Goal: Task Accomplishment & Management: Complete application form

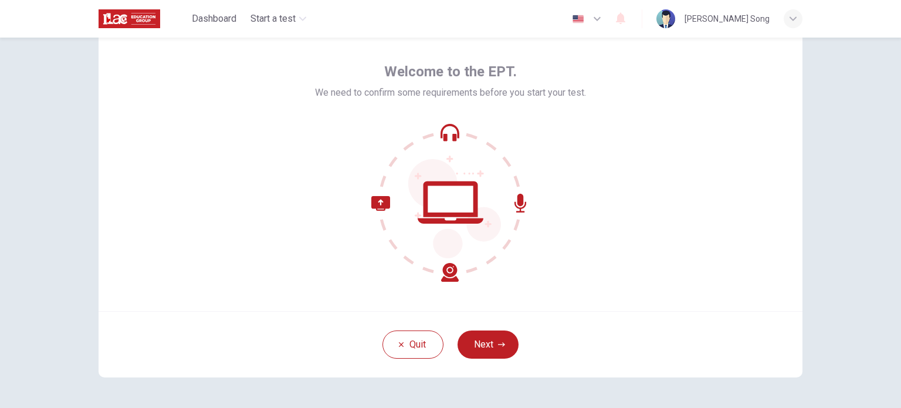
scroll to position [80, 0]
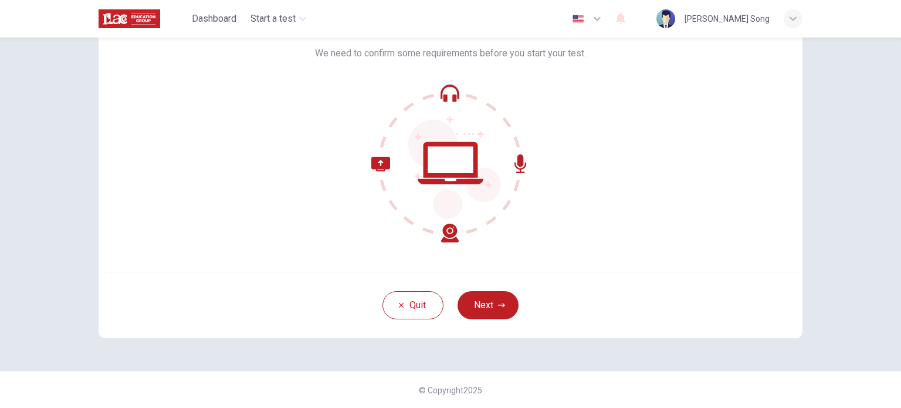
click at [452, 228] on icon at bounding box center [414, 200] width 87 height 86
click at [568, 312] on div "Quit Next" at bounding box center [451, 305] width 704 height 66
click at [492, 304] on button "Next" at bounding box center [488, 305] width 61 height 28
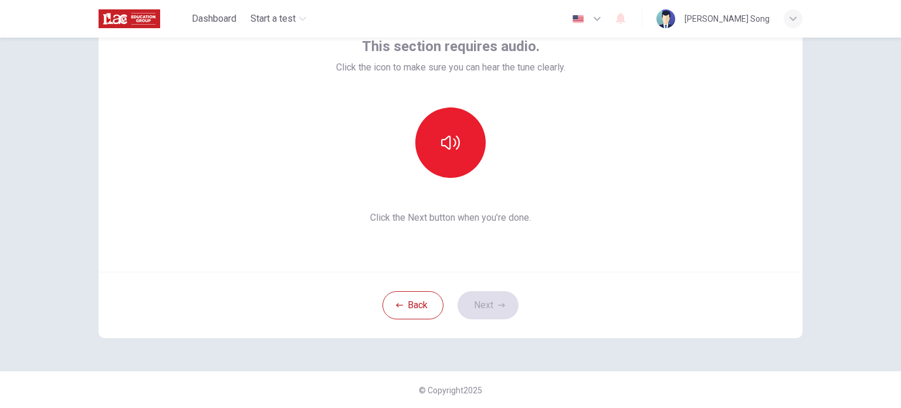
scroll to position [22, 0]
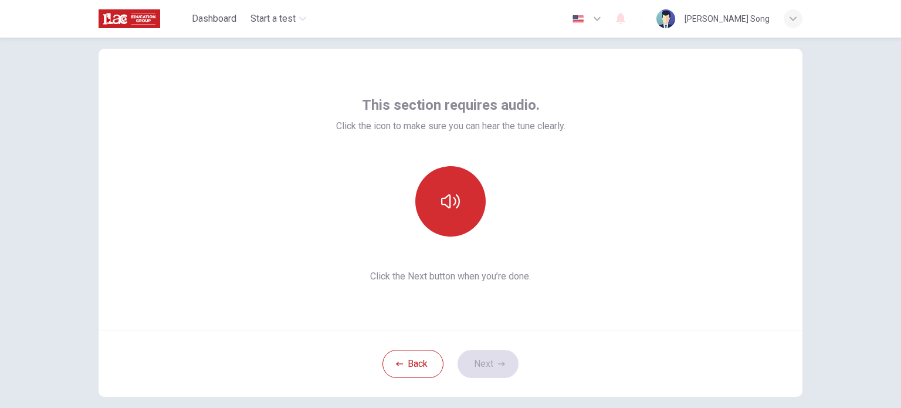
click at [448, 201] on icon "button" at bounding box center [450, 201] width 19 height 19
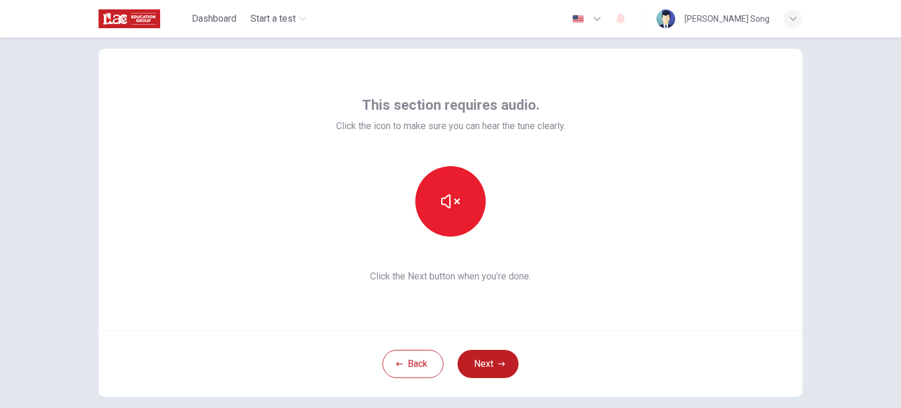
click at [489, 357] on button "Next" at bounding box center [488, 364] width 61 height 28
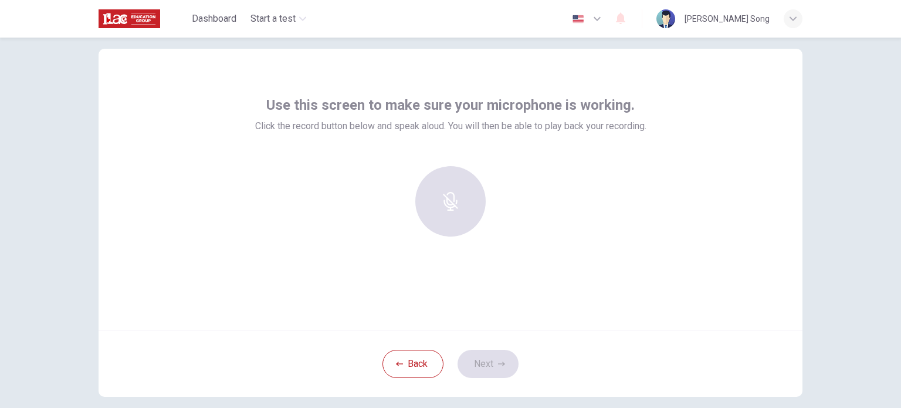
click at [451, 202] on div at bounding box center [450, 201] width 127 height 70
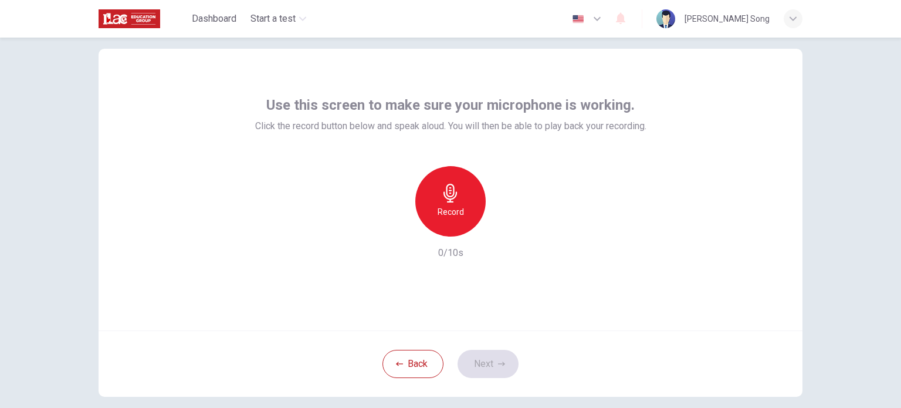
click at [451, 201] on icon "button" at bounding box center [450, 193] width 19 height 19
click at [502, 222] on icon "button" at bounding box center [505, 227] width 12 height 12
click at [498, 364] on icon "button" at bounding box center [501, 363] width 7 height 7
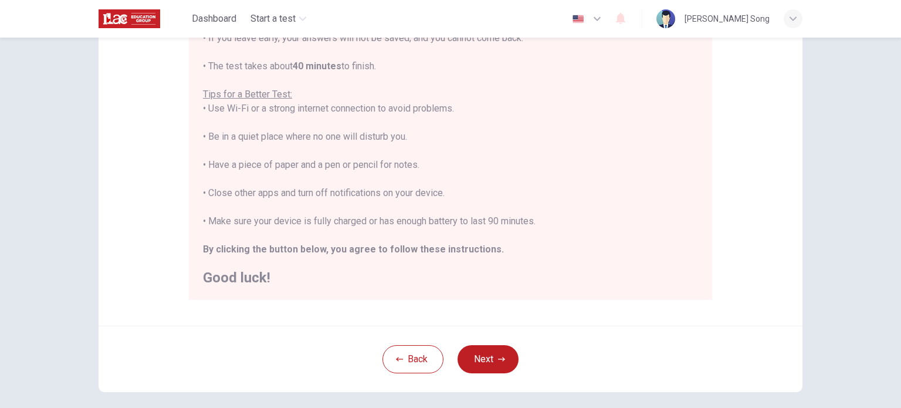
scroll to position [244, 0]
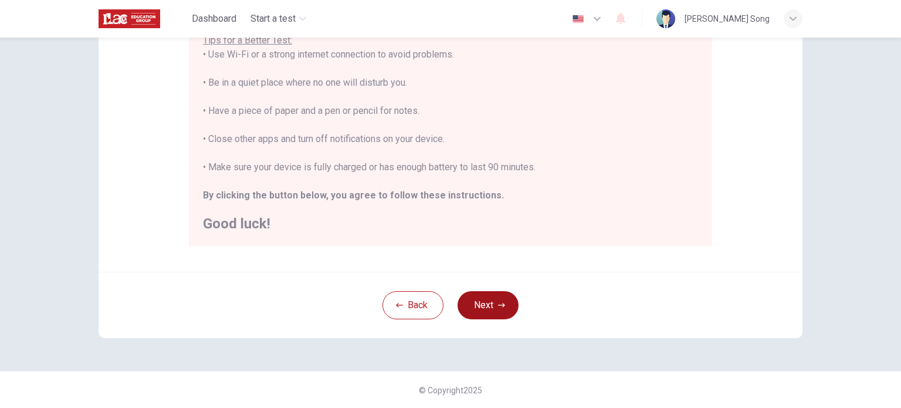
click at [500, 303] on icon "button" at bounding box center [501, 305] width 7 height 7
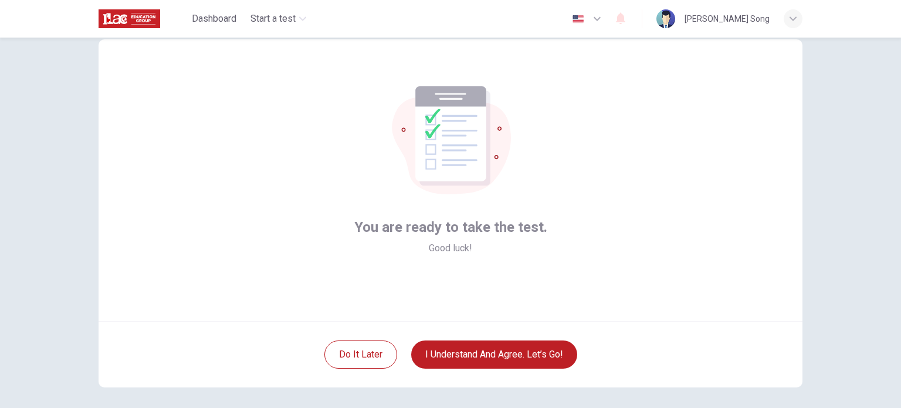
scroll to position [0, 0]
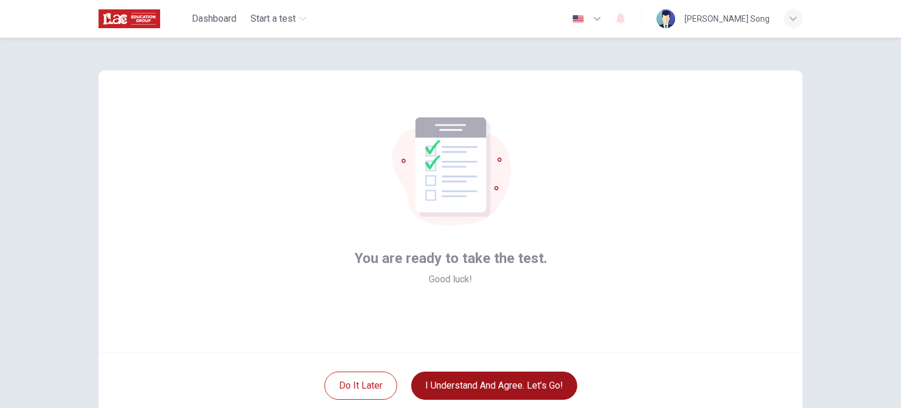
click at [543, 378] on button "I understand and agree. Let’s go!" at bounding box center [494, 385] width 166 height 28
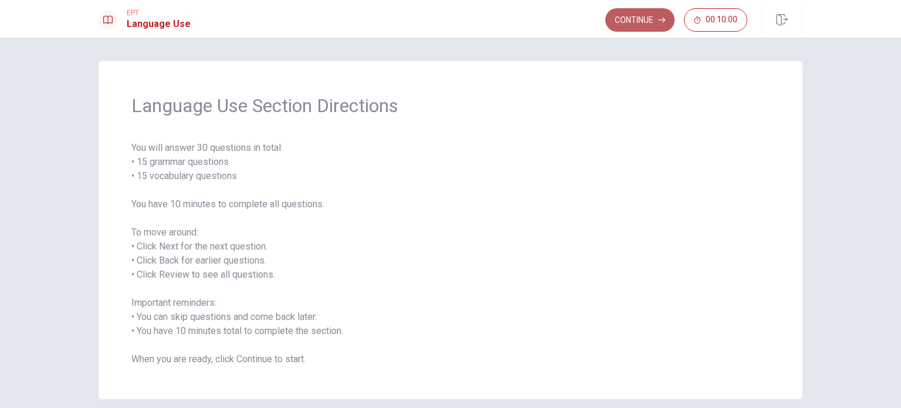
click at [654, 21] on button "Continue" at bounding box center [639, 19] width 69 height 23
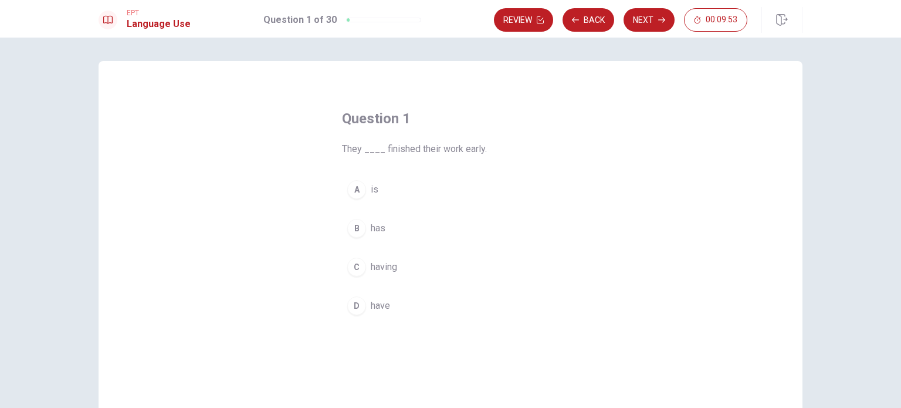
click at [359, 304] on div "D" at bounding box center [356, 305] width 19 height 19
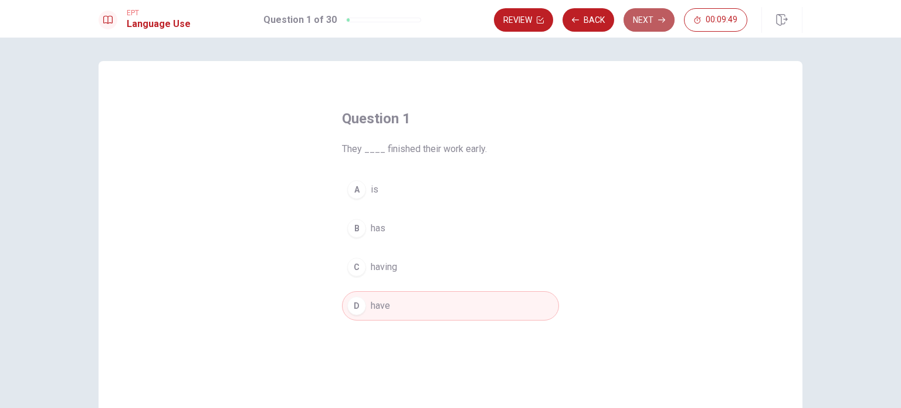
click at [662, 25] on button "Next" at bounding box center [649, 19] width 51 height 23
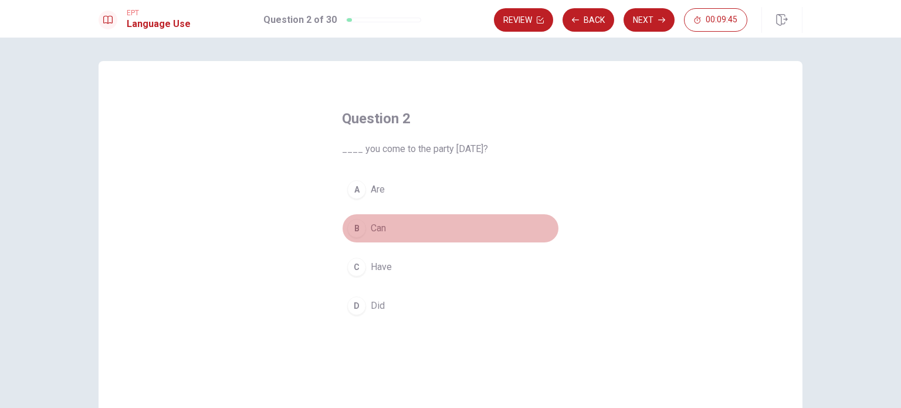
click at [353, 227] on div "B" at bounding box center [356, 228] width 19 height 19
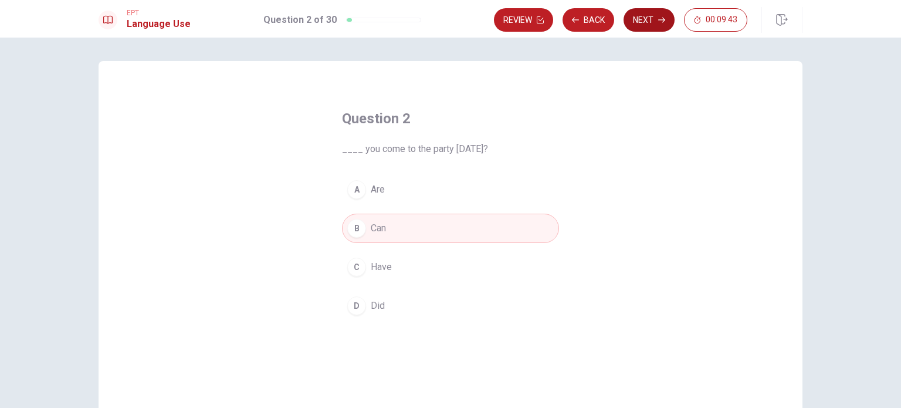
click at [645, 21] on button "Next" at bounding box center [649, 19] width 51 height 23
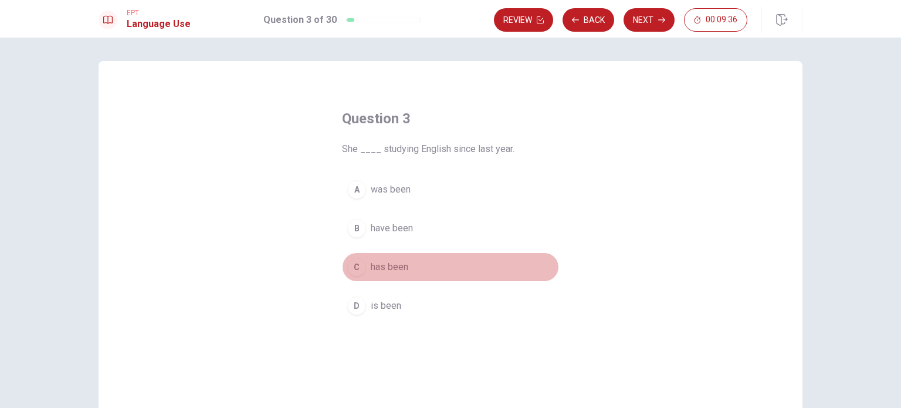
click at [354, 263] on div "C" at bounding box center [356, 267] width 19 height 19
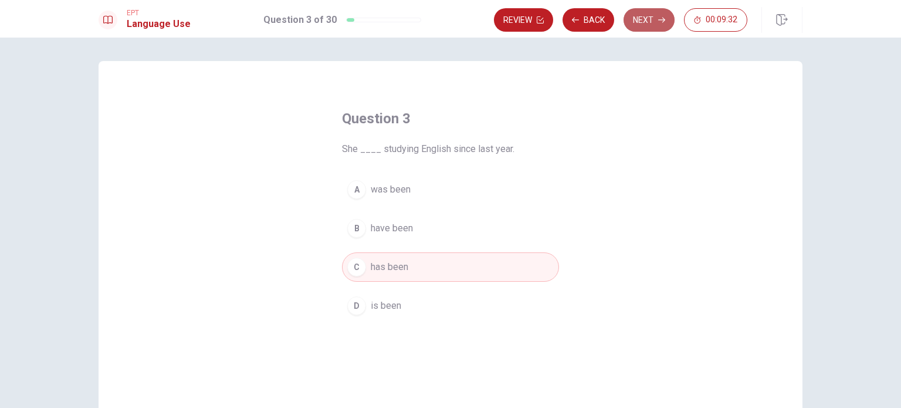
click at [657, 25] on button "Next" at bounding box center [649, 19] width 51 height 23
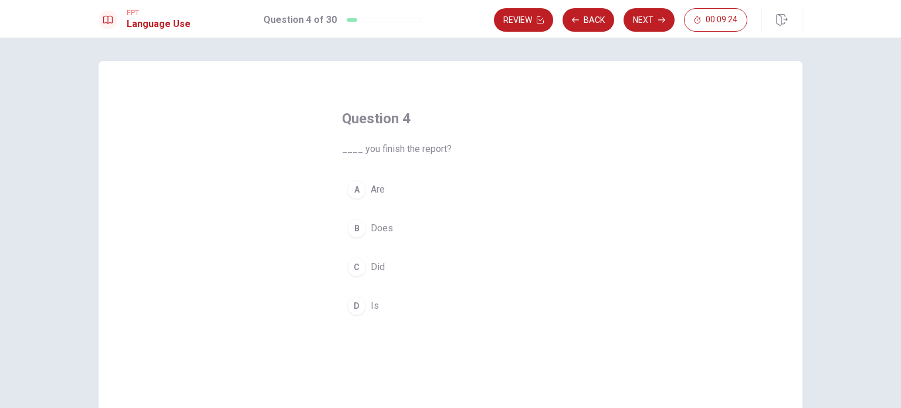
click at [350, 265] on div "C" at bounding box center [356, 267] width 19 height 19
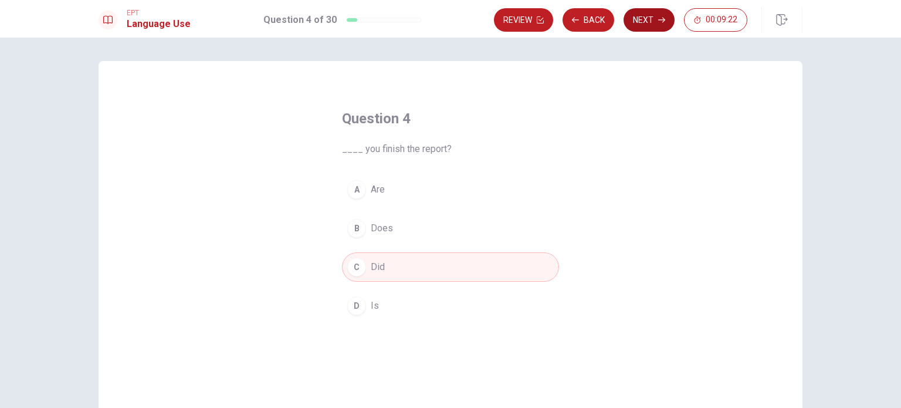
click at [649, 15] on button "Next" at bounding box center [649, 19] width 51 height 23
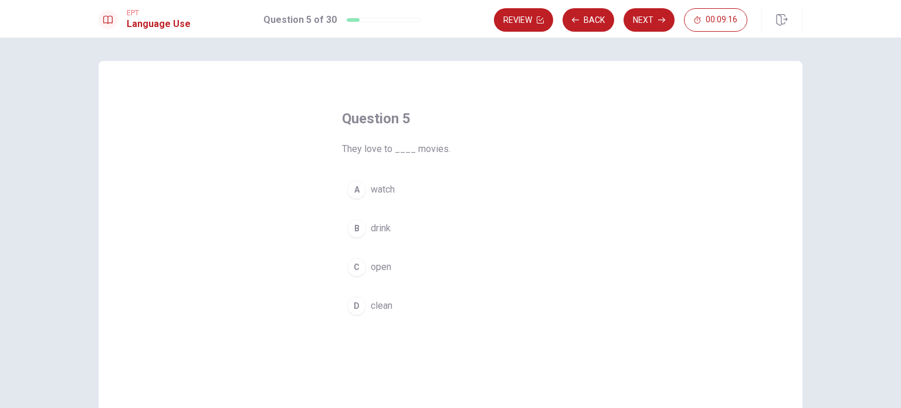
click at [350, 190] on div "A" at bounding box center [356, 189] width 19 height 19
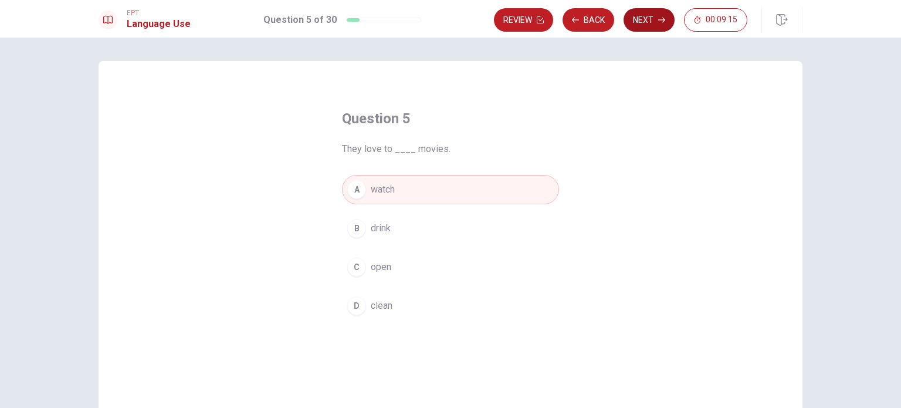
click at [648, 23] on button "Next" at bounding box center [649, 19] width 51 height 23
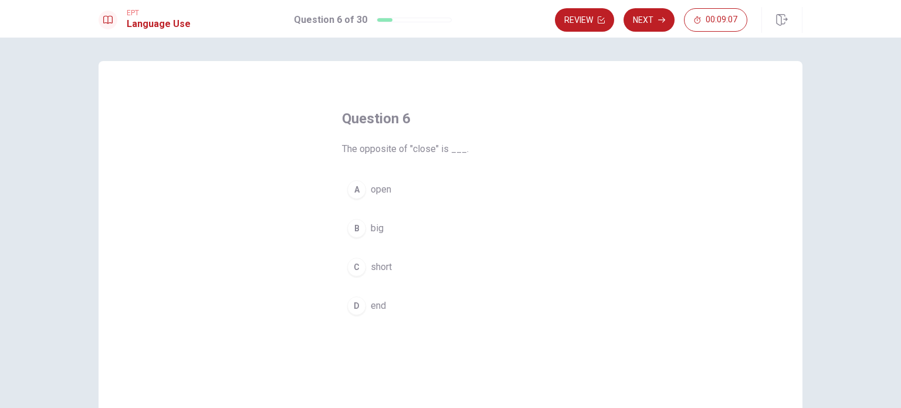
click at [354, 187] on div "A" at bounding box center [356, 189] width 19 height 19
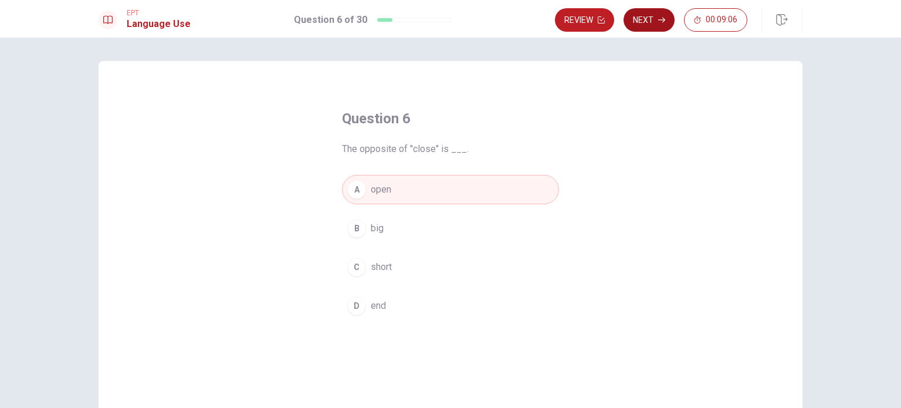
click at [640, 23] on button "Next" at bounding box center [649, 19] width 51 height 23
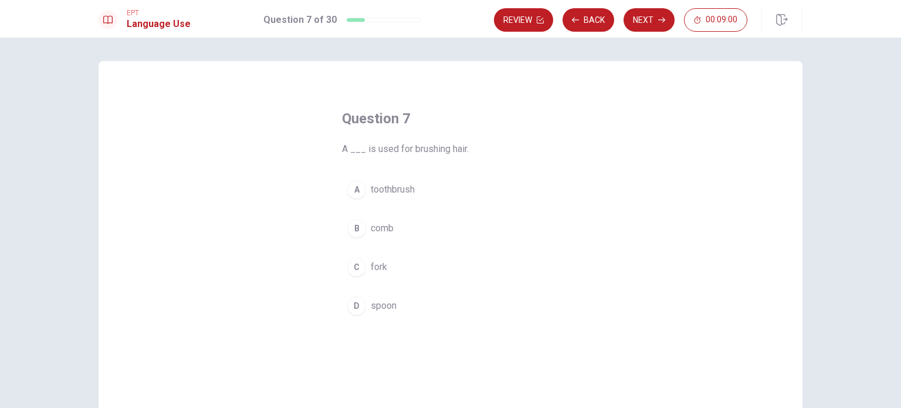
click at [352, 224] on div "B" at bounding box center [356, 228] width 19 height 19
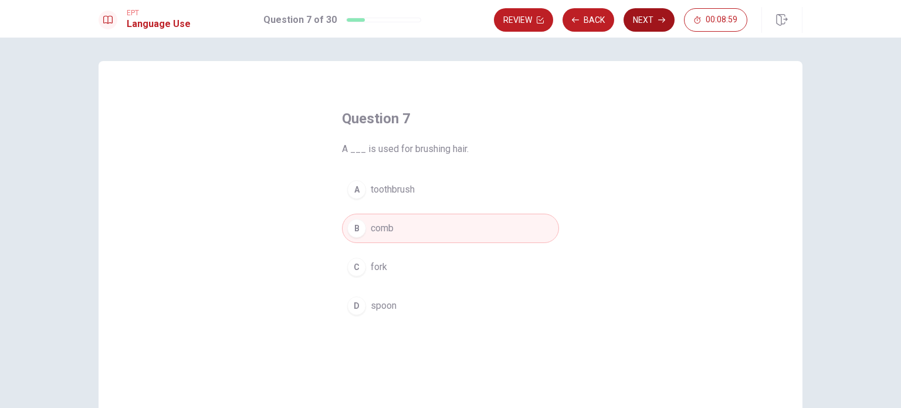
click at [659, 17] on icon "button" at bounding box center [661, 19] width 7 height 7
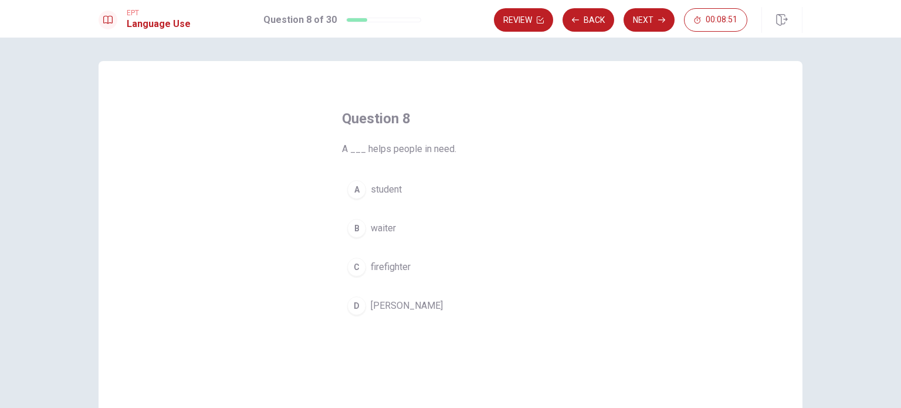
click at [354, 267] on div "C" at bounding box center [356, 267] width 19 height 19
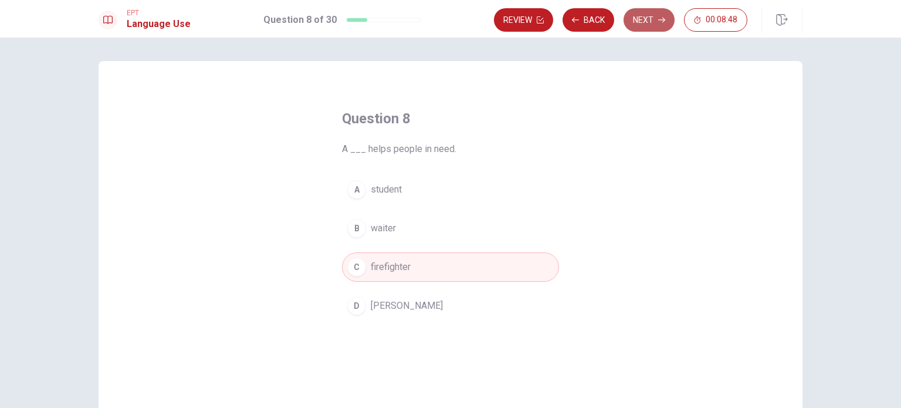
click at [656, 22] on button "Next" at bounding box center [649, 19] width 51 height 23
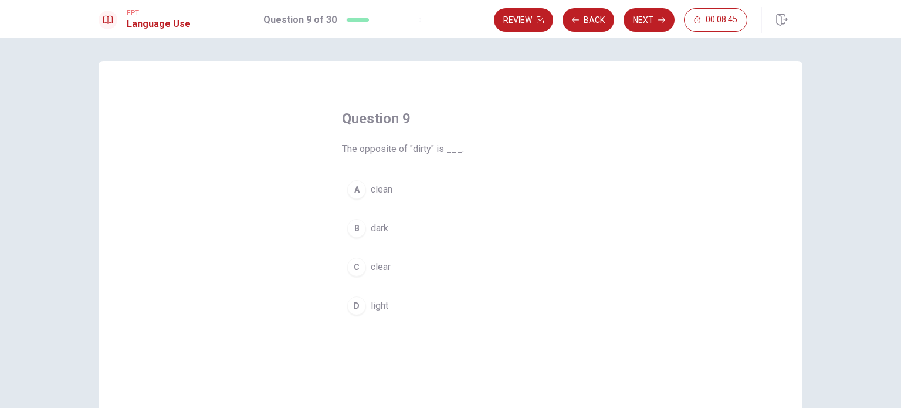
click at [356, 188] on div "A" at bounding box center [356, 189] width 19 height 19
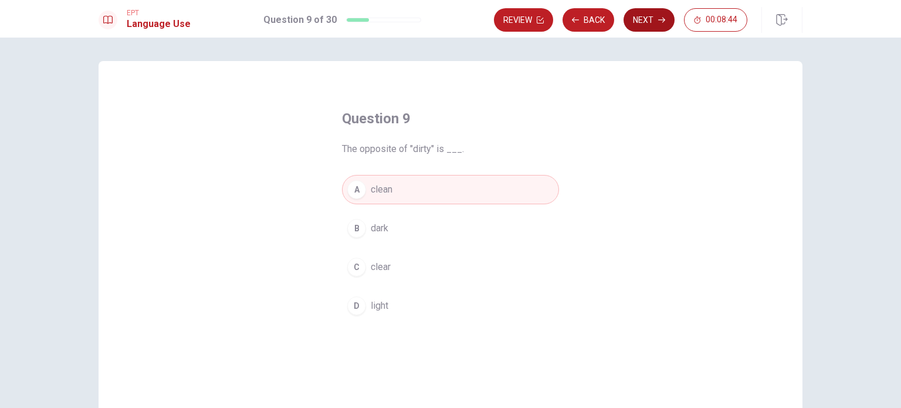
click at [662, 25] on button "Next" at bounding box center [649, 19] width 51 height 23
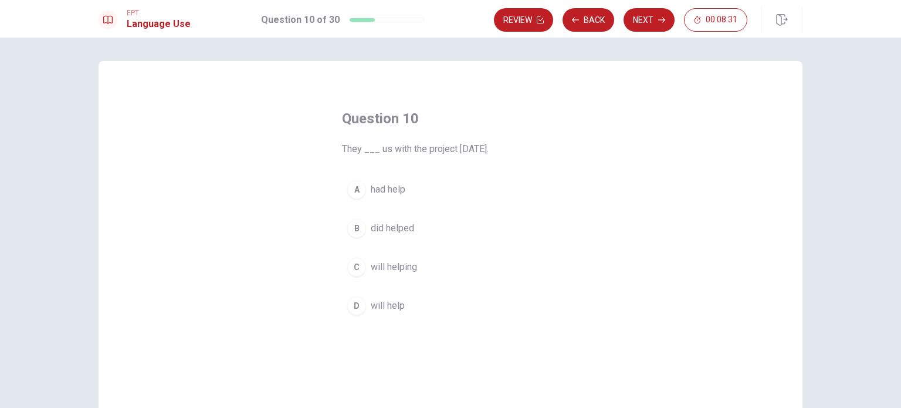
click at [353, 304] on div "D" at bounding box center [356, 305] width 19 height 19
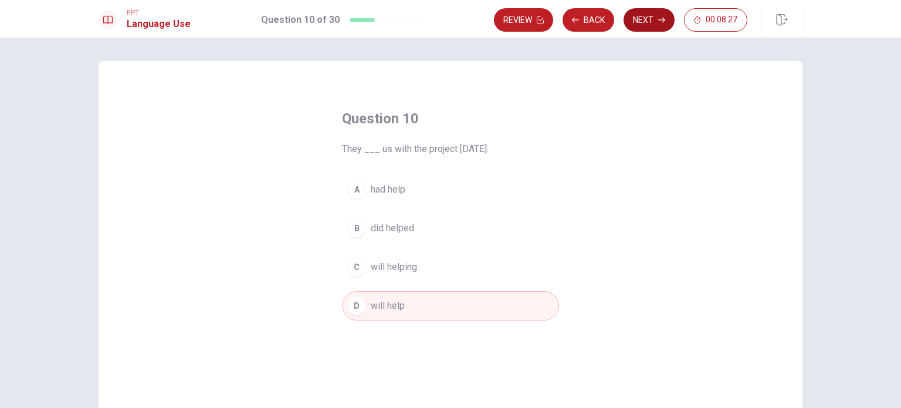
click at [655, 18] on button "Next" at bounding box center [649, 19] width 51 height 23
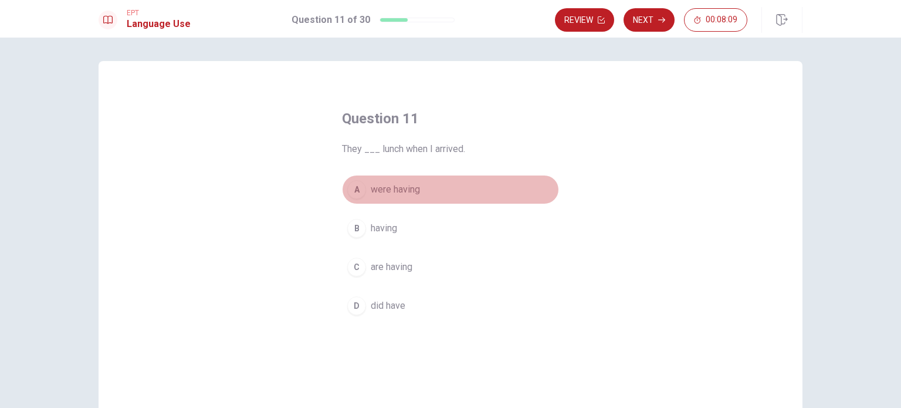
click at [357, 193] on div "A" at bounding box center [356, 189] width 19 height 19
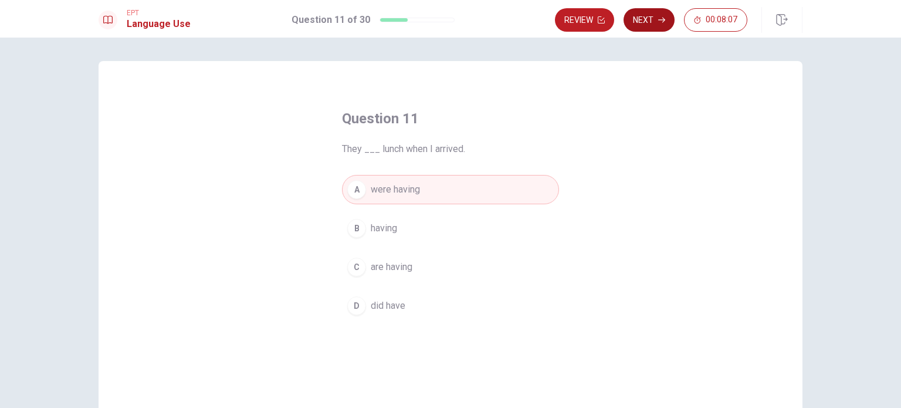
click at [655, 21] on button "Next" at bounding box center [649, 19] width 51 height 23
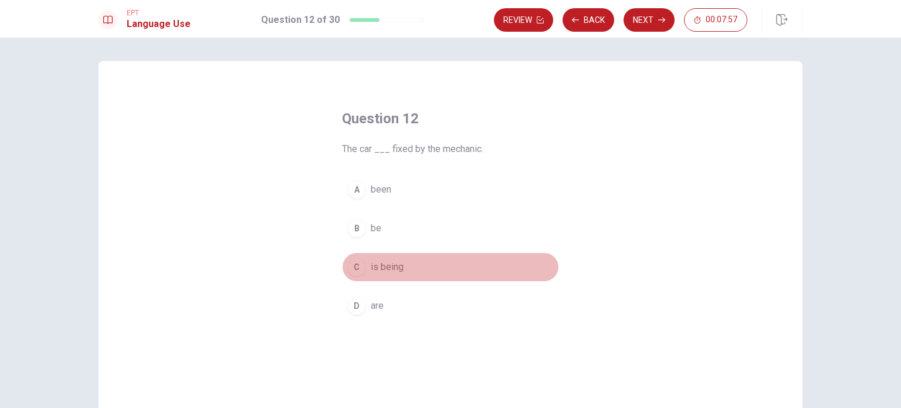
click at [357, 259] on div "C" at bounding box center [356, 267] width 19 height 19
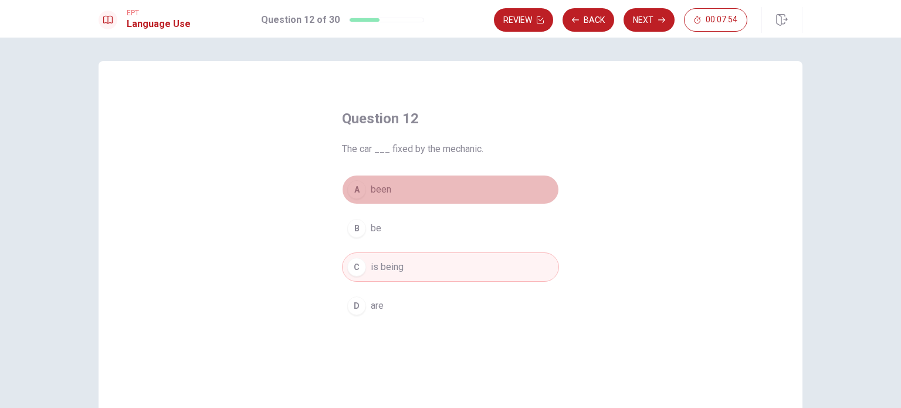
click at [353, 192] on div "A" at bounding box center [356, 189] width 19 height 19
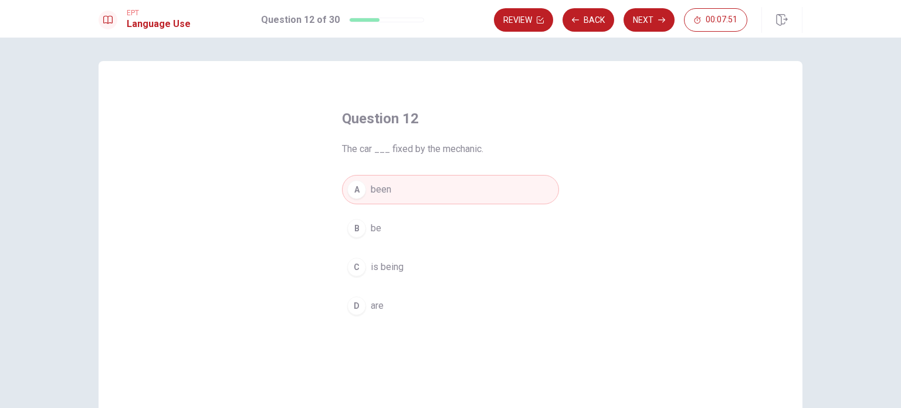
click at [356, 267] on div "C" at bounding box center [356, 267] width 19 height 19
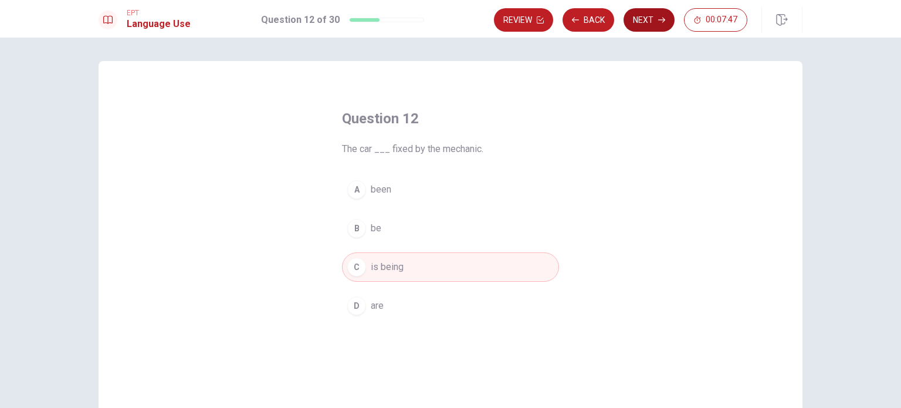
click at [659, 22] on icon "button" at bounding box center [661, 19] width 7 height 7
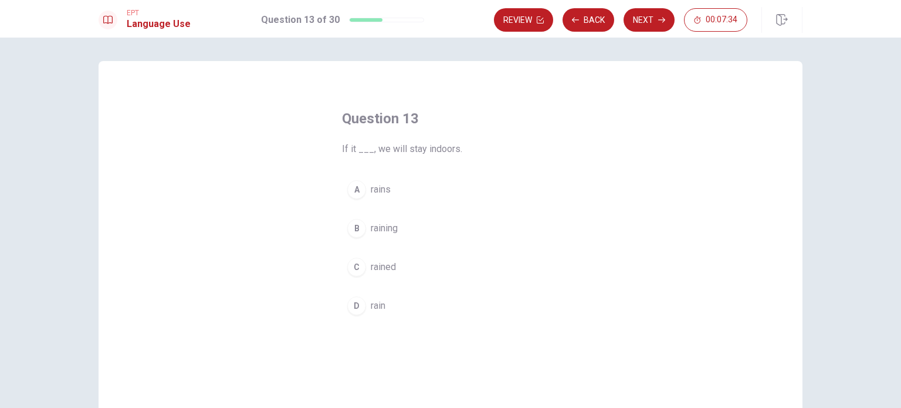
click at [353, 304] on div "D" at bounding box center [356, 305] width 19 height 19
click at [355, 232] on div "B" at bounding box center [356, 228] width 19 height 19
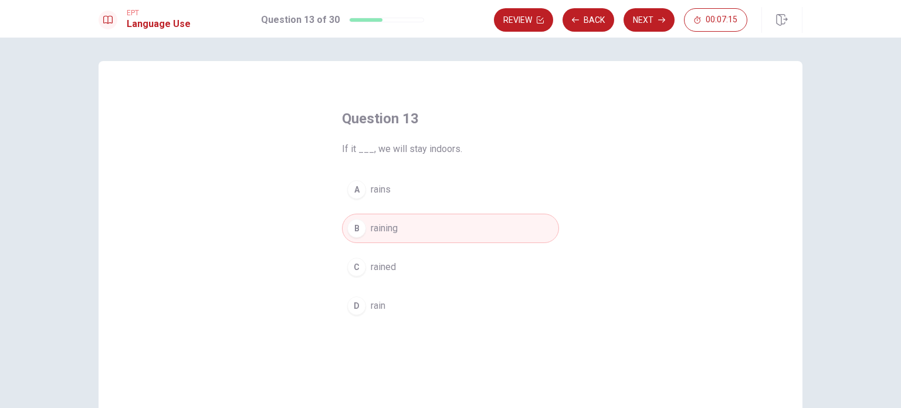
click at [357, 304] on div "D" at bounding box center [356, 305] width 19 height 19
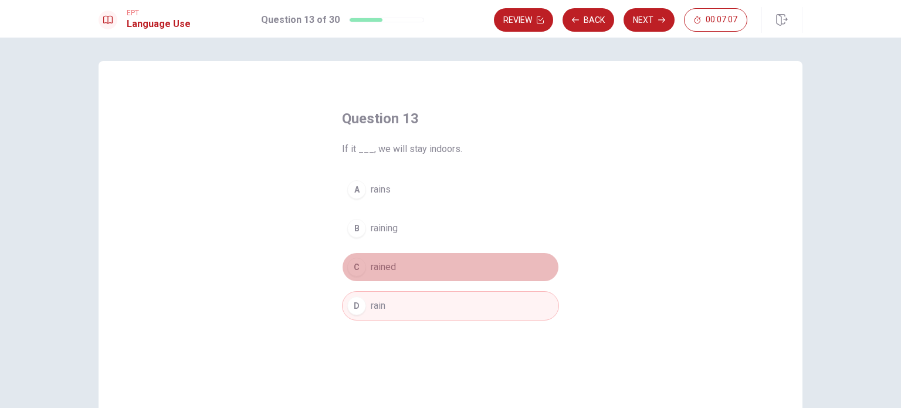
click at [348, 262] on div "C" at bounding box center [356, 267] width 19 height 19
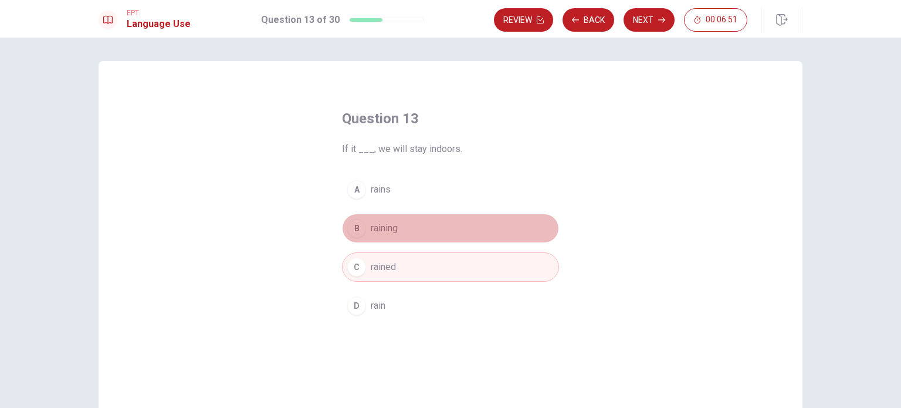
click at [348, 228] on div "B" at bounding box center [356, 228] width 19 height 19
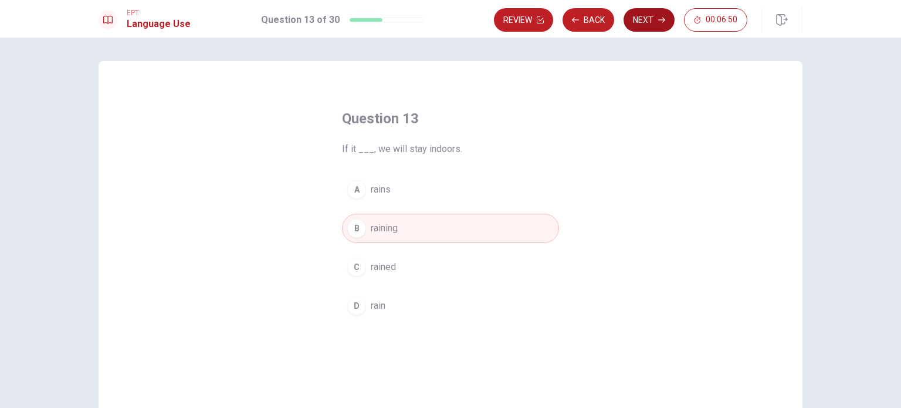
click at [655, 14] on button "Next" at bounding box center [649, 19] width 51 height 23
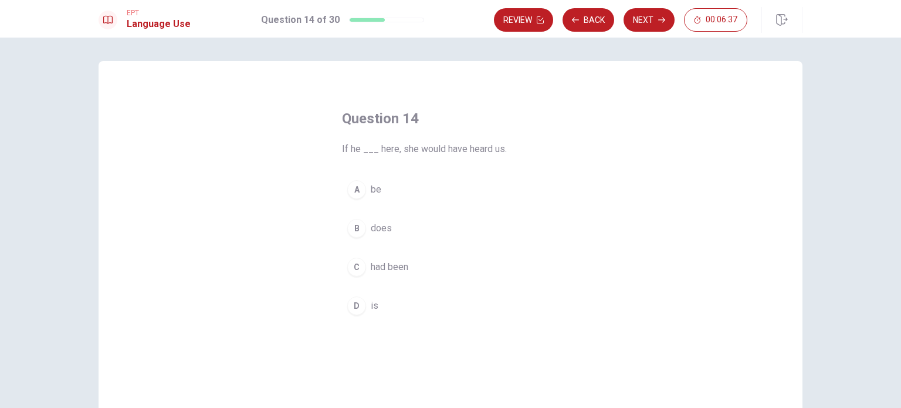
click at [357, 268] on div "C" at bounding box center [356, 267] width 19 height 19
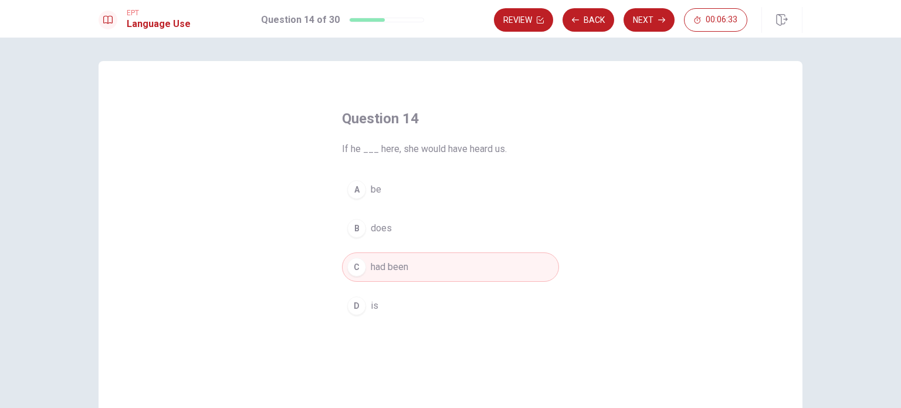
click at [351, 307] on div "D" at bounding box center [356, 305] width 19 height 19
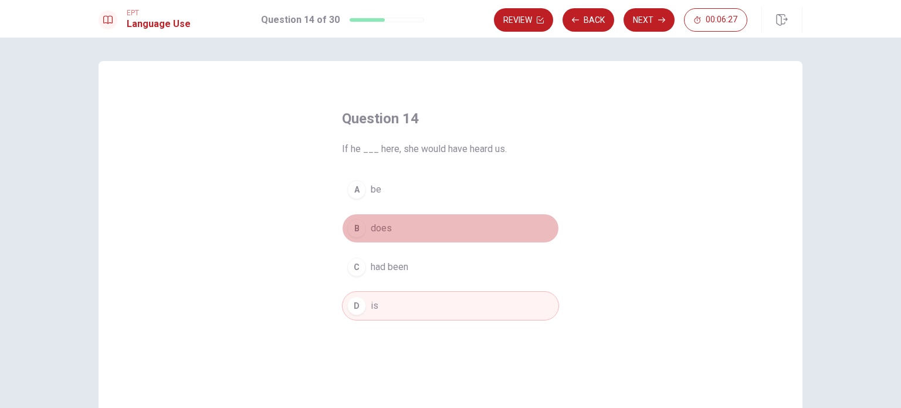
click at [353, 229] on div "B" at bounding box center [356, 228] width 19 height 19
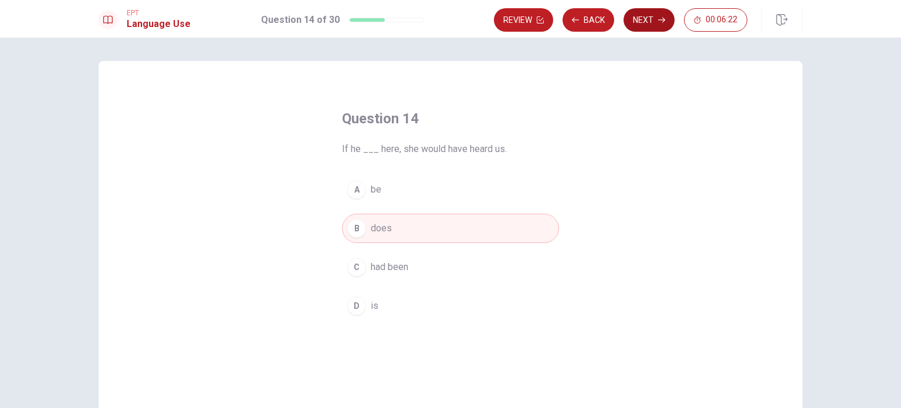
click at [647, 18] on button "Next" at bounding box center [649, 19] width 51 height 23
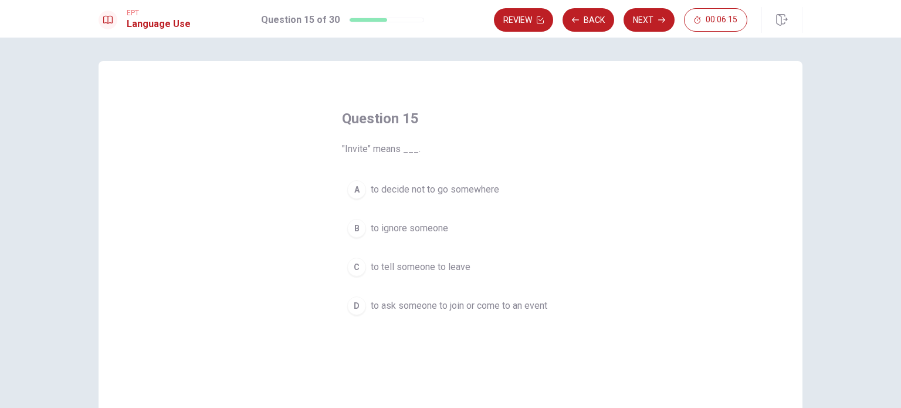
click at [350, 304] on div "D" at bounding box center [356, 305] width 19 height 19
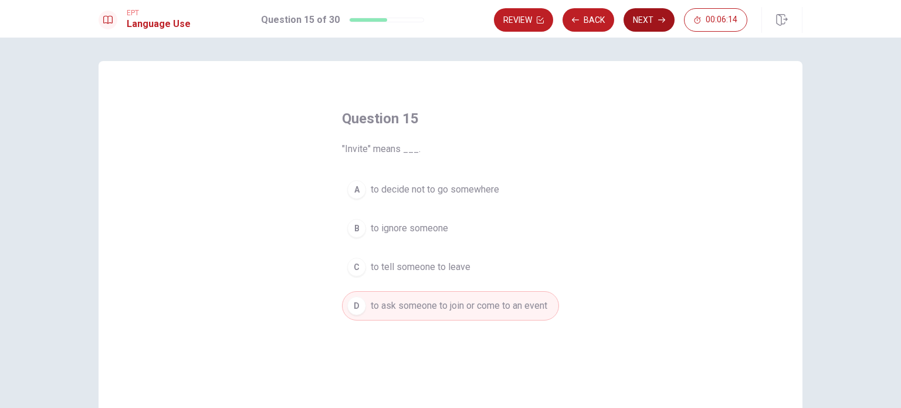
click at [651, 24] on button "Next" at bounding box center [649, 19] width 51 height 23
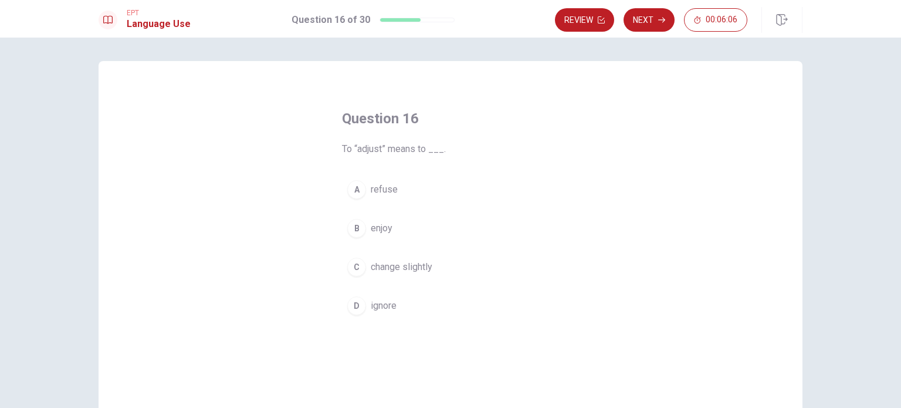
click at [355, 268] on div "C" at bounding box center [356, 267] width 19 height 19
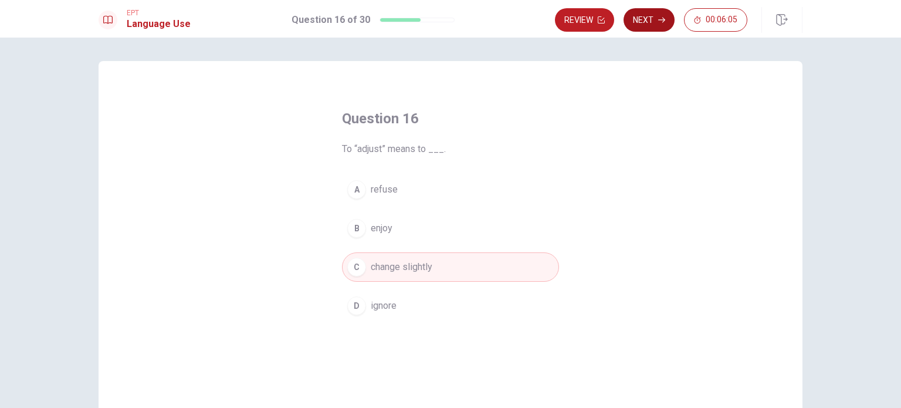
click at [658, 23] on button "Next" at bounding box center [649, 19] width 51 height 23
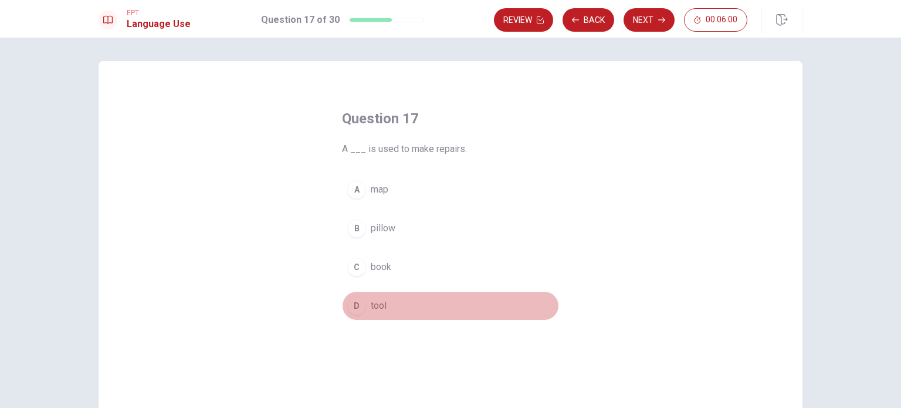
click at [356, 309] on div "D" at bounding box center [356, 305] width 19 height 19
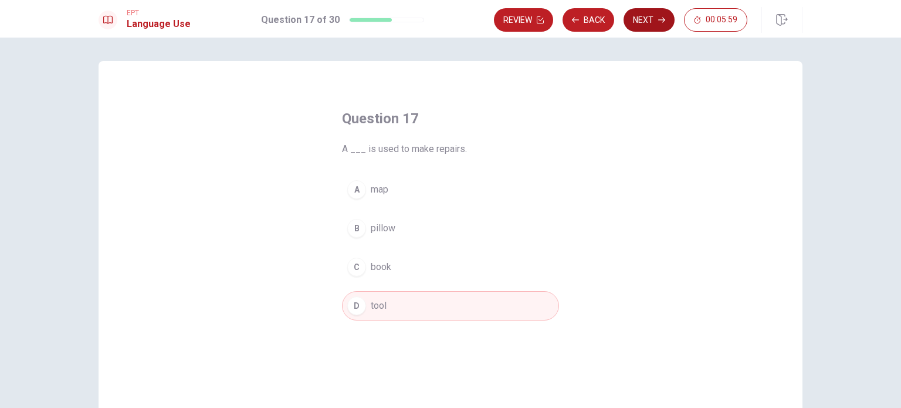
click at [657, 19] on button "Next" at bounding box center [649, 19] width 51 height 23
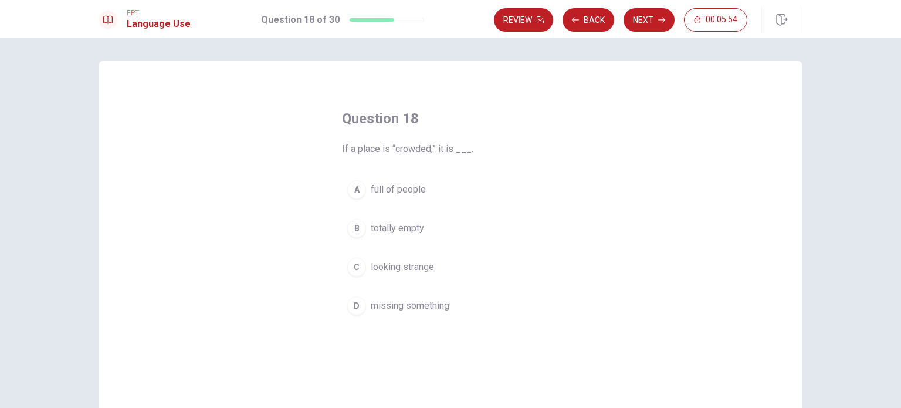
click at [357, 190] on div "A" at bounding box center [356, 189] width 19 height 19
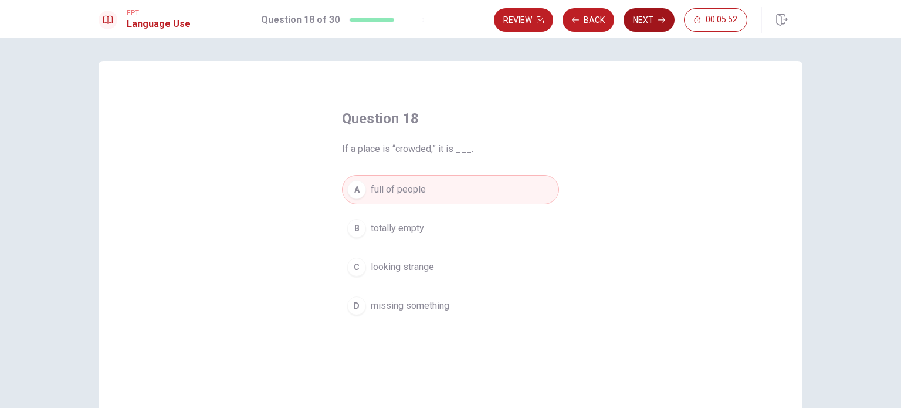
click at [656, 21] on button "Next" at bounding box center [649, 19] width 51 height 23
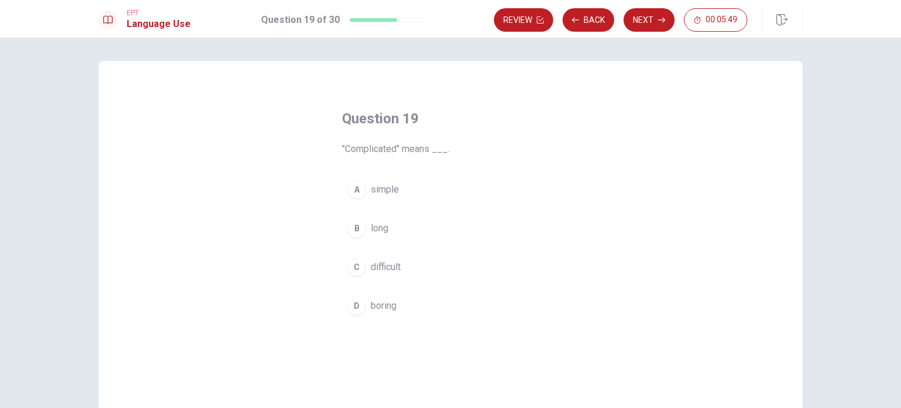
click at [352, 269] on div "C" at bounding box center [356, 267] width 19 height 19
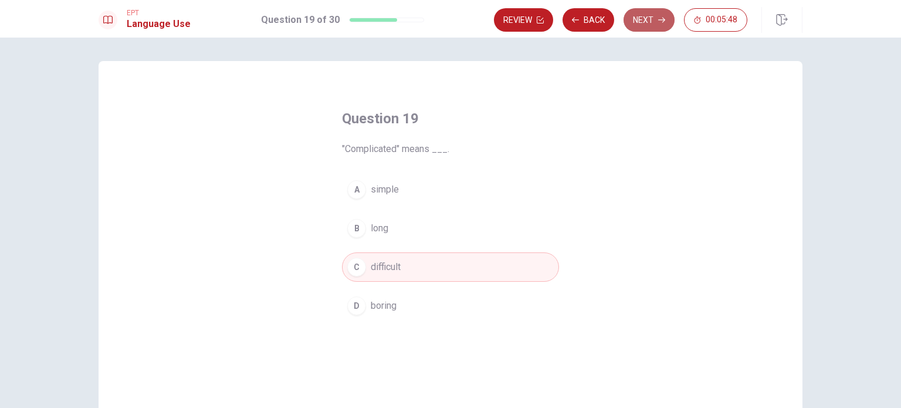
click at [647, 18] on button "Next" at bounding box center [649, 19] width 51 height 23
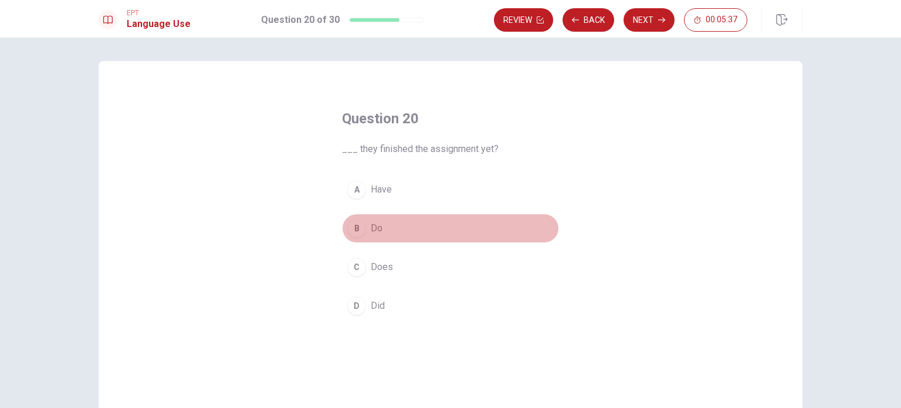
click at [356, 226] on div "B" at bounding box center [356, 228] width 19 height 19
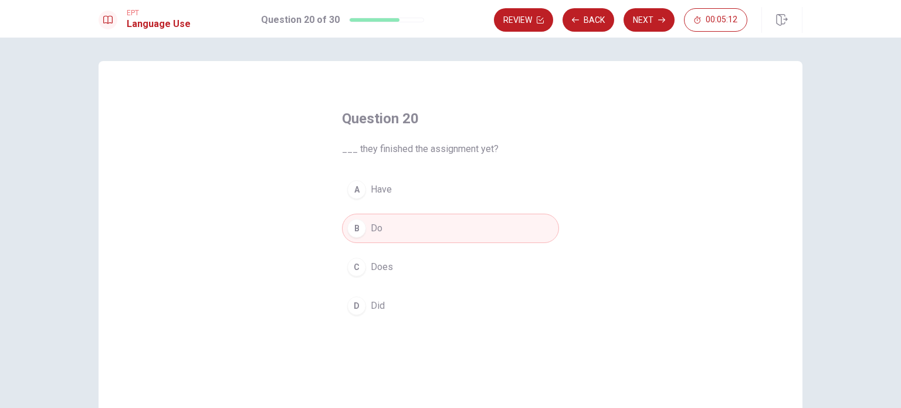
click at [347, 191] on div "A" at bounding box center [356, 189] width 19 height 19
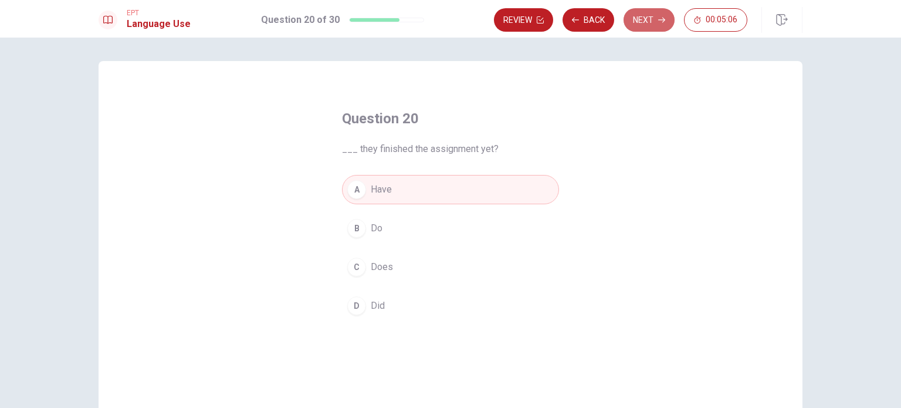
click at [654, 23] on button "Next" at bounding box center [649, 19] width 51 height 23
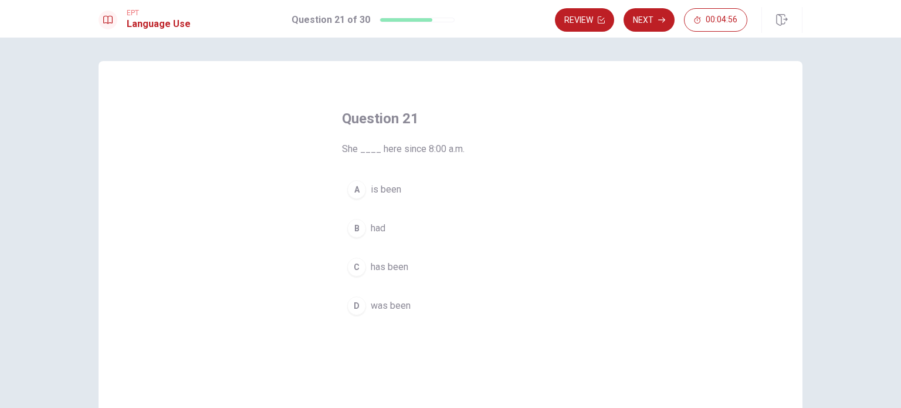
click at [354, 307] on div "D" at bounding box center [356, 305] width 19 height 19
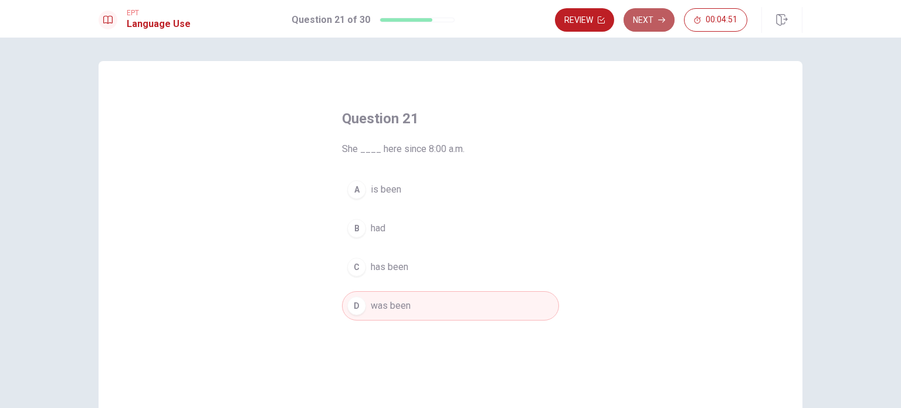
click at [664, 25] on button "Next" at bounding box center [649, 19] width 51 height 23
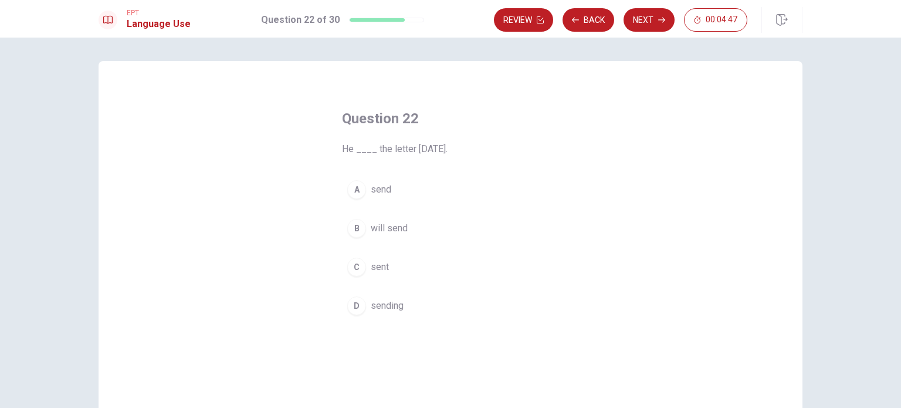
click at [353, 227] on div "B" at bounding box center [356, 228] width 19 height 19
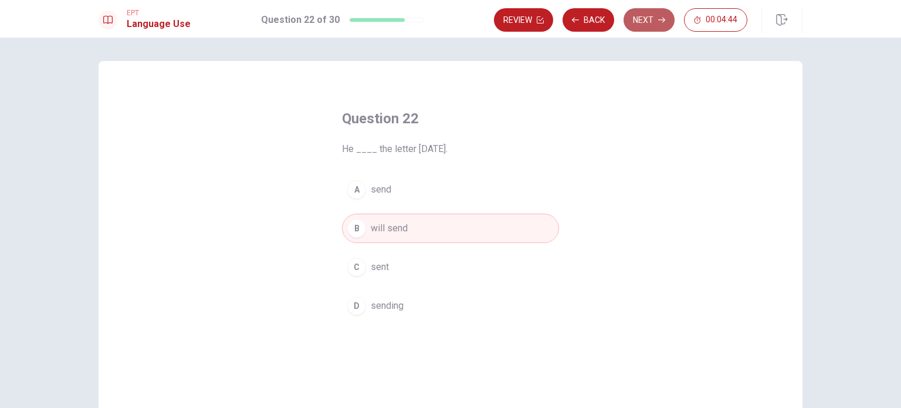
click at [657, 23] on button "Next" at bounding box center [649, 19] width 51 height 23
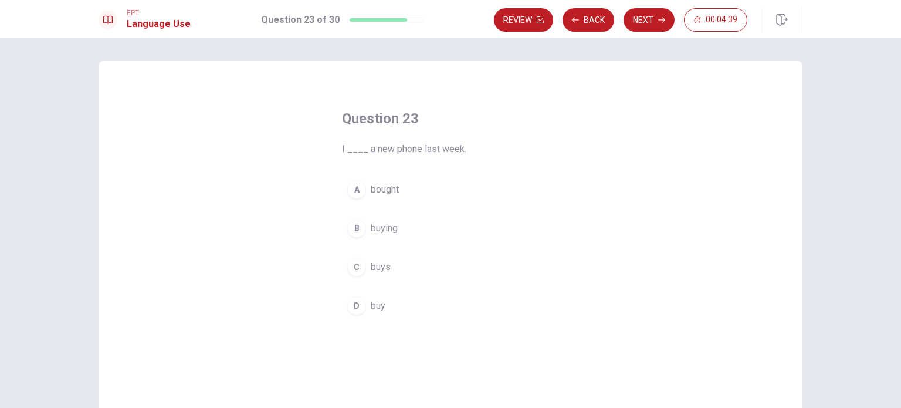
click at [350, 190] on div "A" at bounding box center [356, 189] width 19 height 19
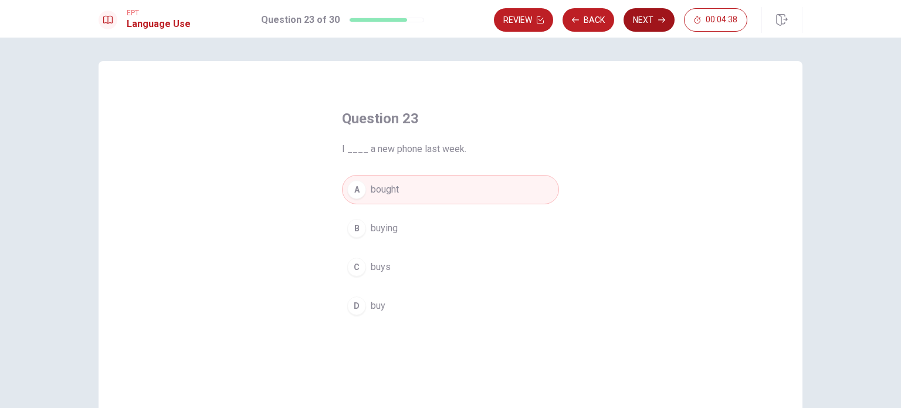
click at [647, 23] on button "Next" at bounding box center [649, 19] width 51 height 23
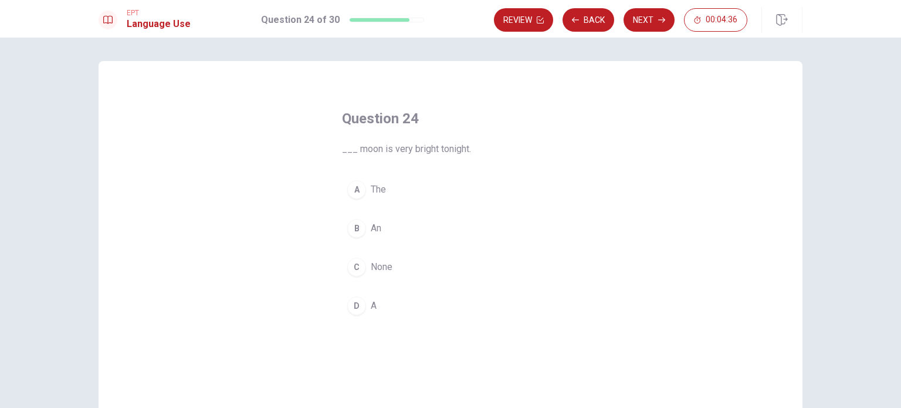
click at [350, 187] on div "A" at bounding box center [356, 189] width 19 height 19
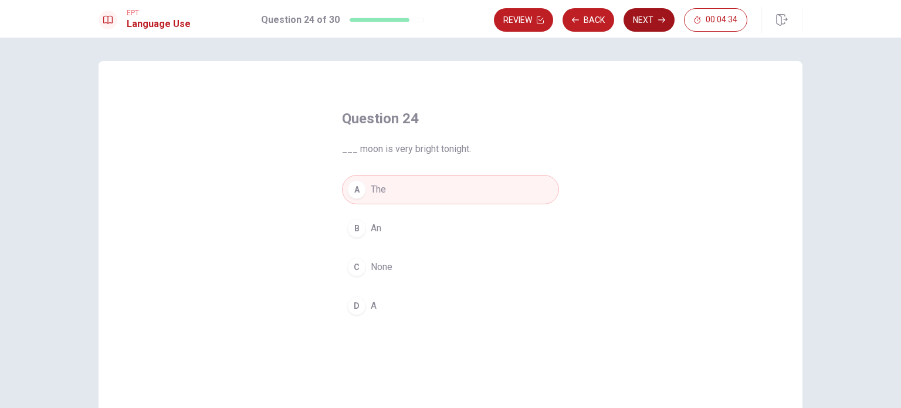
click at [652, 21] on button "Next" at bounding box center [649, 19] width 51 height 23
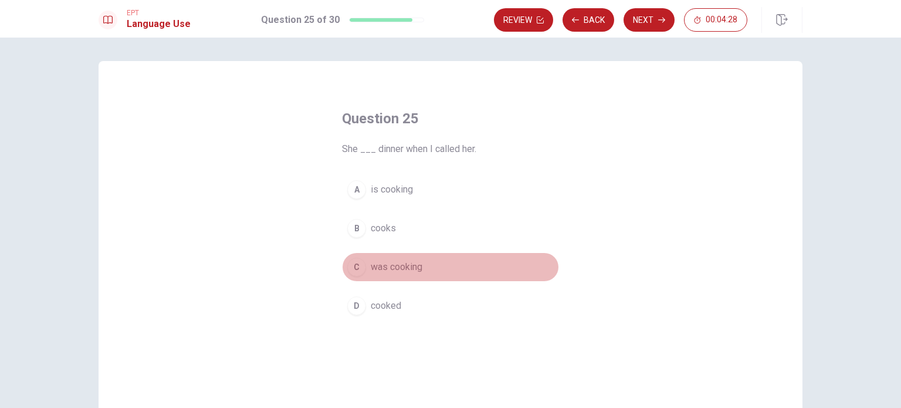
click at [354, 271] on div "C" at bounding box center [356, 267] width 19 height 19
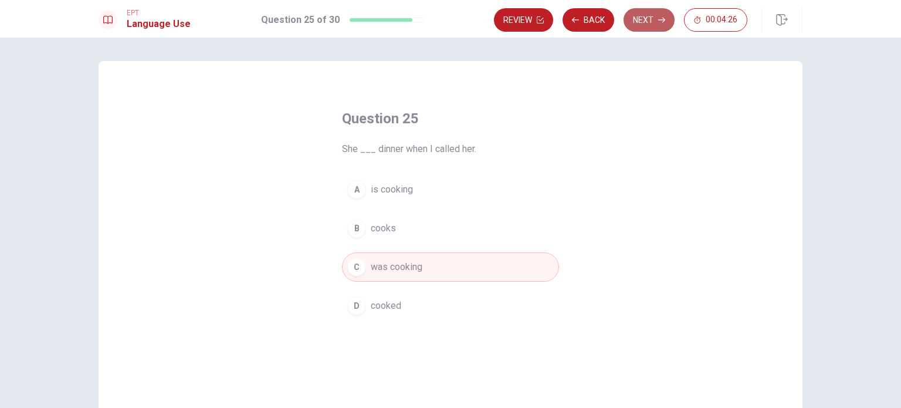
click at [645, 21] on button "Next" at bounding box center [649, 19] width 51 height 23
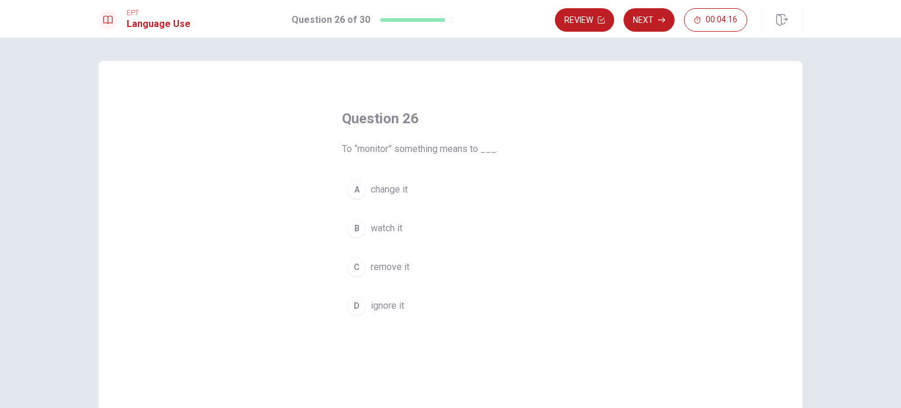
click at [354, 229] on div "B" at bounding box center [356, 228] width 19 height 19
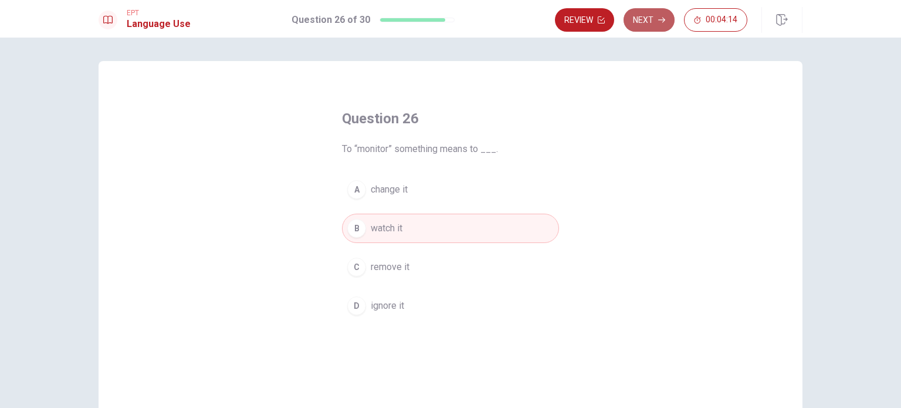
click at [659, 18] on icon "button" at bounding box center [661, 19] width 7 height 7
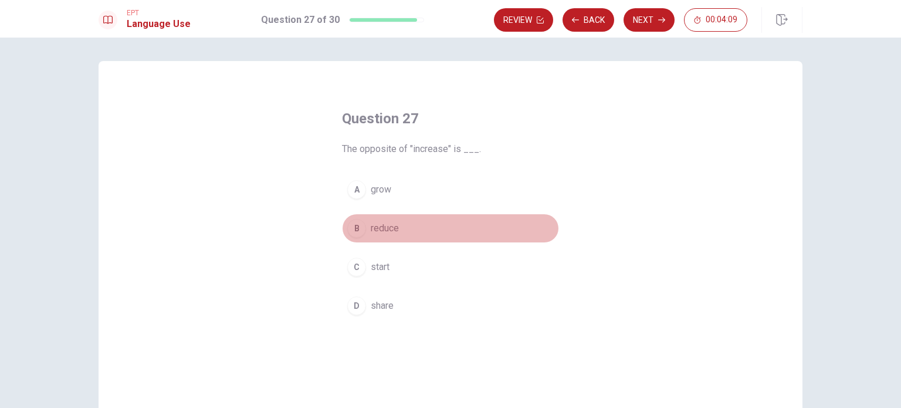
click at [353, 231] on div "B" at bounding box center [356, 228] width 19 height 19
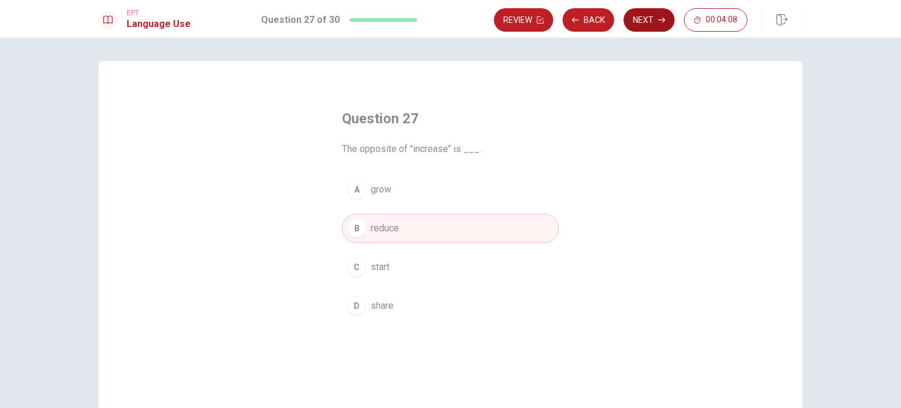
click at [647, 21] on button "Next" at bounding box center [649, 19] width 51 height 23
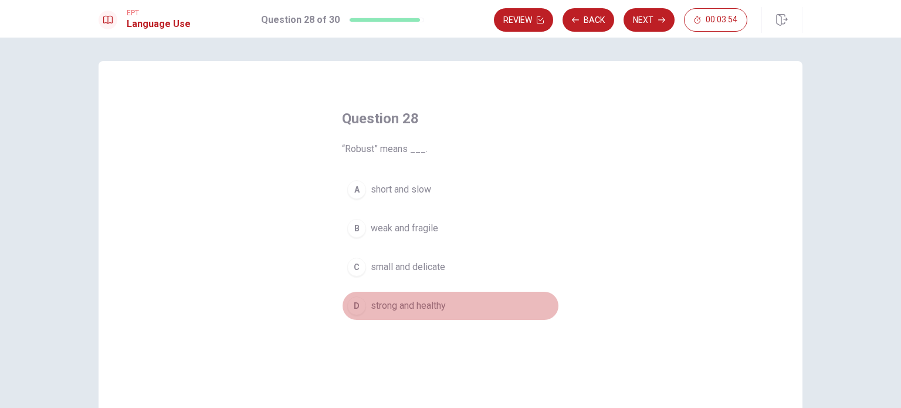
click at [357, 307] on div "D" at bounding box center [356, 305] width 19 height 19
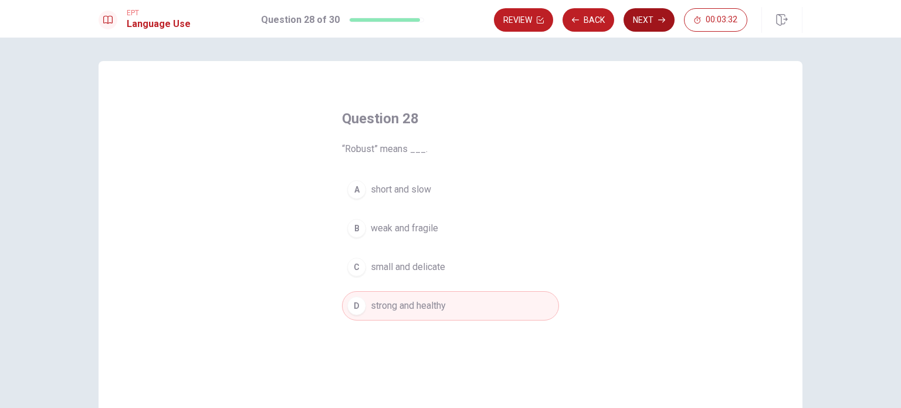
click at [659, 19] on icon "button" at bounding box center [661, 19] width 7 height 7
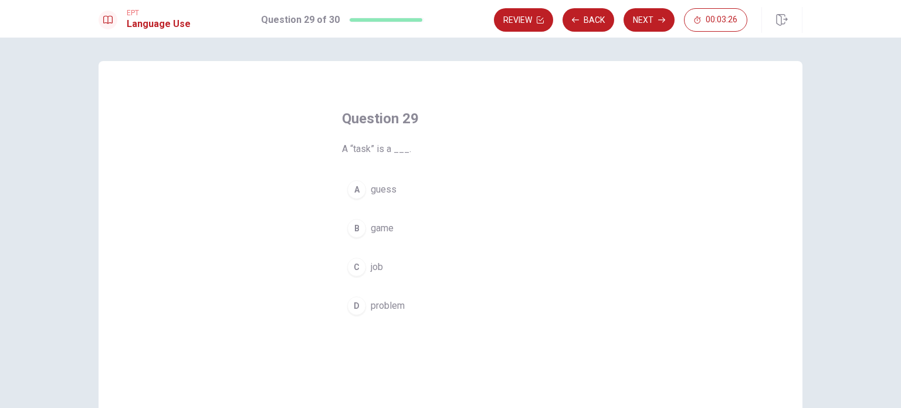
click at [354, 308] on div "D" at bounding box center [356, 305] width 19 height 19
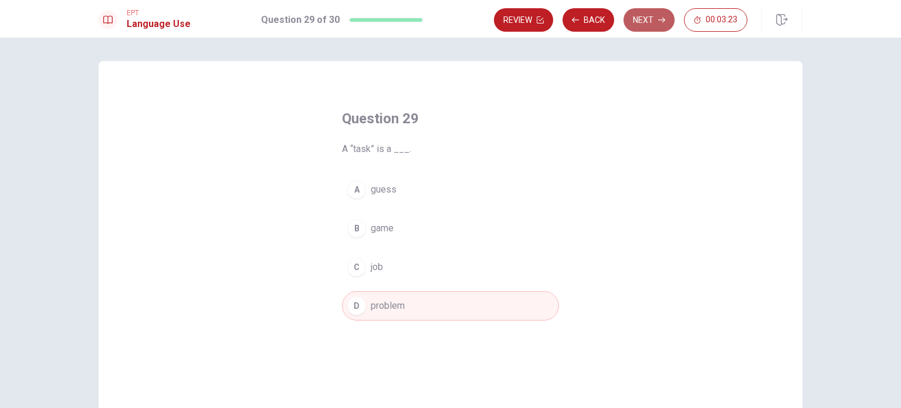
click at [655, 18] on button "Next" at bounding box center [649, 19] width 51 height 23
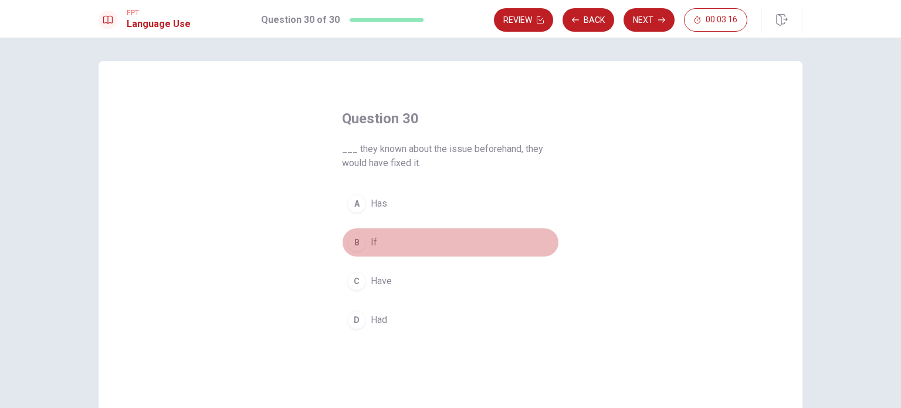
click at [351, 242] on div "B" at bounding box center [356, 242] width 19 height 19
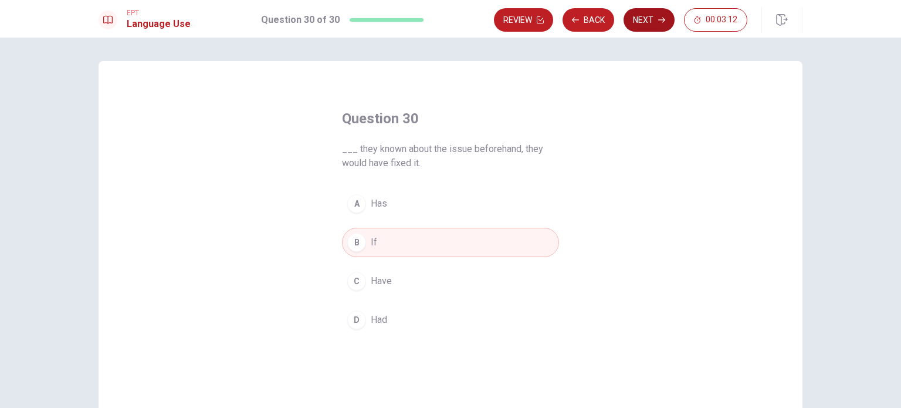
click at [657, 18] on button "Next" at bounding box center [649, 19] width 51 height 23
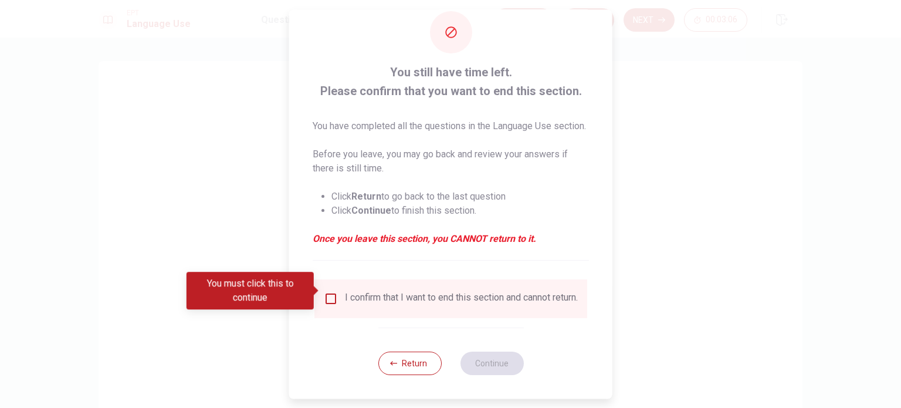
scroll to position [43, 0]
click at [329, 292] on input "You must click this to continue" at bounding box center [331, 299] width 14 height 14
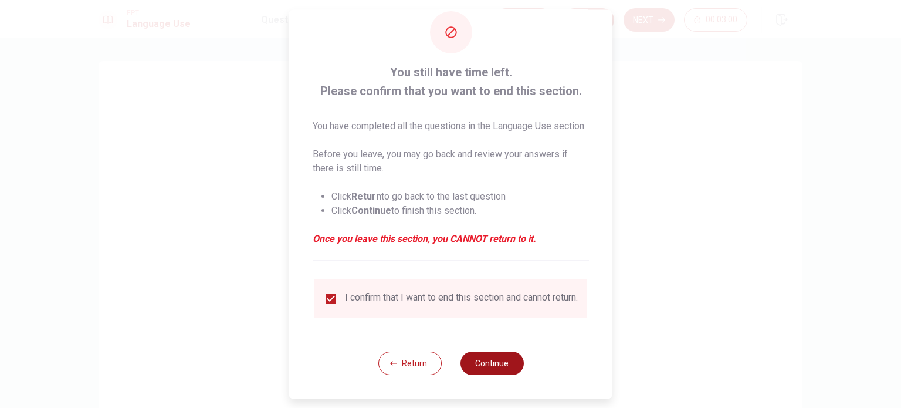
click at [499, 366] on button "Continue" at bounding box center [491, 362] width 63 height 23
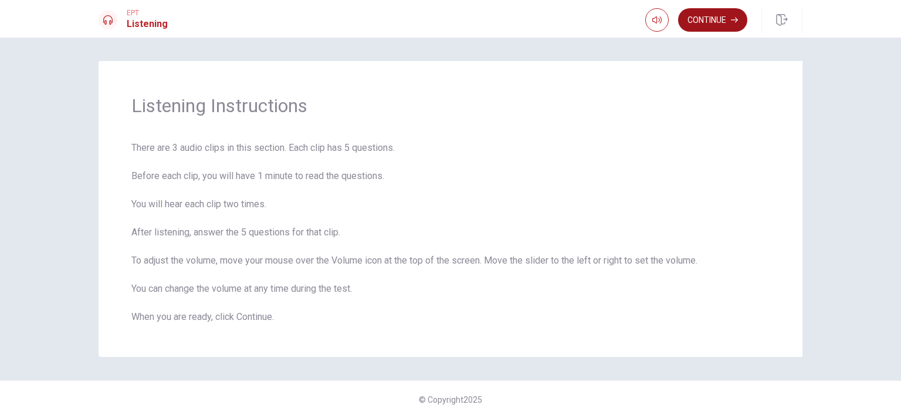
click at [704, 15] on button "Continue" at bounding box center [712, 19] width 69 height 23
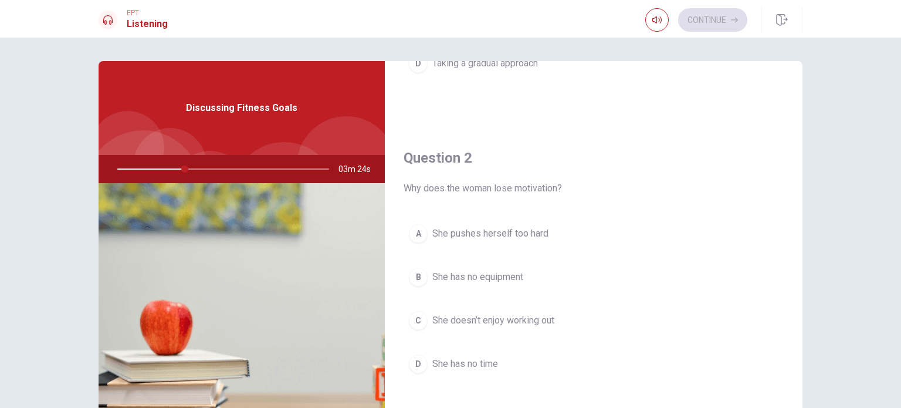
scroll to position [293, 0]
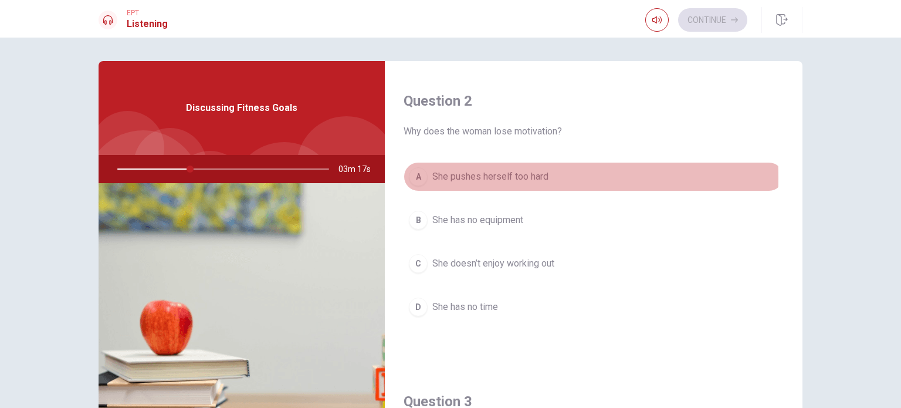
click at [413, 177] on div "A" at bounding box center [418, 176] width 19 height 19
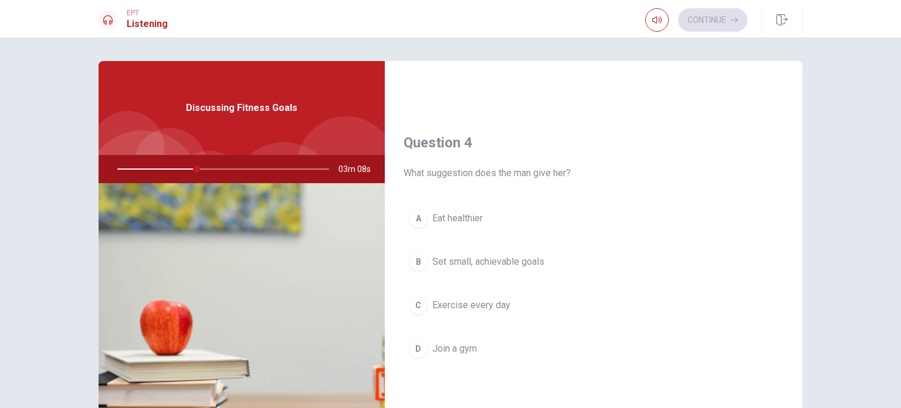
scroll to position [880, 0]
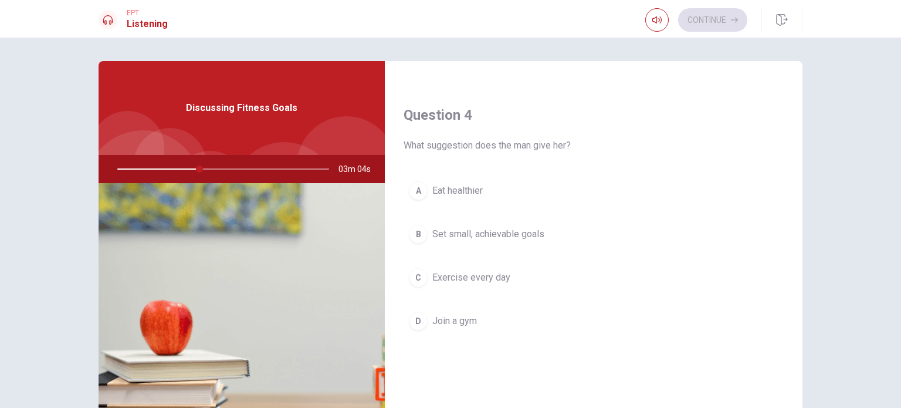
click at [507, 235] on span "Set small, achievable goals" at bounding box center [488, 234] width 112 height 14
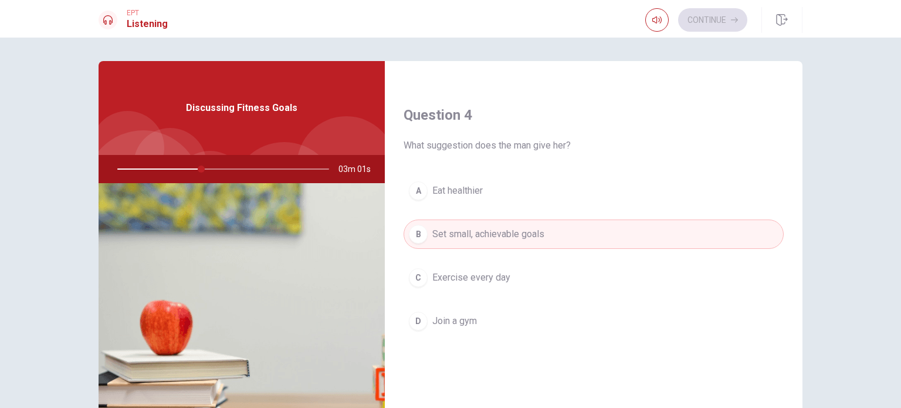
click at [491, 275] on span "Exercise every day" at bounding box center [471, 277] width 78 height 14
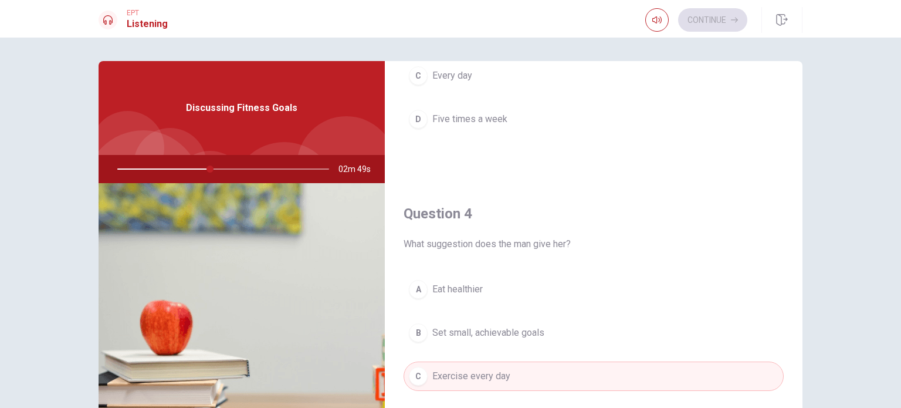
scroll to position [939, 0]
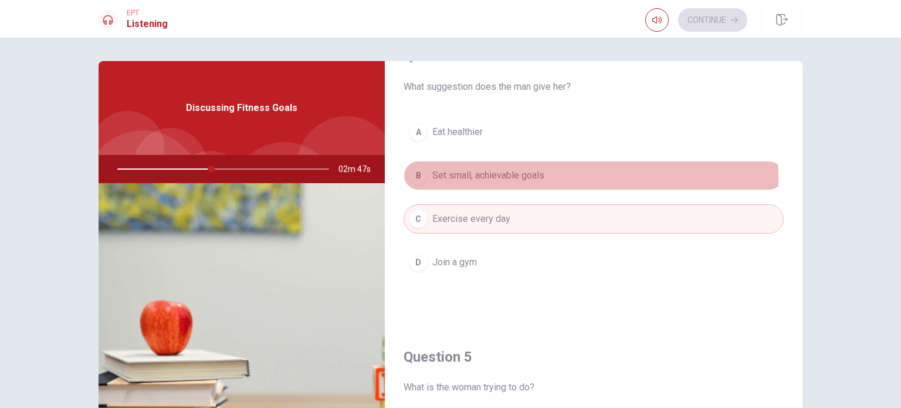
click at [524, 175] on span "Set small, achievable goals" at bounding box center [488, 175] width 112 height 14
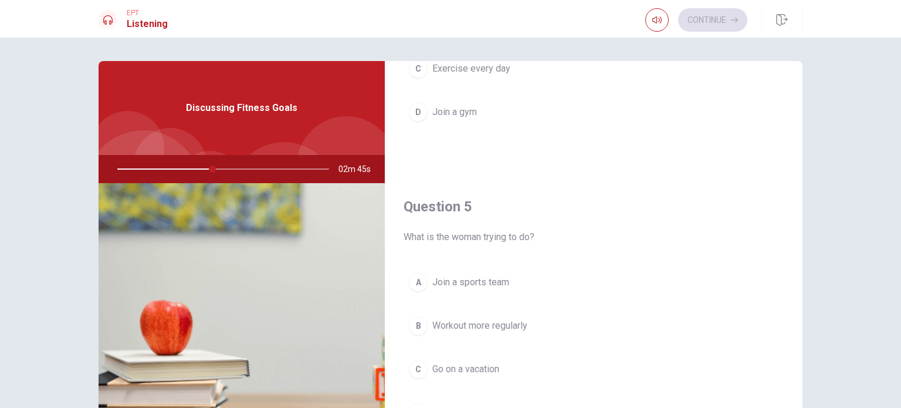
scroll to position [117, 0]
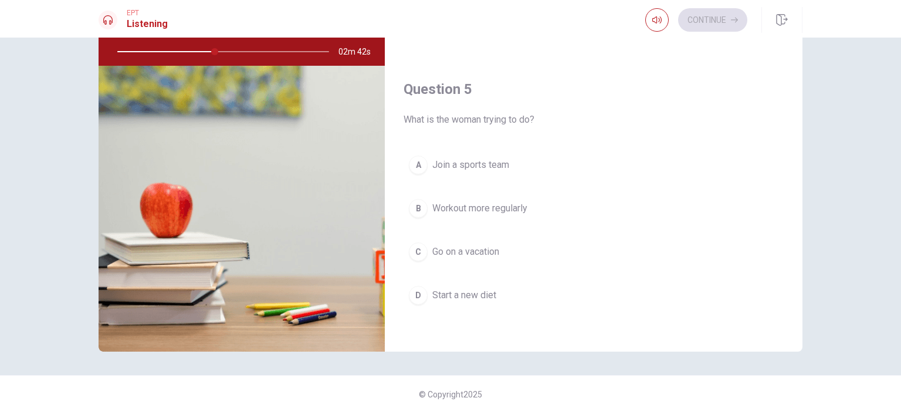
click at [512, 203] on span "Workout more regularly" at bounding box center [479, 208] width 95 height 14
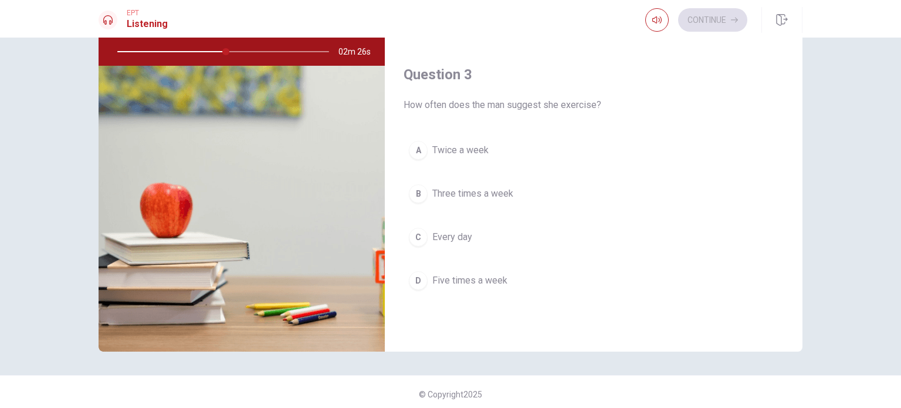
scroll to position [502, 0]
click at [470, 192] on span "Three times a week" at bounding box center [472, 194] width 81 height 14
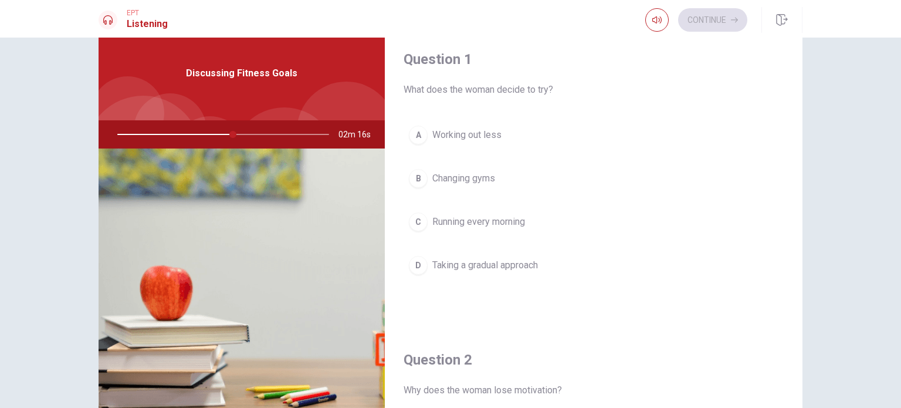
scroll to position [0, 0]
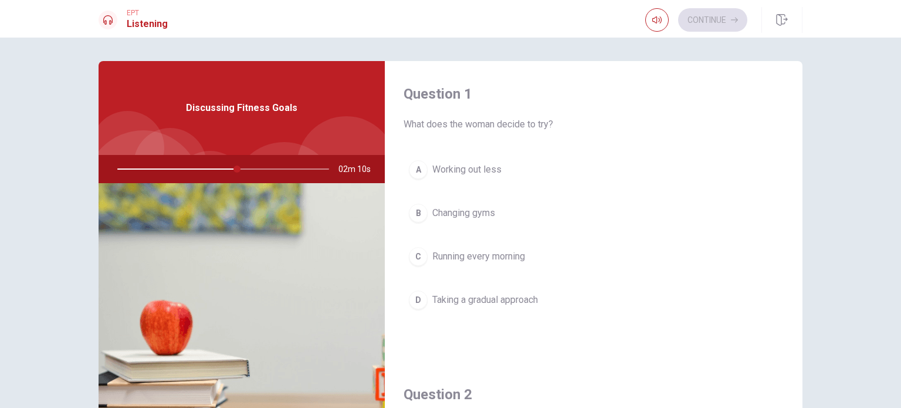
click at [486, 304] on span "Taking a gradual approach" at bounding box center [485, 300] width 106 height 14
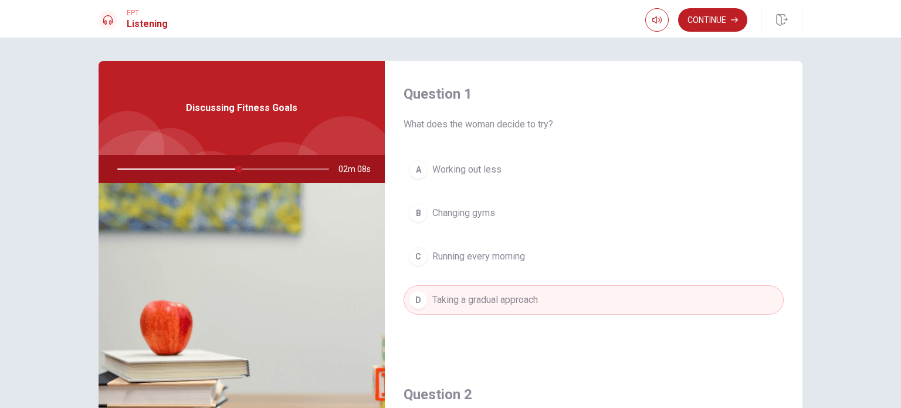
click at [453, 170] on span "Working out less" at bounding box center [466, 170] width 69 height 14
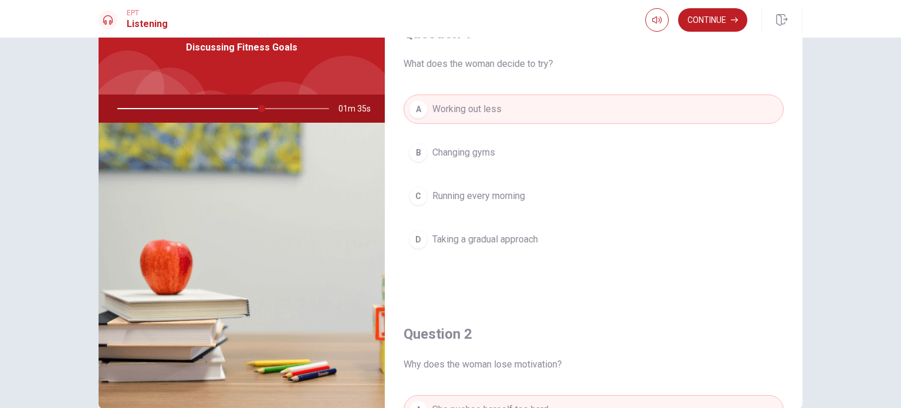
scroll to position [5, 0]
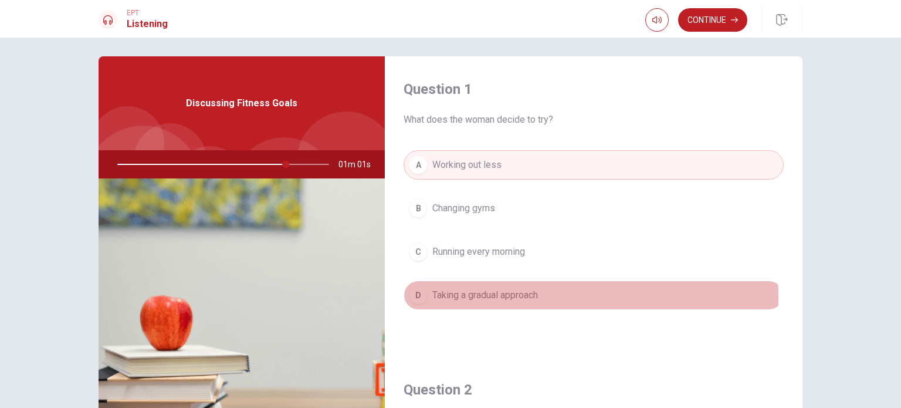
click at [488, 297] on span "Taking a gradual approach" at bounding box center [485, 295] width 106 height 14
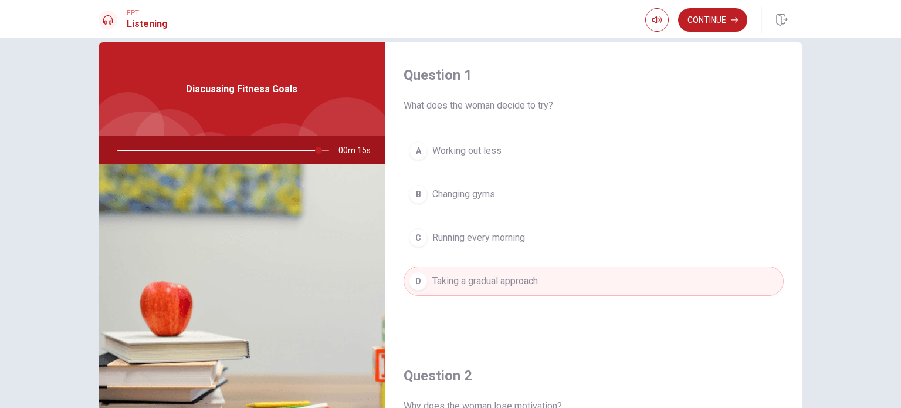
scroll to position [0, 0]
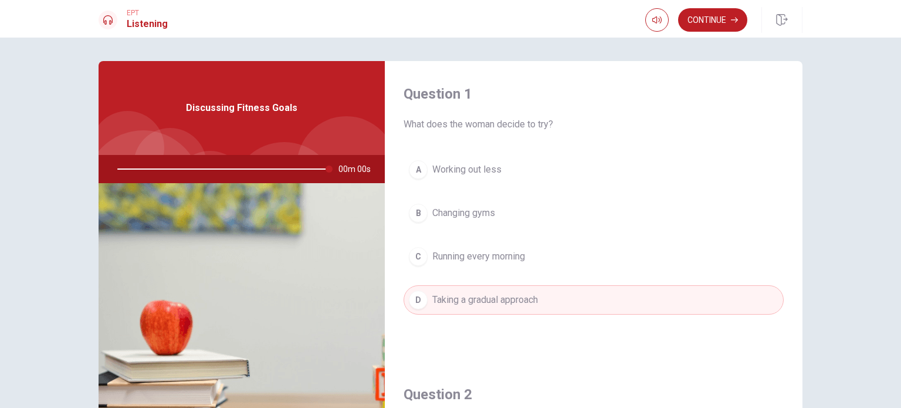
type input "0"
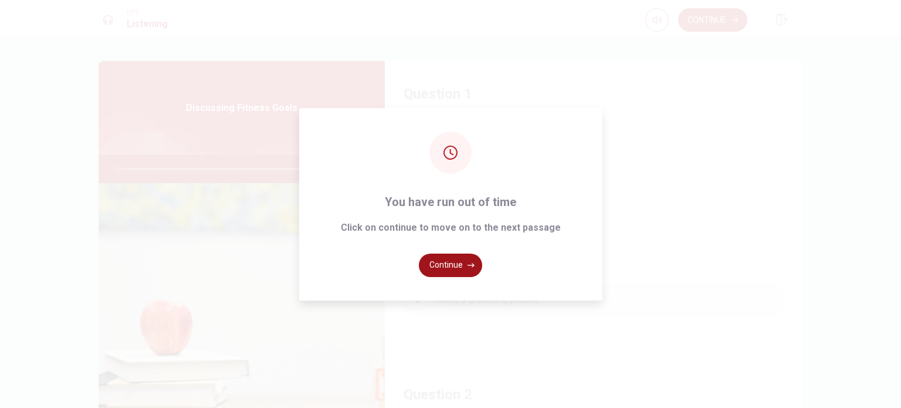
click at [449, 270] on button "Continue" at bounding box center [450, 264] width 63 height 23
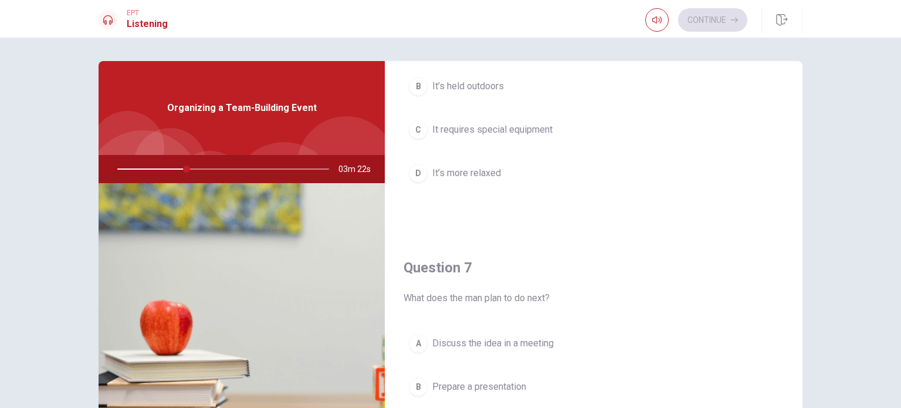
scroll to position [293, 0]
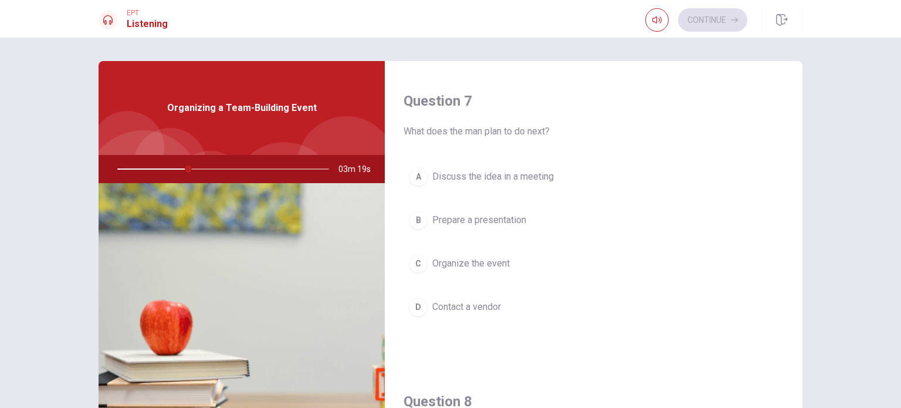
click at [418, 260] on div "C" at bounding box center [418, 263] width 19 height 19
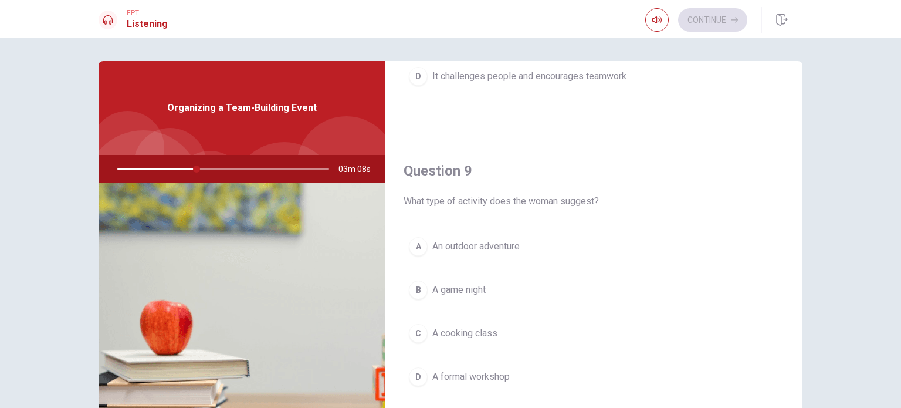
scroll to position [880, 0]
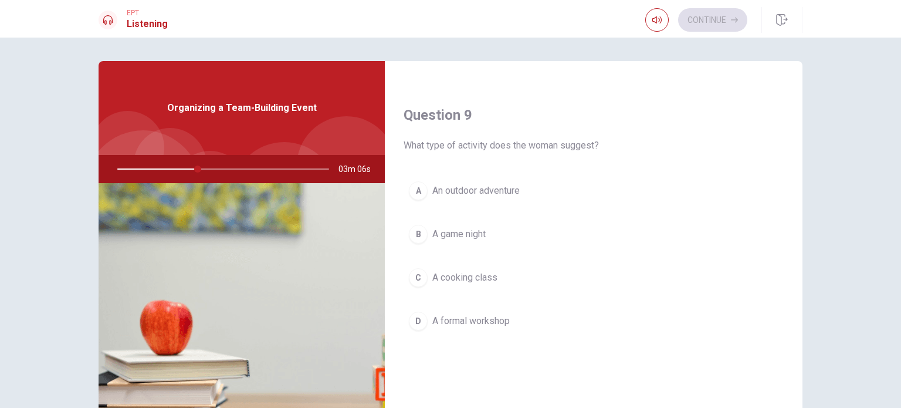
click at [415, 185] on div "A" at bounding box center [418, 190] width 19 height 19
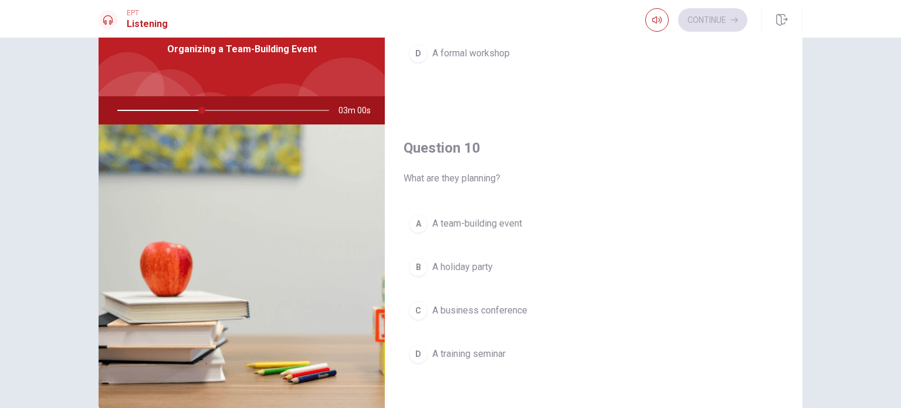
scroll to position [117, 0]
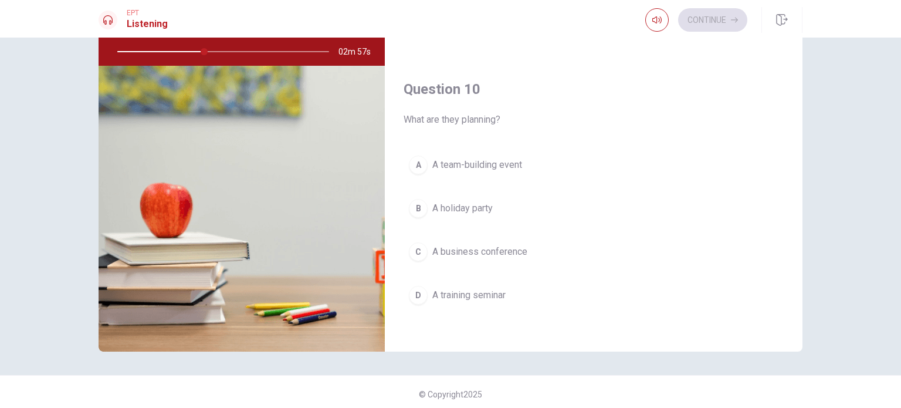
click at [416, 160] on div "A" at bounding box center [418, 164] width 19 height 19
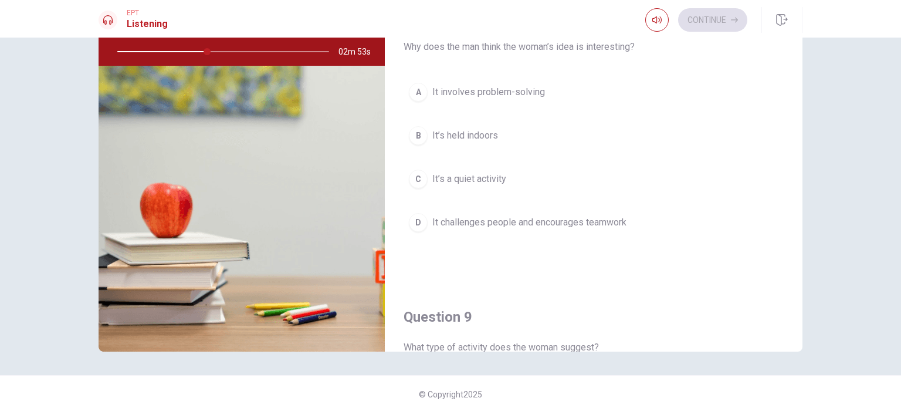
scroll to position [502, 0]
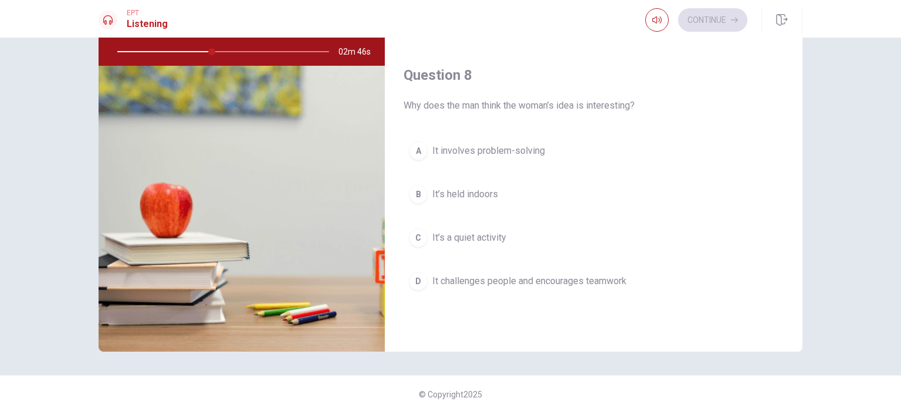
click at [412, 278] on div "D" at bounding box center [418, 281] width 19 height 19
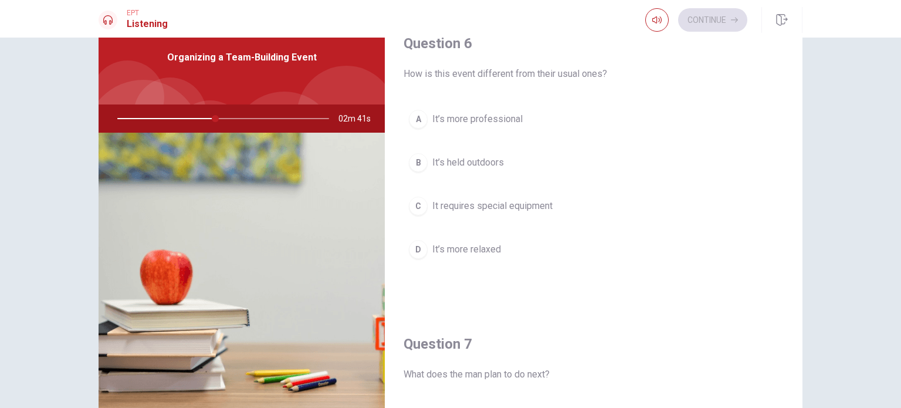
scroll to position [0, 0]
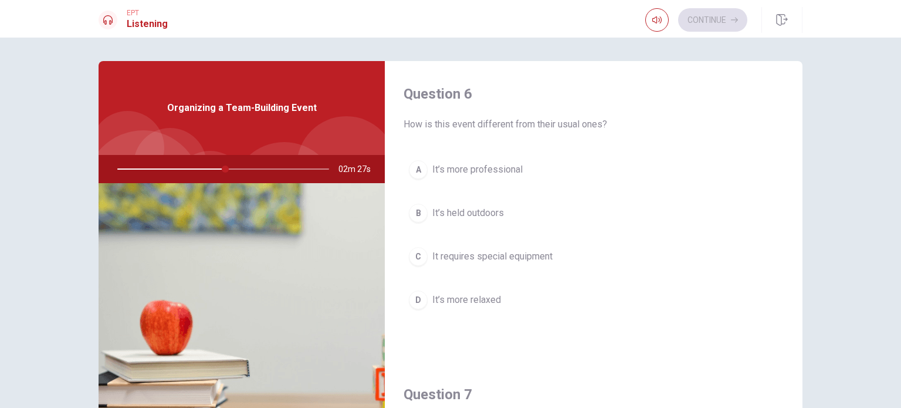
click at [418, 213] on div "B" at bounding box center [418, 213] width 19 height 19
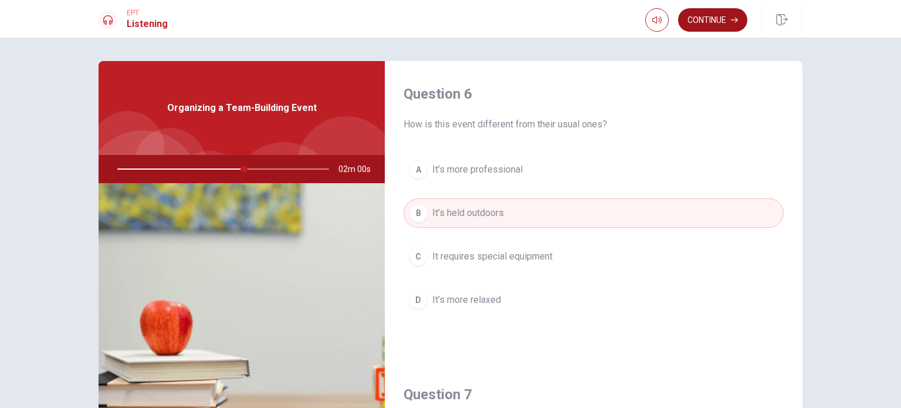
click at [721, 18] on button "Continue" at bounding box center [712, 19] width 69 height 23
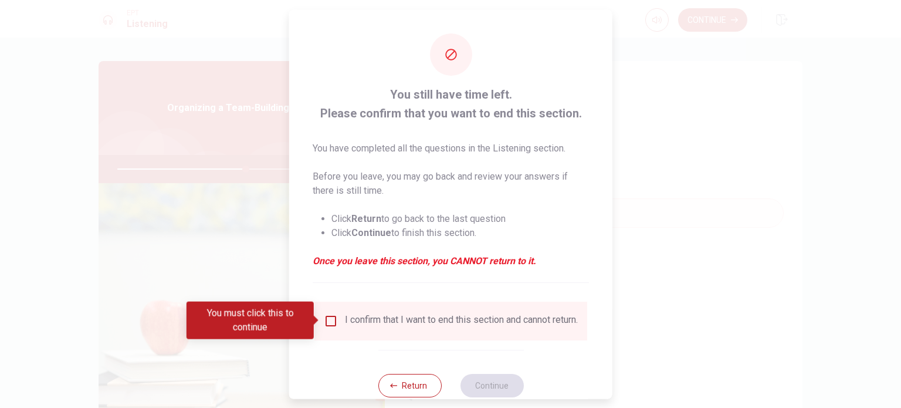
click at [329, 322] on input "You must click this to continue" at bounding box center [331, 320] width 14 height 14
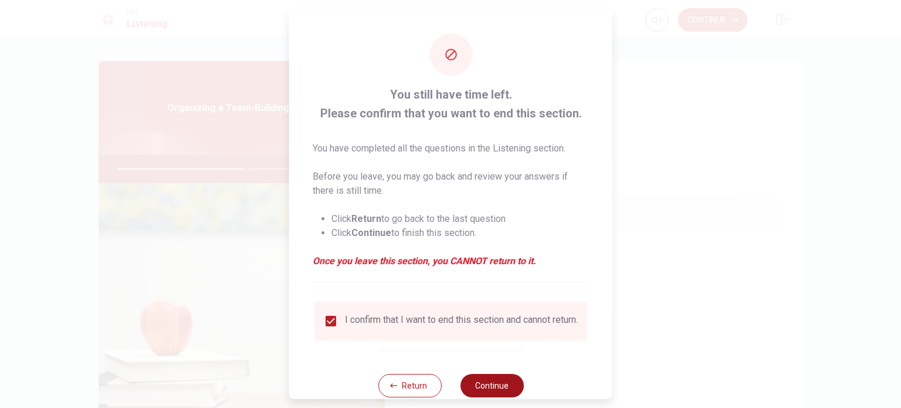
click at [496, 391] on button "Continue" at bounding box center [491, 384] width 63 height 23
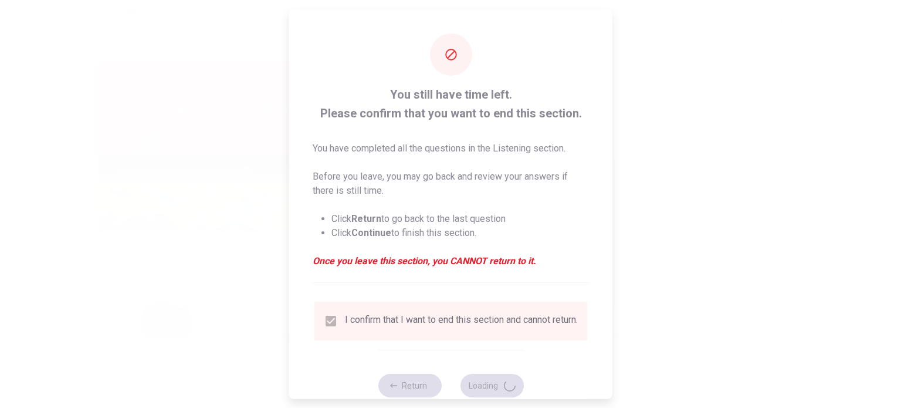
type input "62"
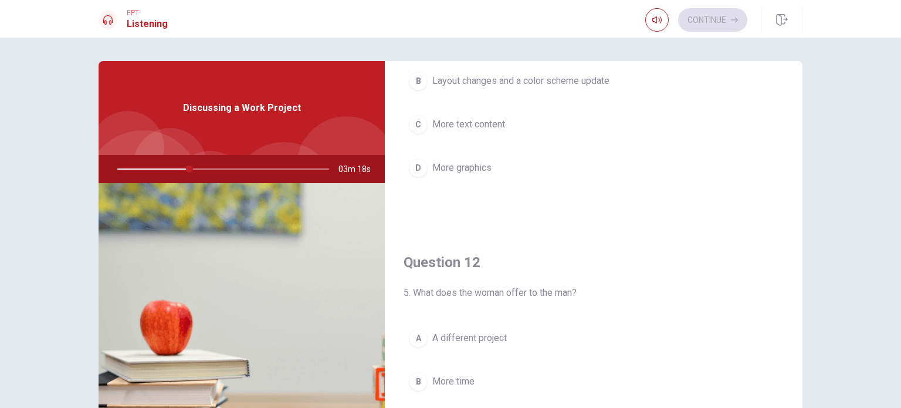
scroll to position [59, 0]
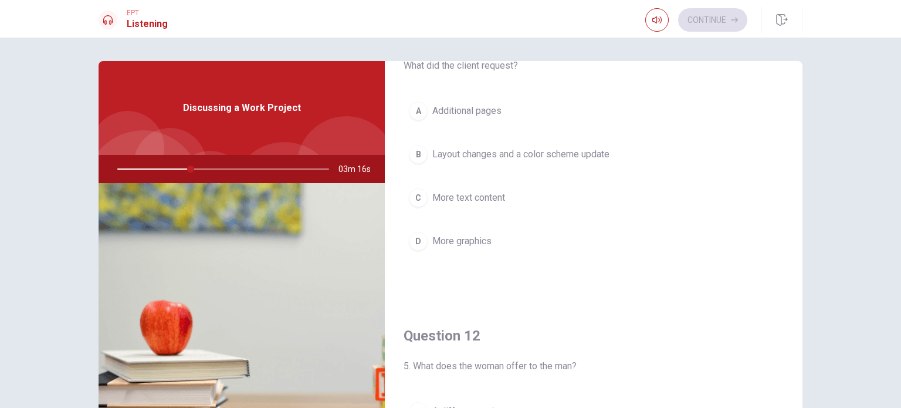
click at [420, 157] on div "B" at bounding box center [418, 154] width 19 height 19
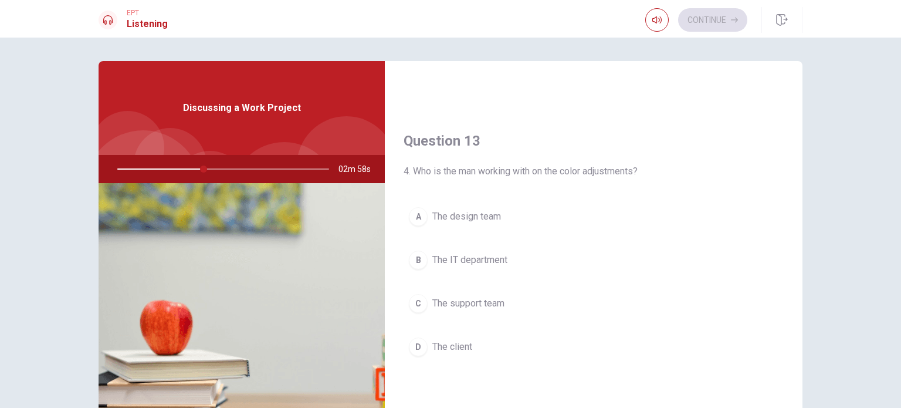
scroll to position [587, 0]
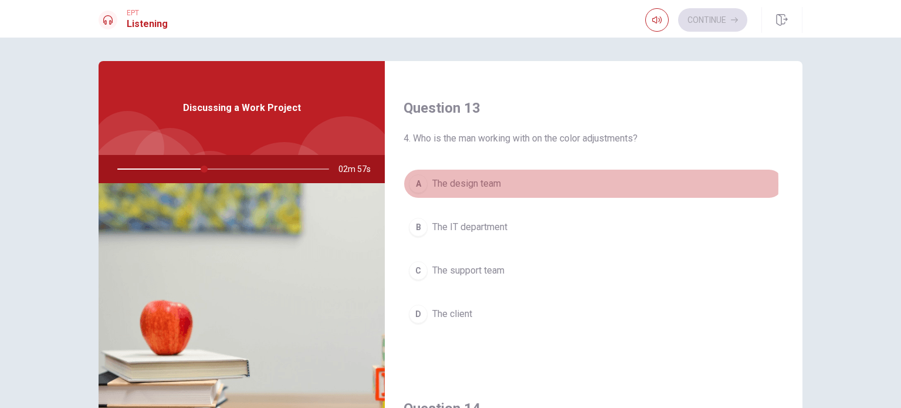
click at [420, 182] on div "A" at bounding box center [418, 183] width 19 height 19
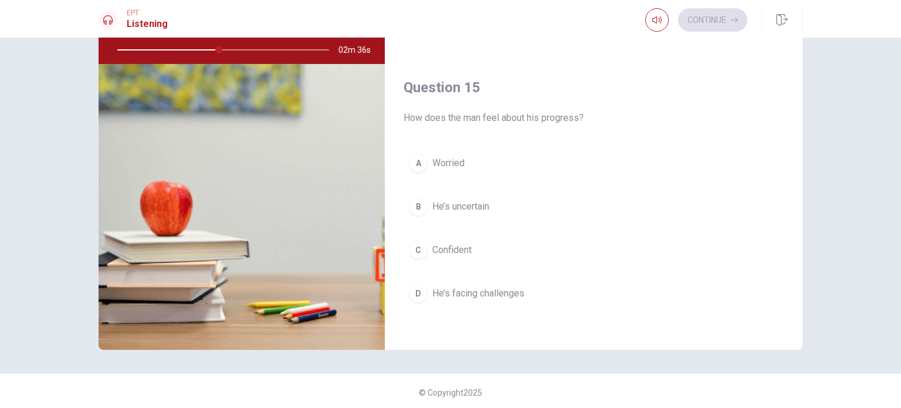
scroll to position [122, 0]
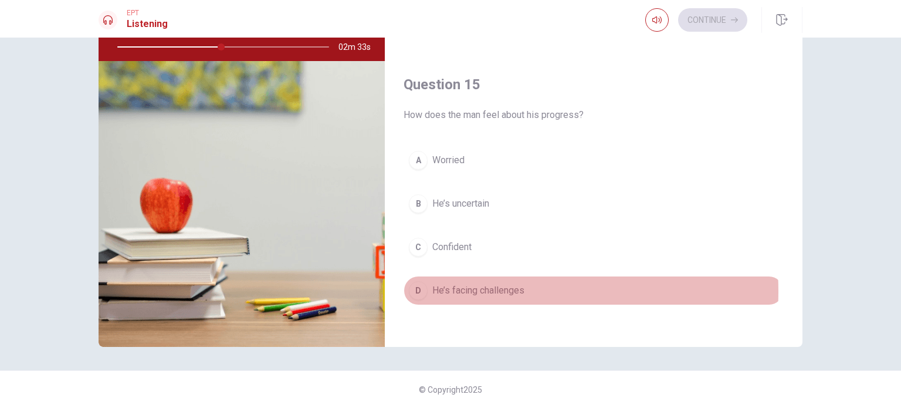
click at [475, 286] on span "He’s facing challenges" at bounding box center [478, 290] width 92 height 14
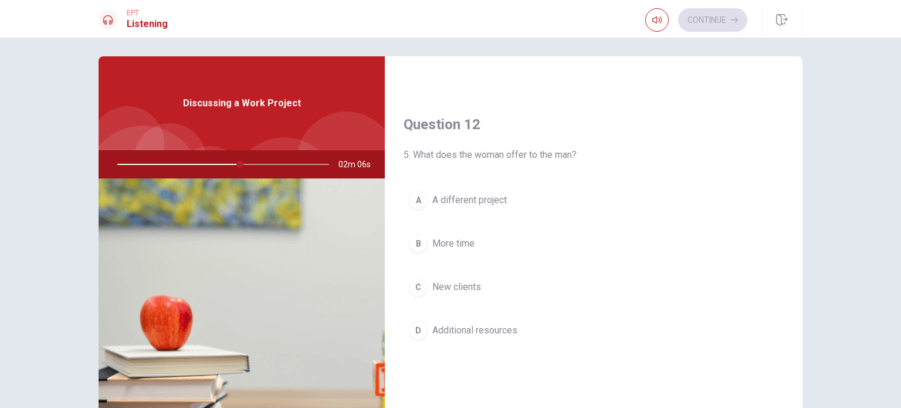
scroll to position [293, 0]
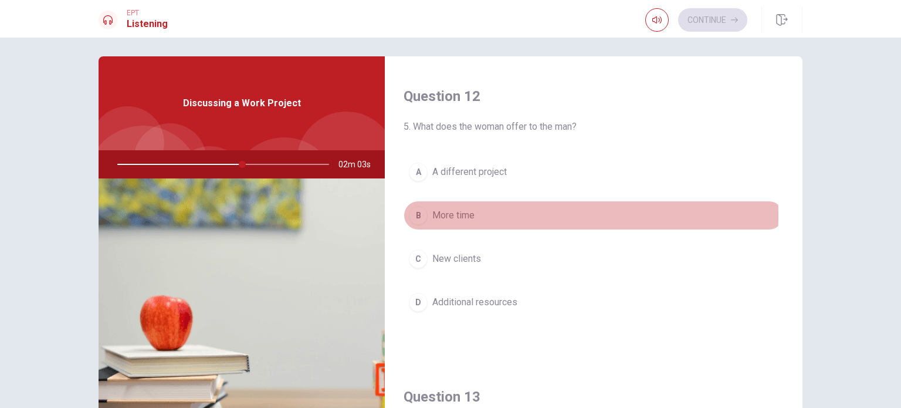
click at [448, 214] on span "More time" at bounding box center [453, 215] width 42 height 14
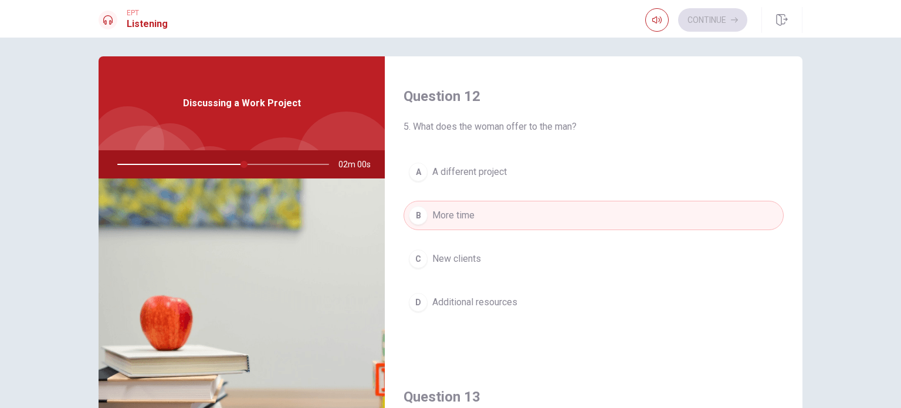
click at [448, 299] on span "Additional resources" at bounding box center [474, 302] width 85 height 14
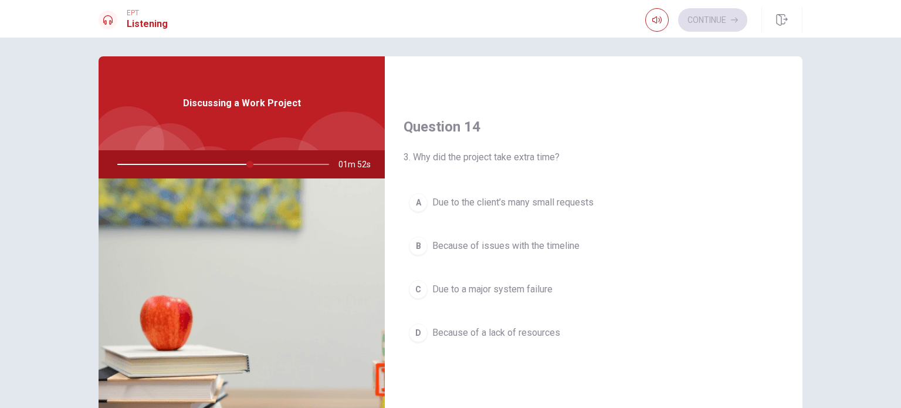
scroll to position [880, 0]
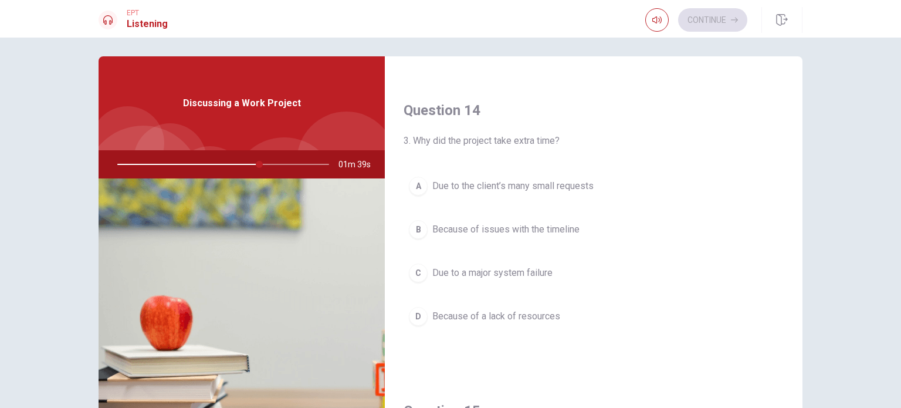
click at [495, 185] on span "Due to the client’s many small requests" at bounding box center [512, 186] width 161 height 14
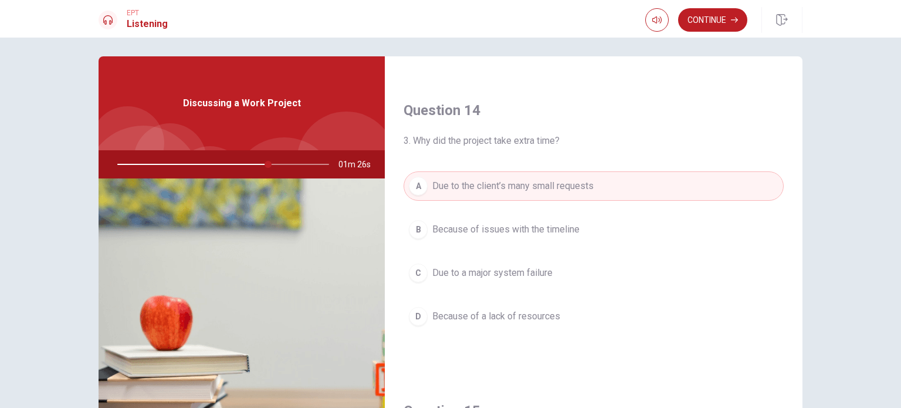
click at [502, 312] on span "Because of a lack of resources" at bounding box center [496, 316] width 128 height 14
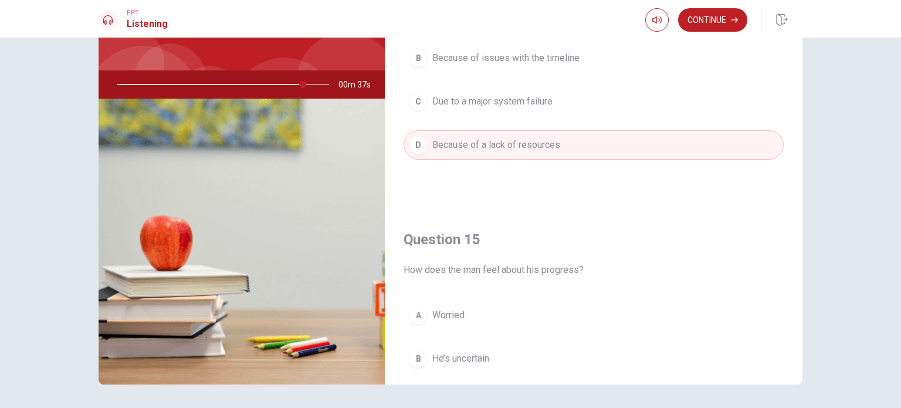
scroll to position [5, 0]
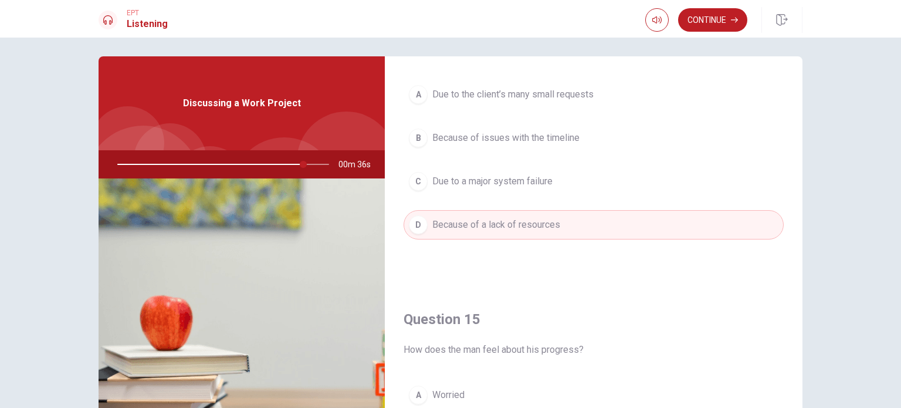
drag, startPoint x: 800, startPoint y: 335, endPoint x: 789, endPoint y: 302, distance: 34.7
click at [789, 302] on div "Question 11 What did the client request? A Additional pages B Layout changes an…" at bounding box center [451, 260] width 742 height 408
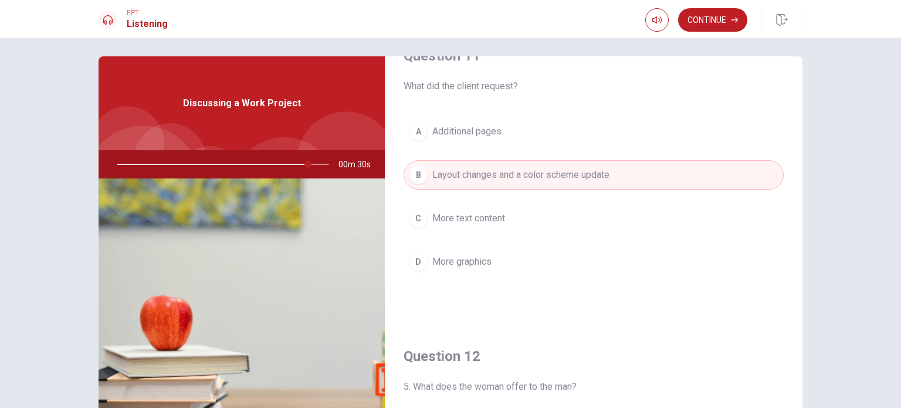
scroll to position [0, 0]
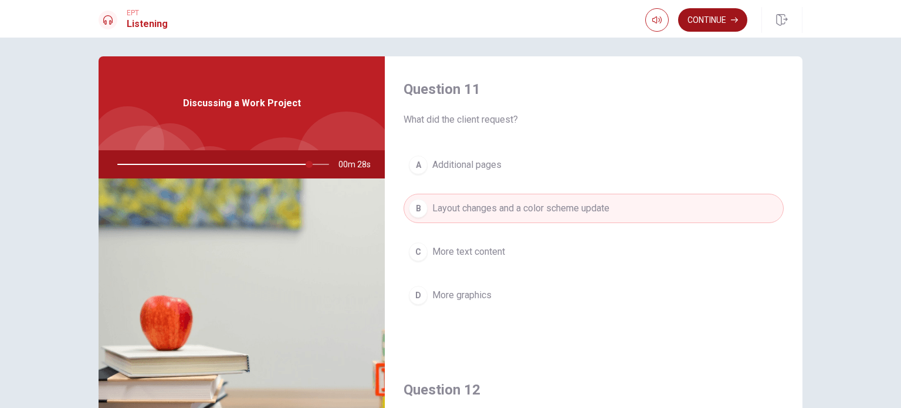
click at [730, 25] on button "Continue" at bounding box center [712, 19] width 69 height 23
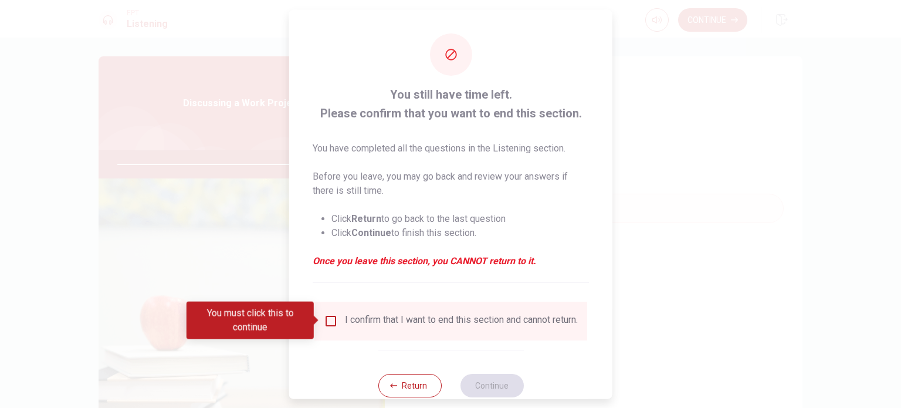
click at [333, 323] on input "You must click this to continue" at bounding box center [331, 320] width 14 height 14
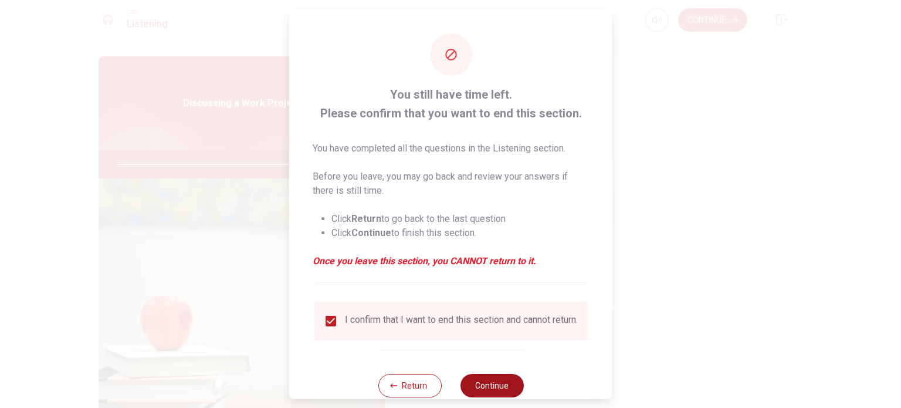
click at [475, 383] on button "Continue" at bounding box center [491, 384] width 63 height 23
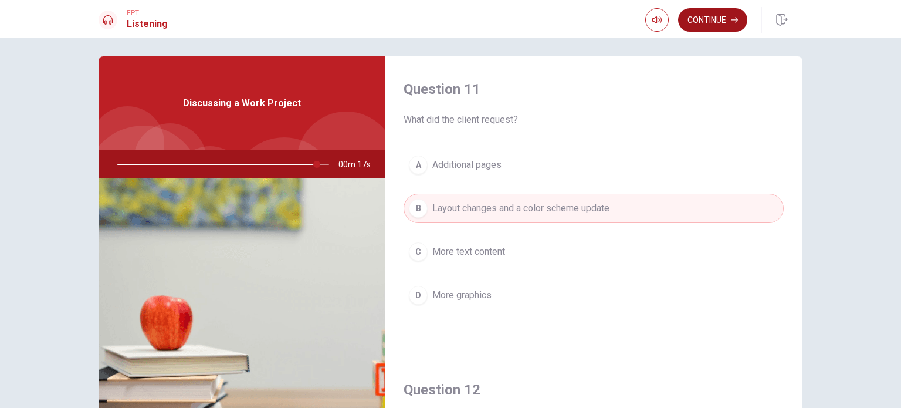
click at [701, 18] on button "Continue" at bounding box center [712, 19] width 69 height 23
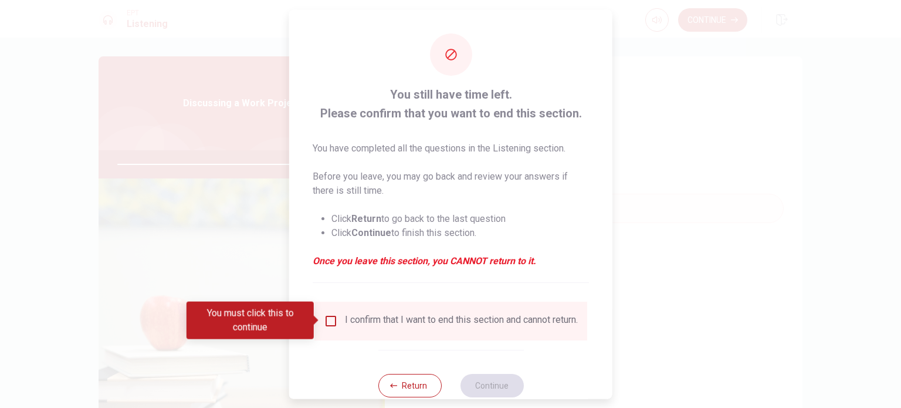
click at [328, 319] on input "You must click this to continue" at bounding box center [331, 320] width 14 height 14
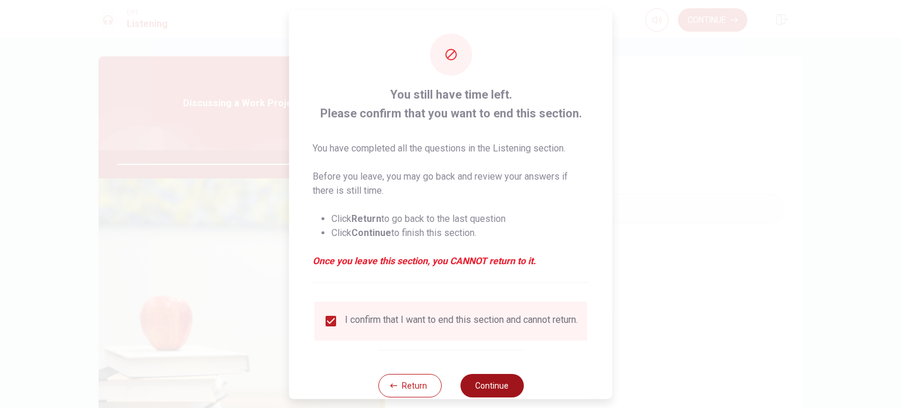
click at [502, 389] on button "Continue" at bounding box center [491, 384] width 63 height 23
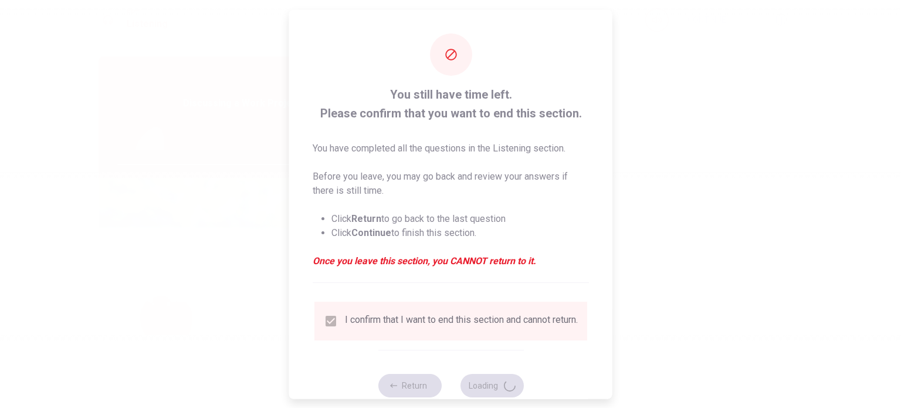
type input "96"
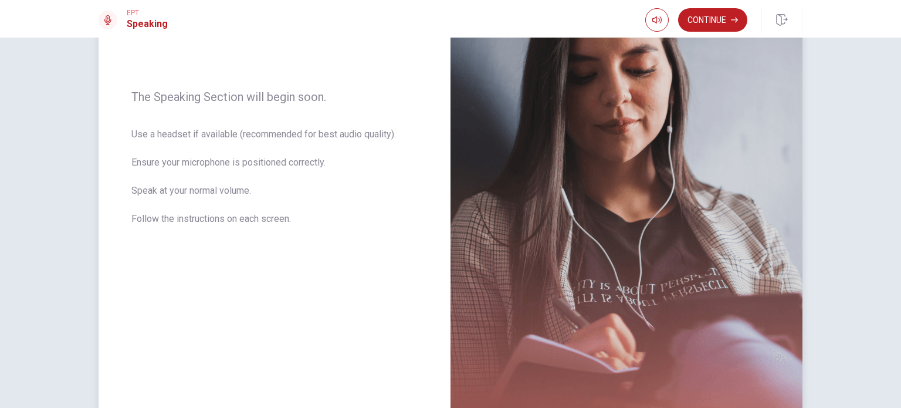
scroll to position [108, 0]
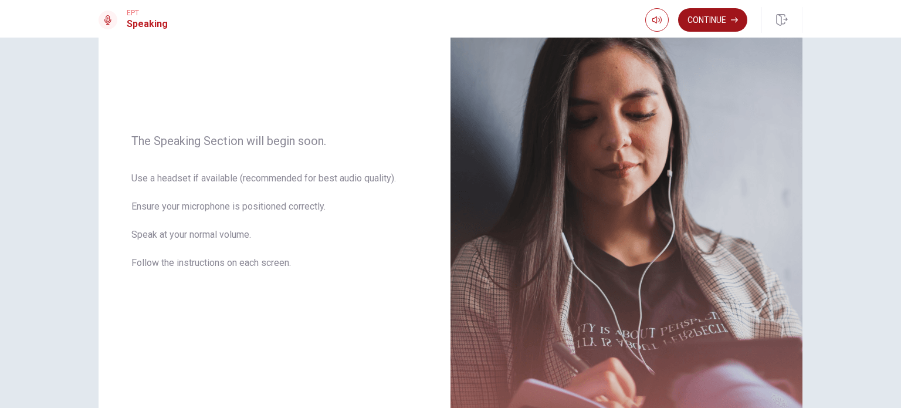
click at [717, 23] on button "Continue" at bounding box center [712, 19] width 69 height 23
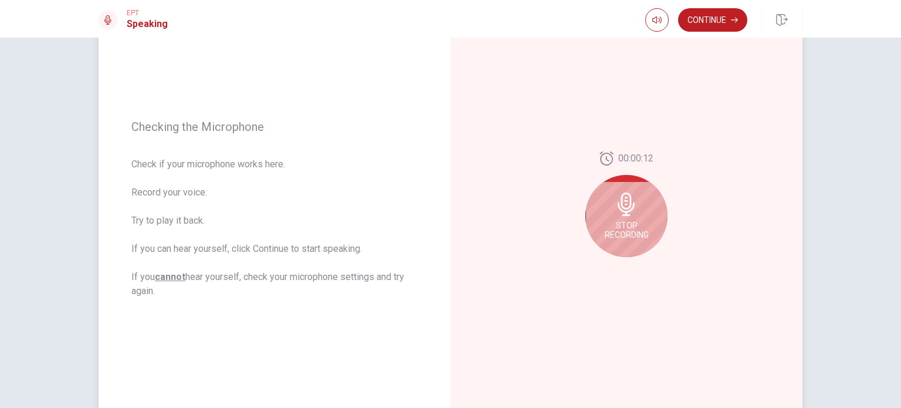
click at [626, 221] on span "Stop Recording" at bounding box center [627, 230] width 44 height 19
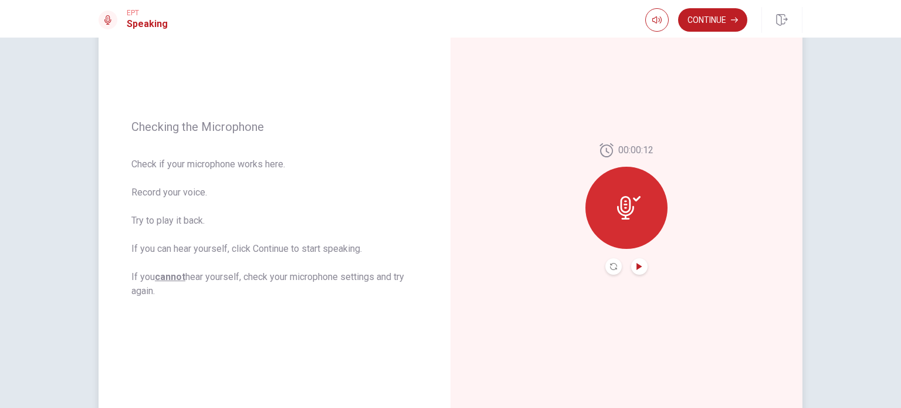
click at [637, 263] on icon "Play Audio" at bounding box center [639, 266] width 5 height 7
click at [637, 268] on icon "Play Audio" at bounding box center [639, 266] width 7 height 7
click at [625, 209] on icon at bounding box center [625, 207] width 17 height 23
click at [636, 269] on icon "Play Audio" at bounding box center [639, 266] width 7 height 7
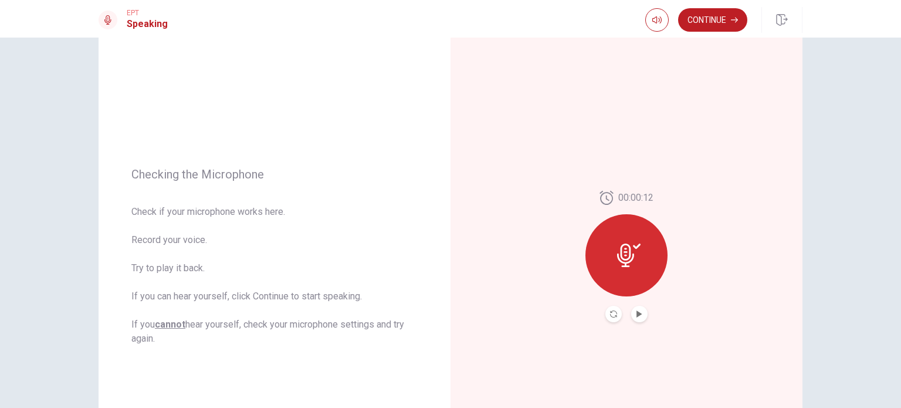
scroll to position [0, 0]
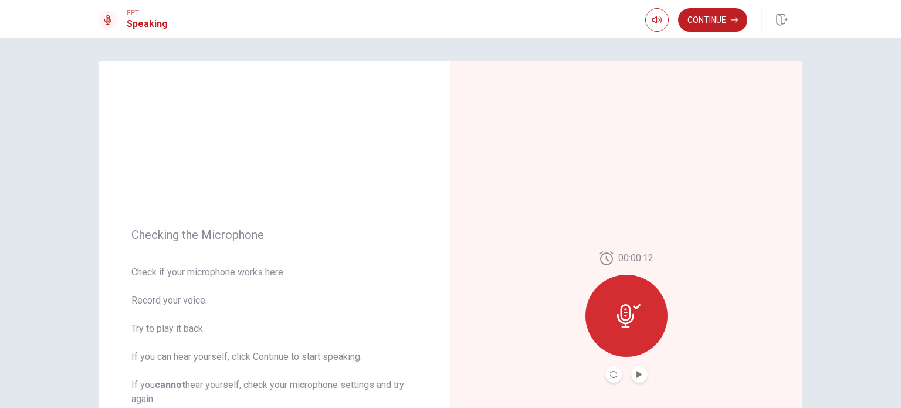
click at [596, 309] on div at bounding box center [627, 316] width 82 height 82
click at [623, 316] on icon at bounding box center [625, 315] width 17 height 23
click at [637, 373] on icon "Play Audio" at bounding box center [639, 374] width 5 height 7
click at [638, 374] on icon "Pause Audio" at bounding box center [640, 374] width 6 height 7
click at [624, 317] on icon at bounding box center [628, 315] width 23 height 23
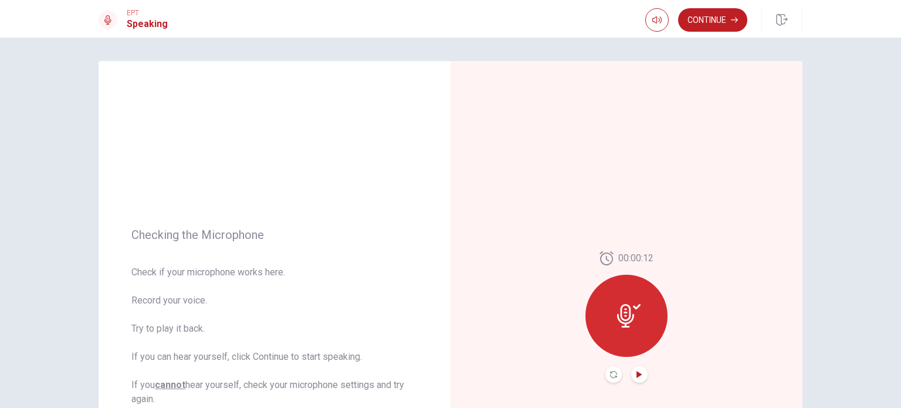
scroll to position [59, 0]
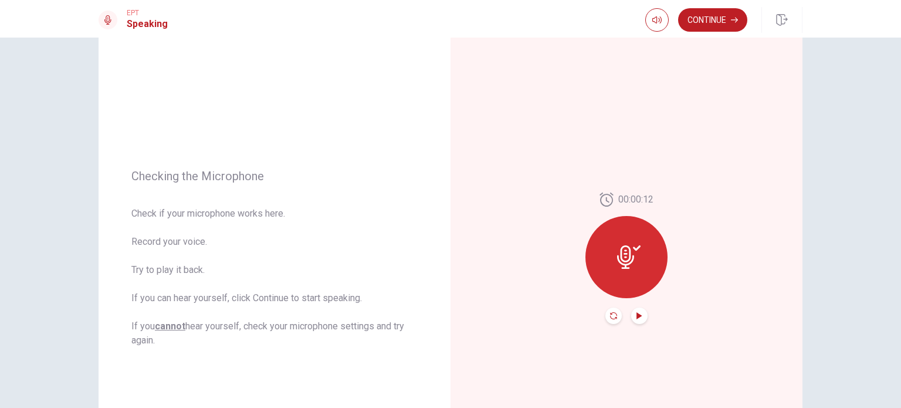
click at [610, 316] on icon "Record Again" at bounding box center [613, 315] width 7 height 7
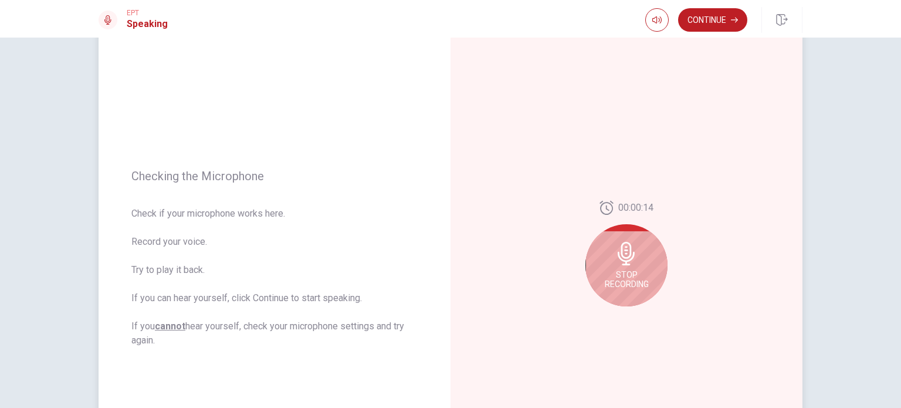
click at [637, 270] on span "Stop Recording" at bounding box center [627, 279] width 44 height 19
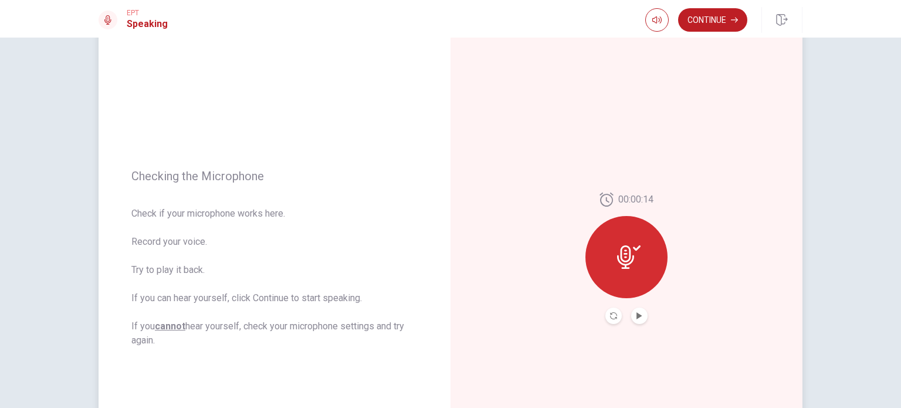
click at [634, 265] on icon at bounding box center [628, 256] width 23 height 23
click at [639, 316] on icon "Play Audio" at bounding box center [639, 315] width 7 height 7
click at [651, 256] on div at bounding box center [627, 257] width 82 height 82
click at [641, 255] on div at bounding box center [627, 257] width 82 height 82
click at [608, 319] on button "Record Again" at bounding box center [613, 315] width 16 height 16
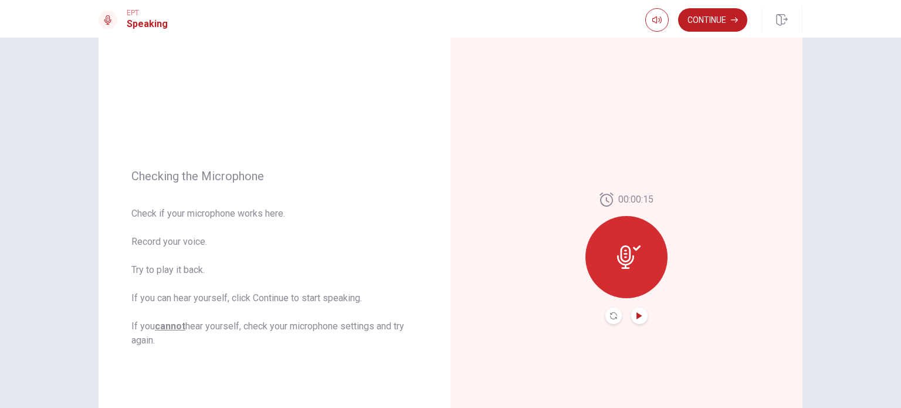
click at [637, 317] on icon "Play Audio" at bounding box center [639, 315] width 5 height 7
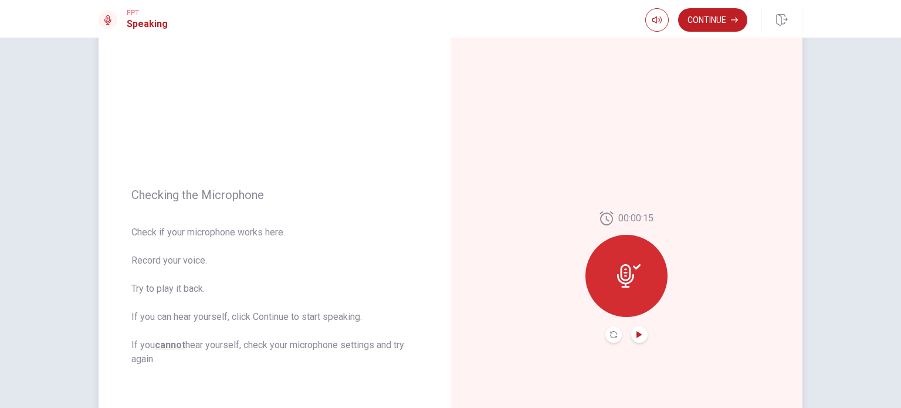
scroll to position [0, 0]
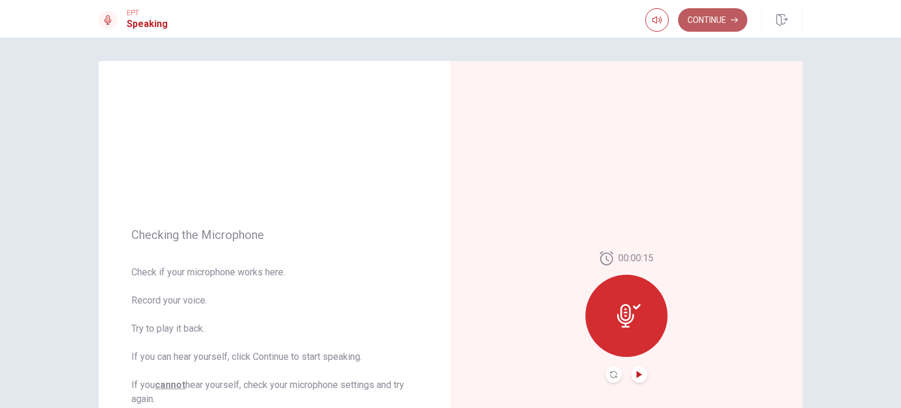
click at [709, 21] on button "Continue" at bounding box center [712, 19] width 69 height 23
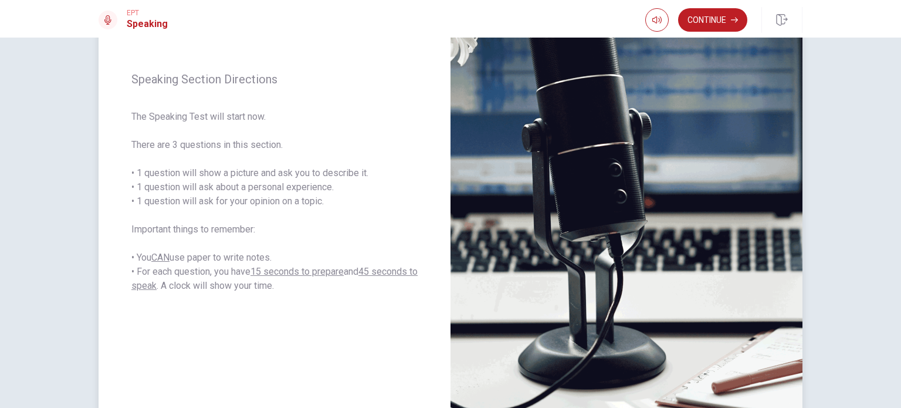
scroll to position [117, 0]
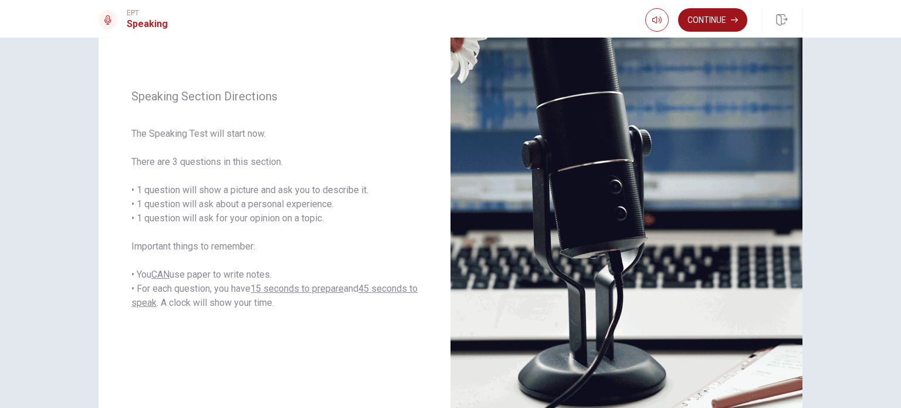
click at [713, 21] on button "Continue" at bounding box center [712, 19] width 69 height 23
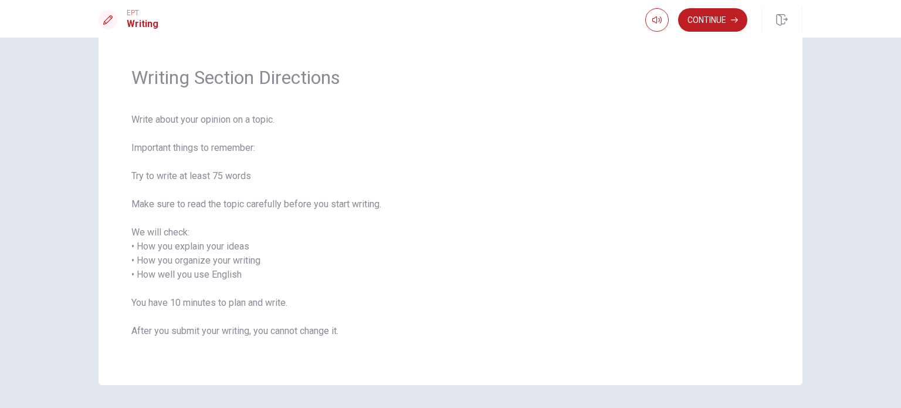
scroll to position [0, 0]
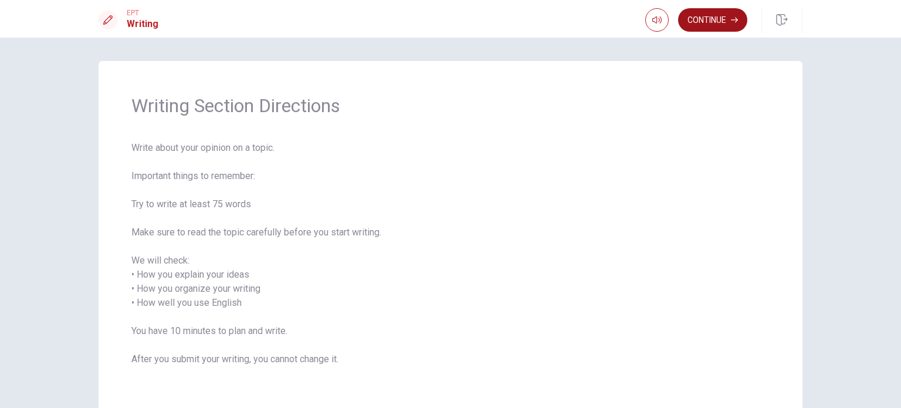
click at [712, 15] on button "Continue" at bounding box center [712, 19] width 69 height 23
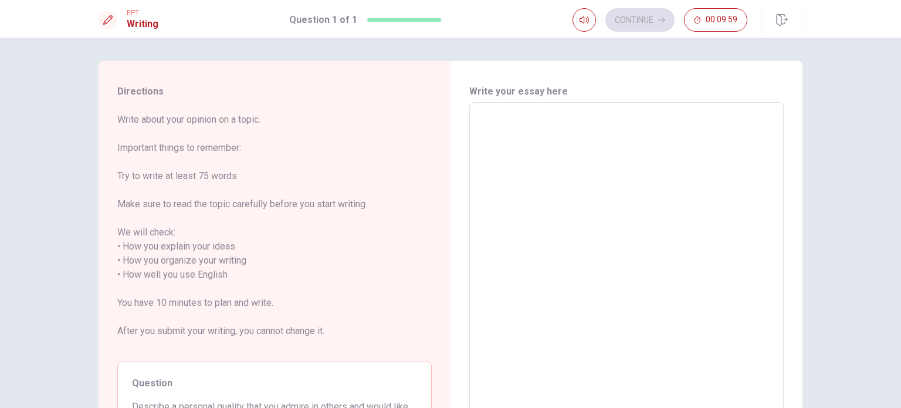
click at [565, 173] on textarea at bounding box center [627, 275] width 298 height 326
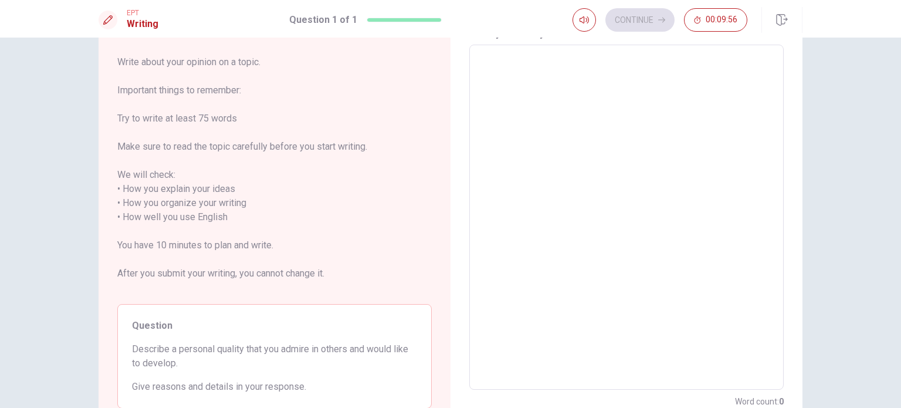
scroll to position [117, 0]
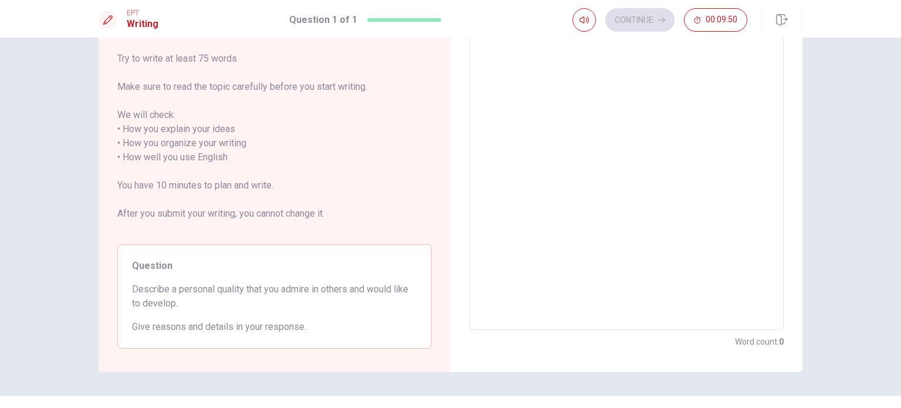
drag, startPoint x: 130, startPoint y: 287, endPoint x: 198, endPoint y: 302, distance: 70.2
click at [198, 302] on span "Describe a personal quality that you admire in others and would like to develop." at bounding box center [274, 296] width 285 height 28
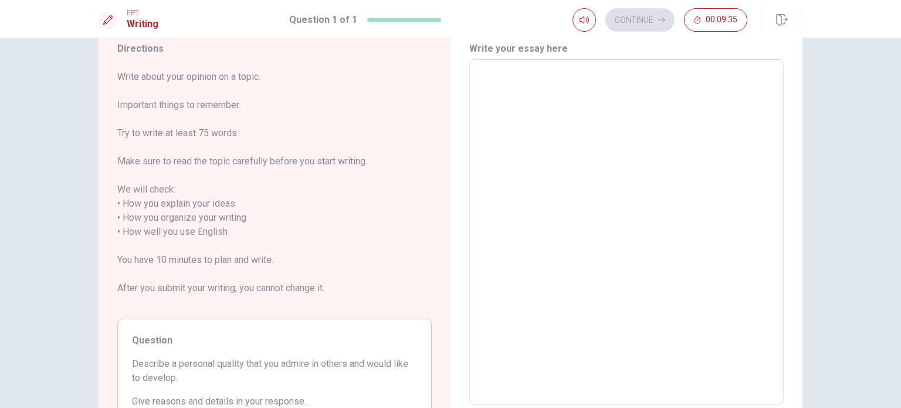
scroll to position [0, 0]
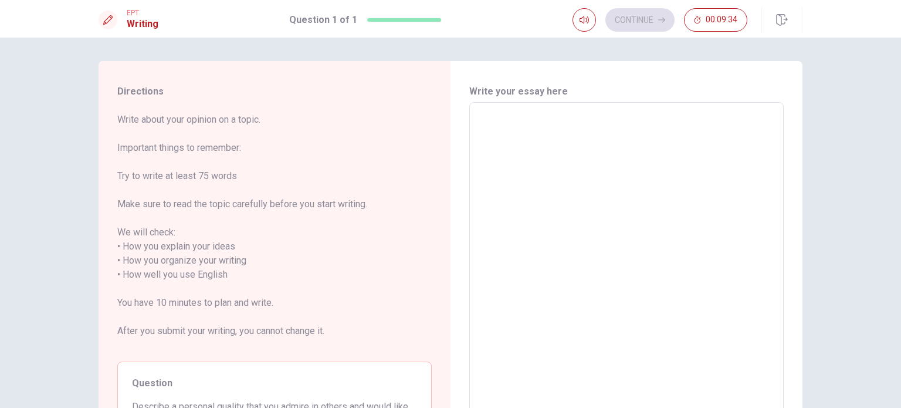
click at [634, 126] on textarea at bounding box center [627, 275] width 298 height 326
type textarea "M"
type textarea "x"
type textarea "My"
type textarea "x"
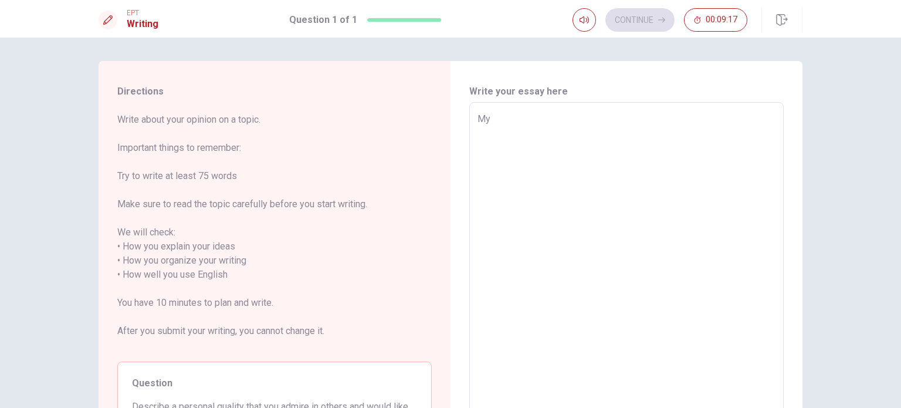
type textarea "My"
type textarea "x"
type textarea "My p"
type textarea "x"
type textarea "My pe"
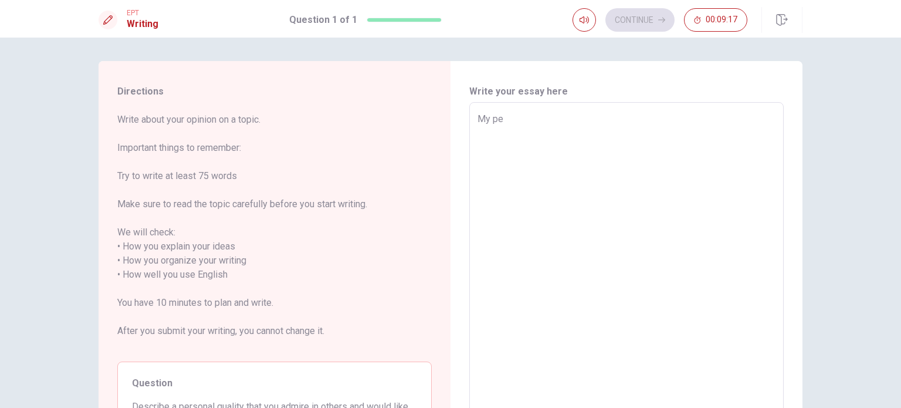
type textarea "x"
type textarea "My per"
type textarea "x"
type textarea "My pers"
type textarea "x"
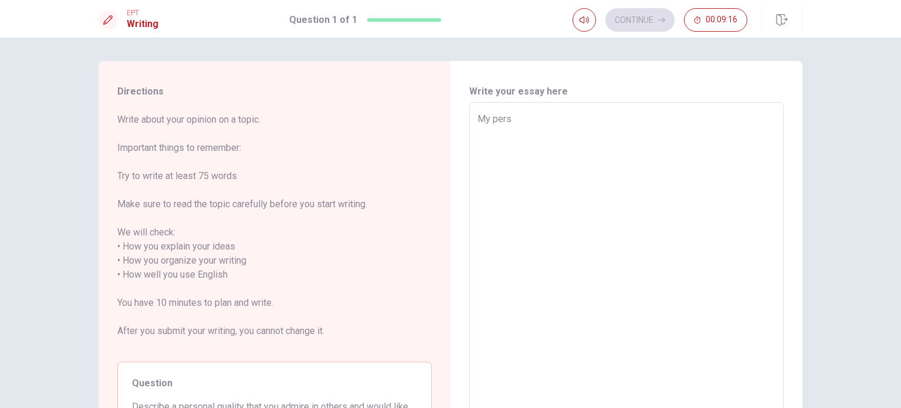
type textarea "My perso"
type textarea "x"
type textarea "My person"
type textarea "x"
type textarea "My persona"
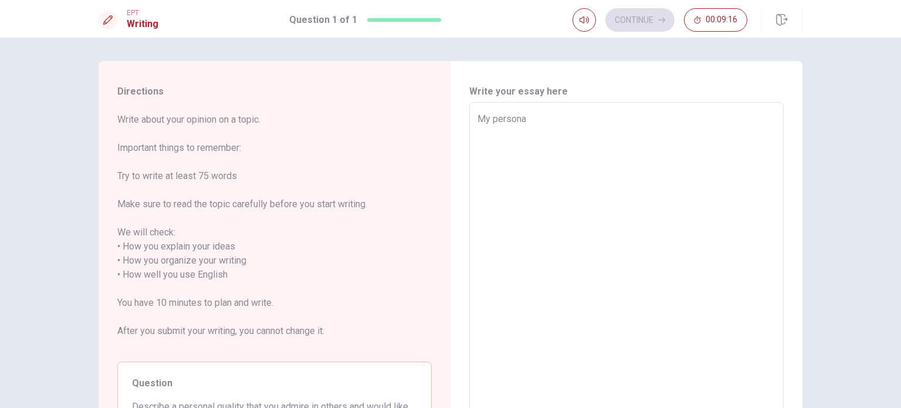
type textarea "x"
type textarea "My personal"
type textarea "x"
type textarea "My personal"
type textarea "x"
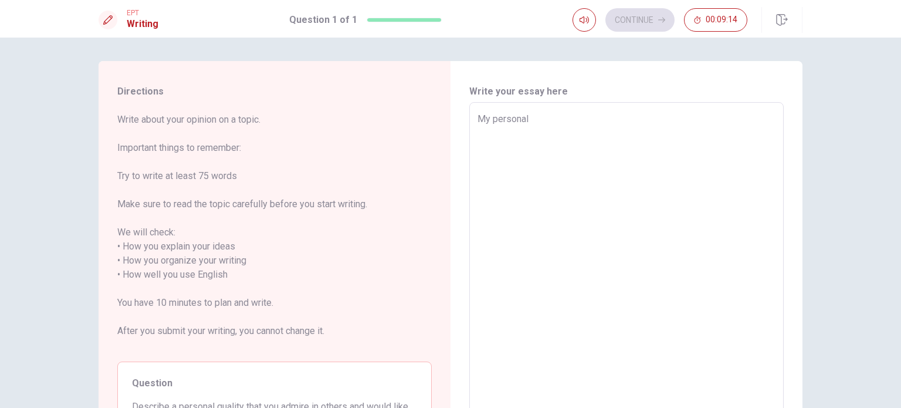
type textarea "My personal q"
type textarea "x"
type textarea "My personal qu"
type textarea "x"
type textarea "My personal qul"
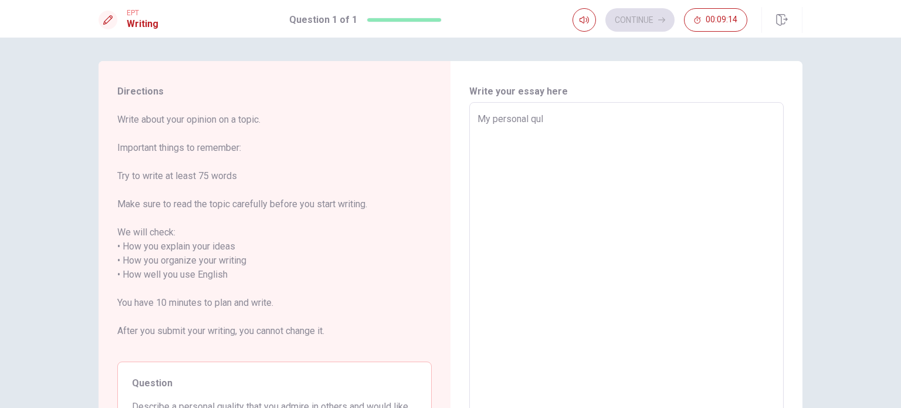
type textarea "x"
type textarea "My personal quli"
type textarea "x"
type textarea "My personal qulit"
type textarea "x"
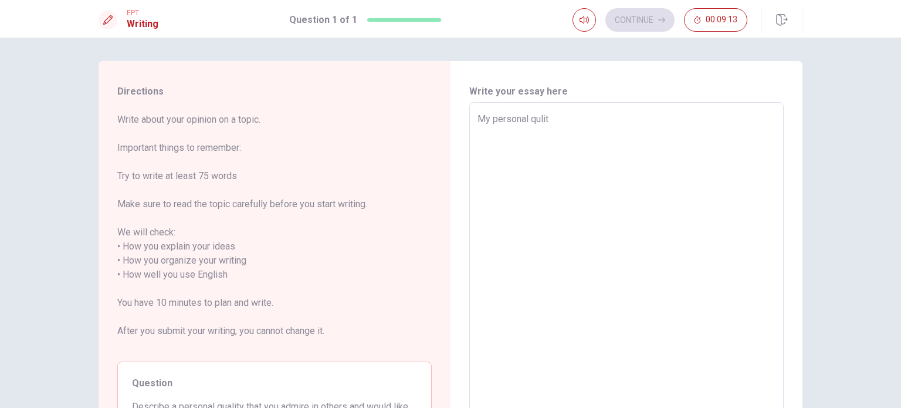
type textarea "My personal qulity"
type textarea "x"
type textarea "My personal qulity"
type textarea "x"
type textarea "My personal qulity o"
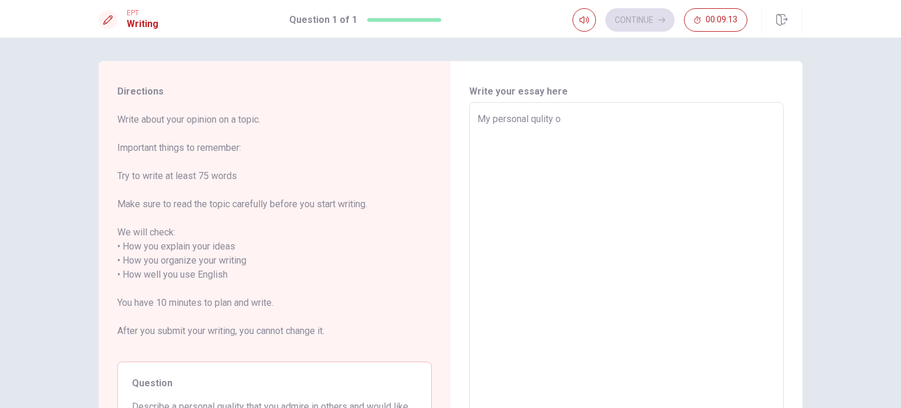
type textarea "x"
type textarea "My personal qulity of"
type textarea "x"
type textarea "My personal qulity of"
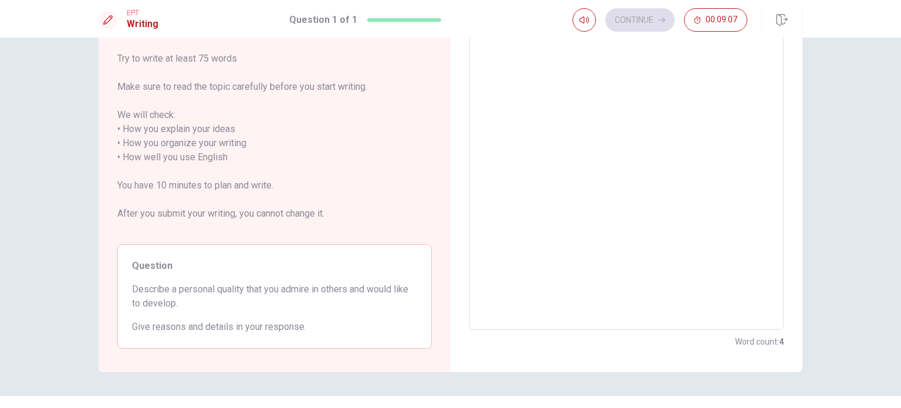
type textarea "x"
type textarea "My personal qulity of"
drag, startPoint x: 310, startPoint y: 289, endPoint x: 340, endPoint y: 289, distance: 29.9
click at [340, 289] on span "Describe a personal quality that you admire in others and would like to develop." at bounding box center [274, 296] width 285 height 28
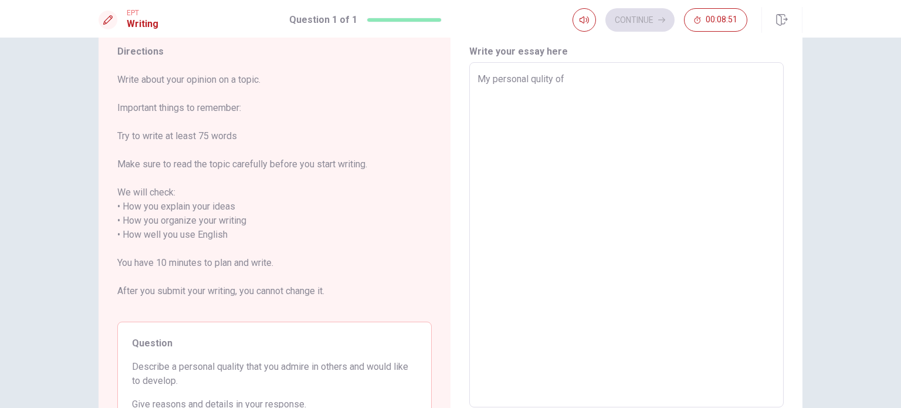
scroll to position [59, 0]
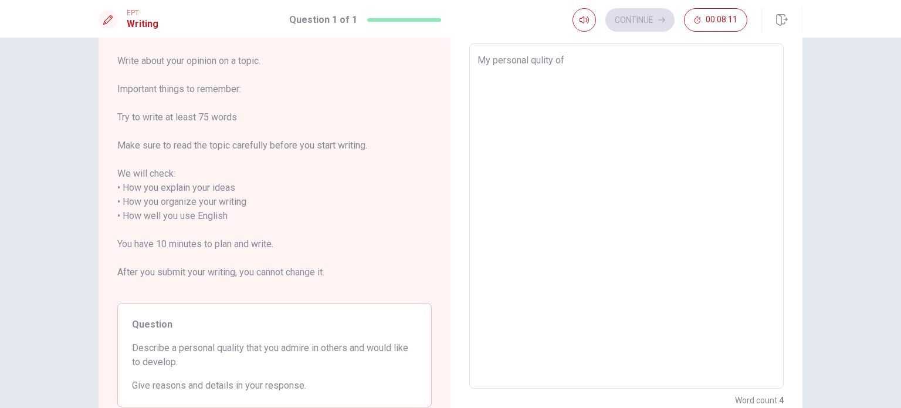
click at [596, 56] on textarea "My personal qulity of" at bounding box center [627, 216] width 298 height 326
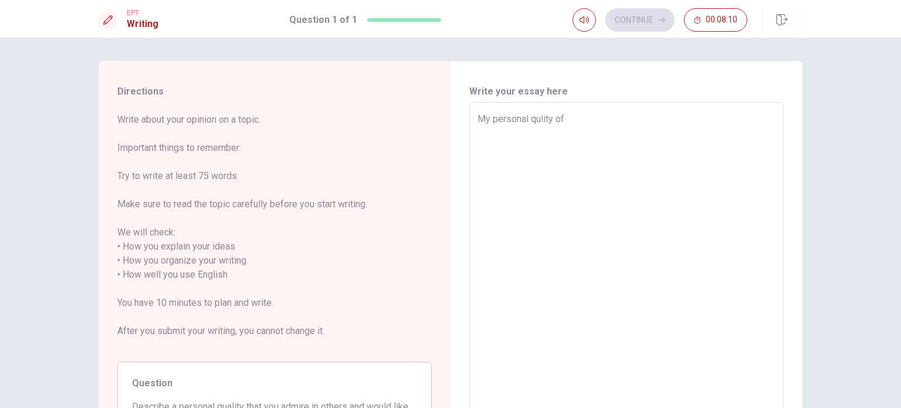
drag, startPoint x: 568, startPoint y: 118, endPoint x: 442, endPoint y: 127, distance: 126.5
click at [442, 127] on div "Directions Write about your opinion on a topic. Important things to remember: T…" at bounding box center [451, 275] width 704 height 428
type textarea "x"
type textarea "I"
type textarea "x"
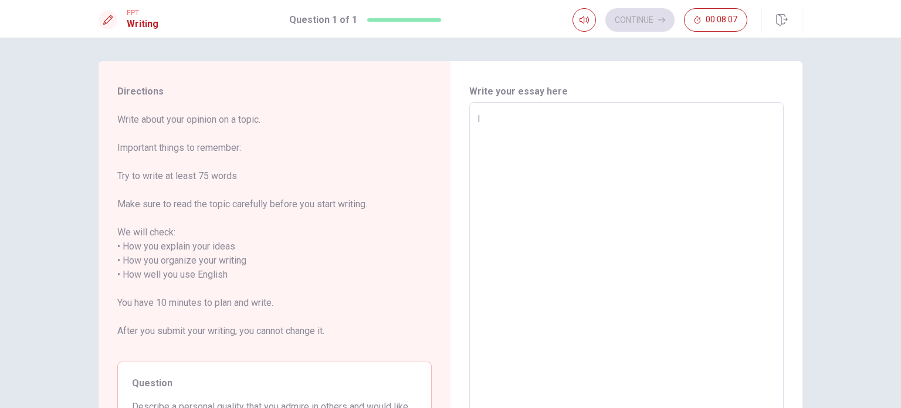
type textarea "I"
type textarea "x"
type textarea "I a"
type textarea "x"
type textarea "I ad"
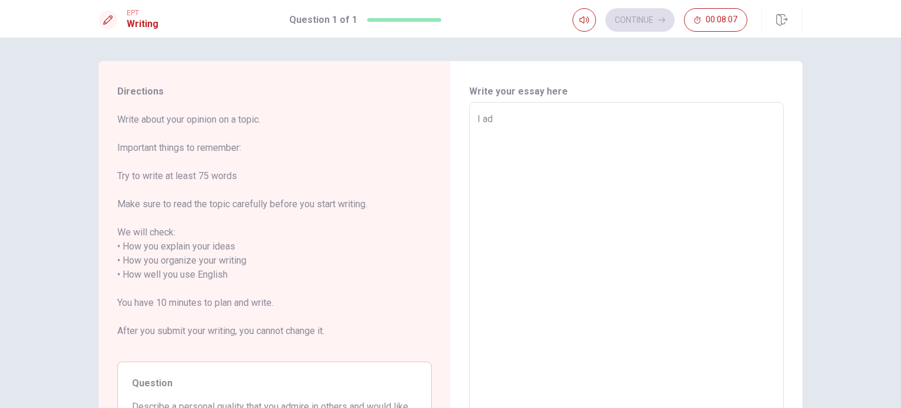
type textarea "x"
type textarea "I adm"
type textarea "x"
type textarea "I admi"
type textarea "x"
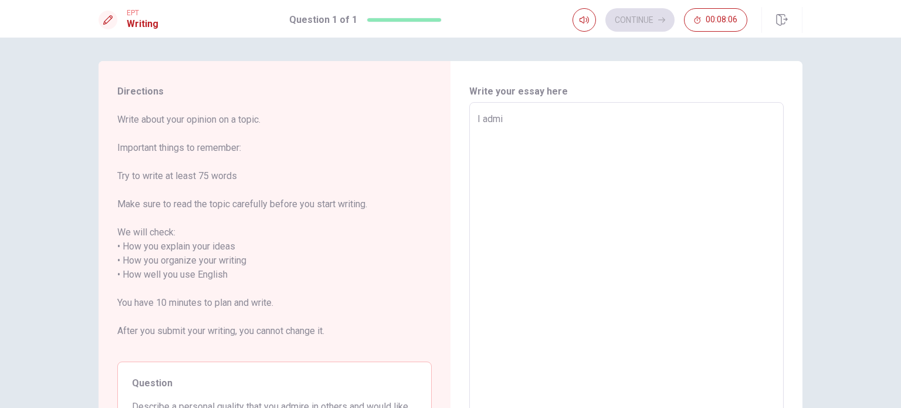
type textarea "I [PERSON_NAME]"
type textarea "x"
type textarea "I admire"
type textarea "x"
type textarea "I admire"
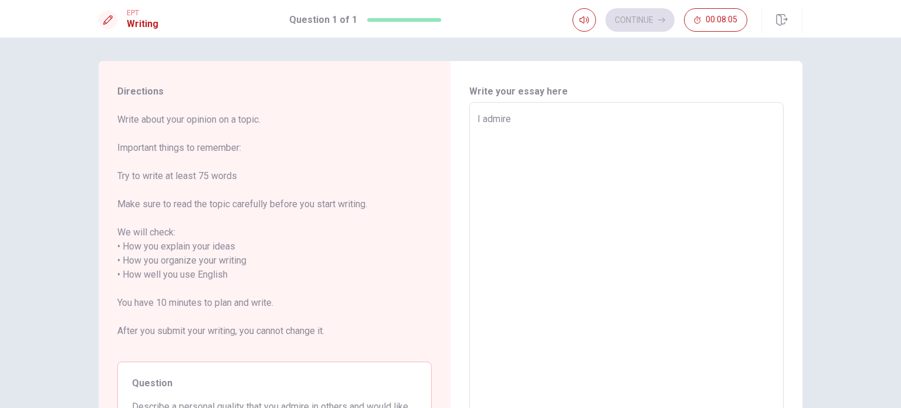
type textarea "x"
type textarea "I admire t"
type textarea "x"
type textarea "I admire th"
type textarea "x"
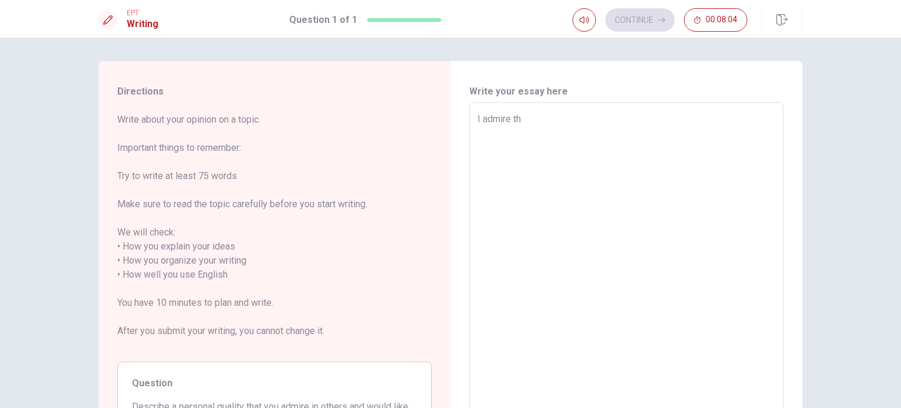
type textarea "I admire the"
type textarea "x"
type textarea "I admire the"
type textarea "x"
type textarea "I admire the p"
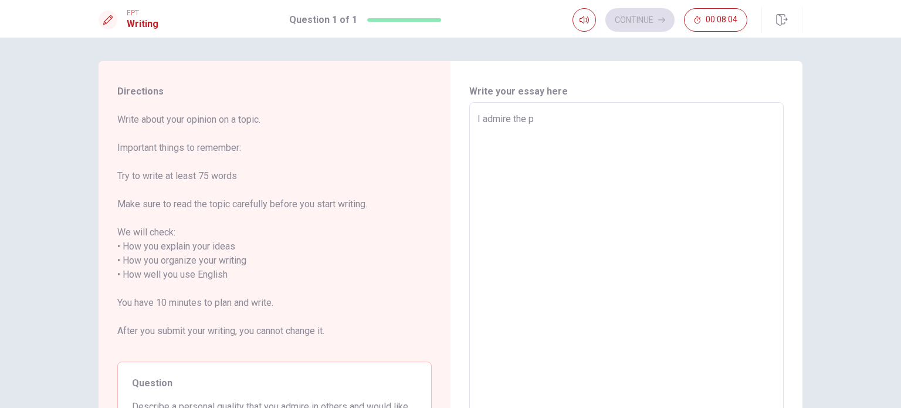
type textarea "x"
type textarea "I admire the pr"
type textarea "x"
type textarea "I admire the pro"
type textarea "x"
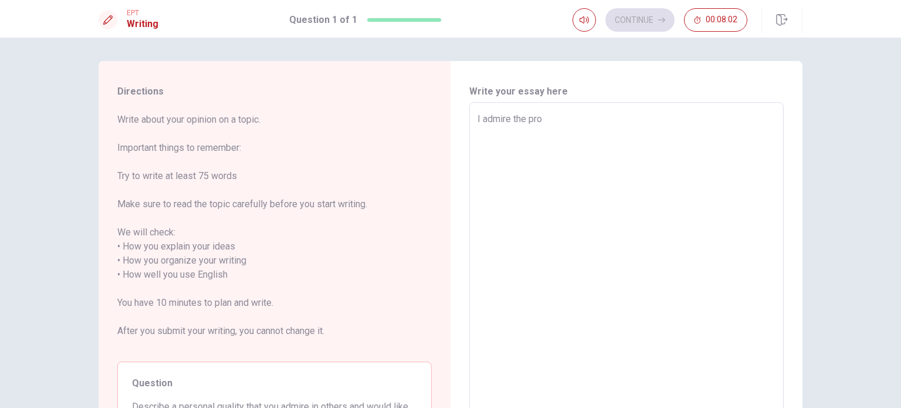
type textarea "I admire the prof"
type textarea "x"
type textarea "I admire the profe"
type textarea "x"
type textarea "I admire the profes"
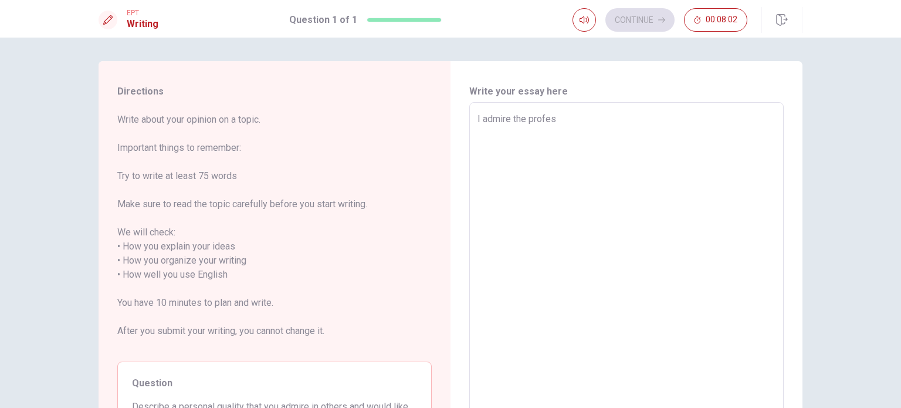
type textarea "x"
type textarea "I admire the profess"
type textarea "x"
type textarea "I admire the professi"
type textarea "x"
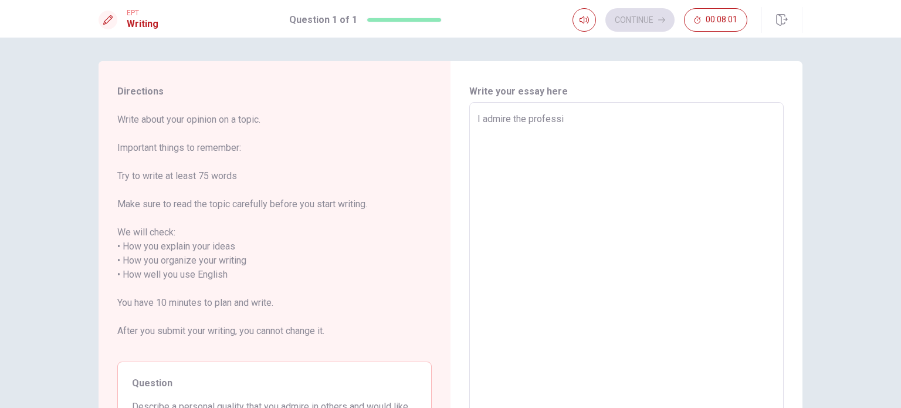
type textarea "I admire the professio"
type textarea "x"
type textarea "I admire the profession"
type textarea "x"
type textarea "I admire the professiona"
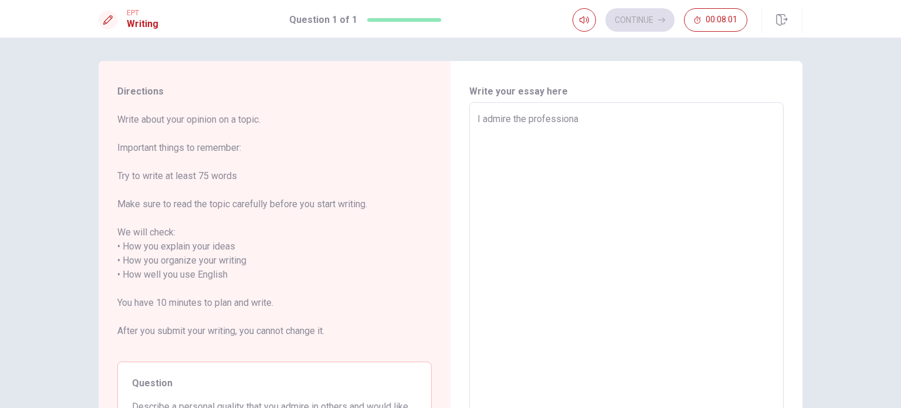
type textarea "x"
type textarea "I admire the professional"
type textarea "x"
type textarea "I admire the professional"
type textarea "x"
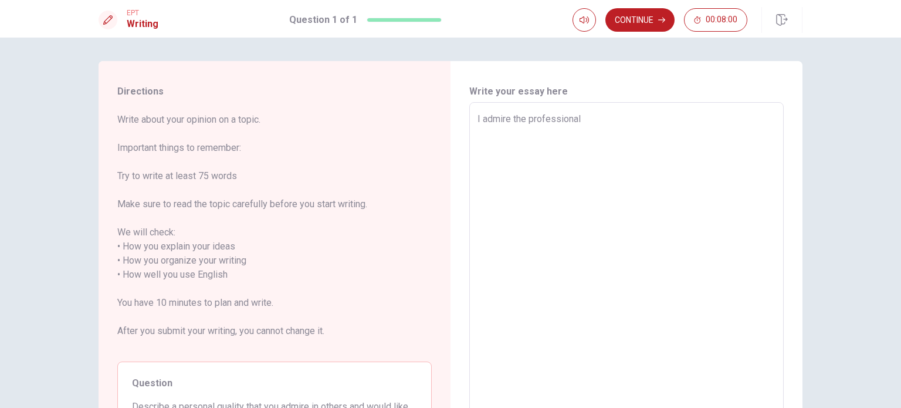
type textarea "I admire the professional a"
type textarea "x"
type textarea "I admire the professional ar"
type textarea "x"
type textarea "I admire the professional art"
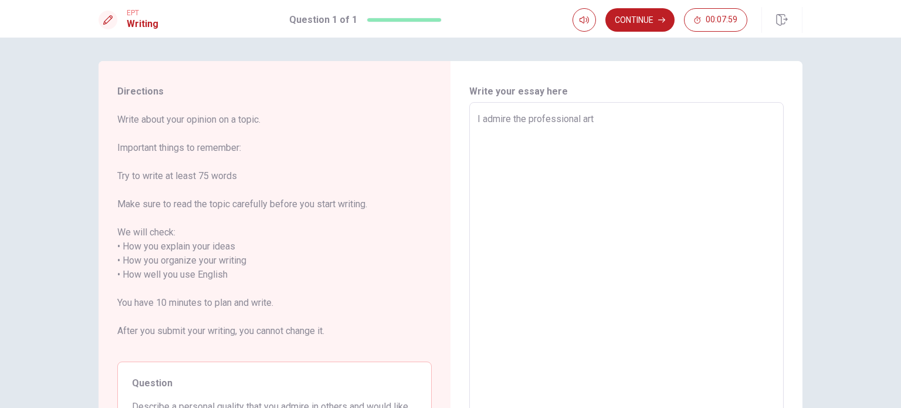
type textarea "x"
type textarea "I admire the professional artiu"
type textarea "x"
type textarea "I admire the professional arti"
type textarea "x"
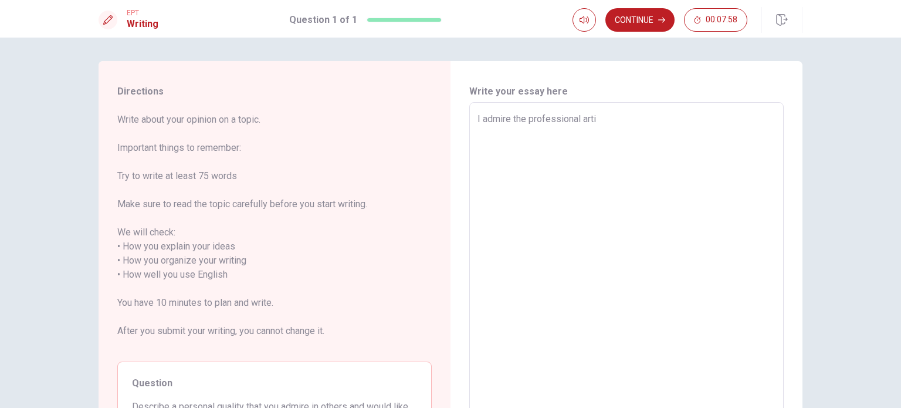
type textarea "I admire the professional artiu"
type textarea "x"
type textarea "I admire the professional artius"
type textarea "x"
type textarea "I admire the professional artiu"
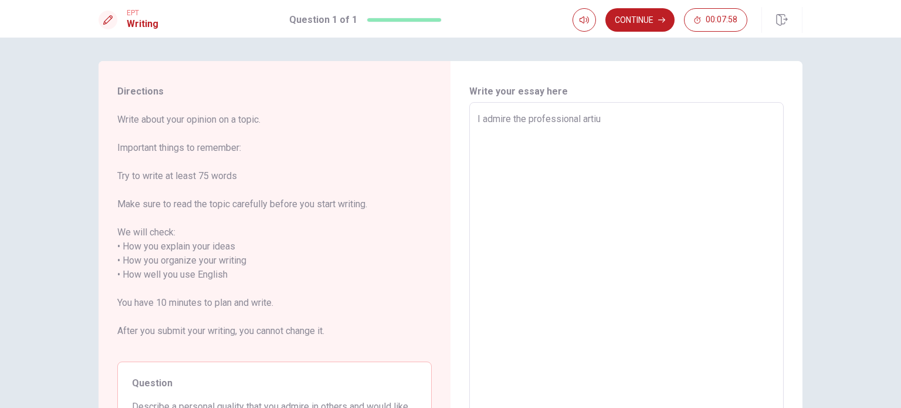
type textarea "x"
type textarea "I admire the professional arti"
type textarea "x"
type textarea "I admire the professional [PERSON_NAME]"
type textarea "x"
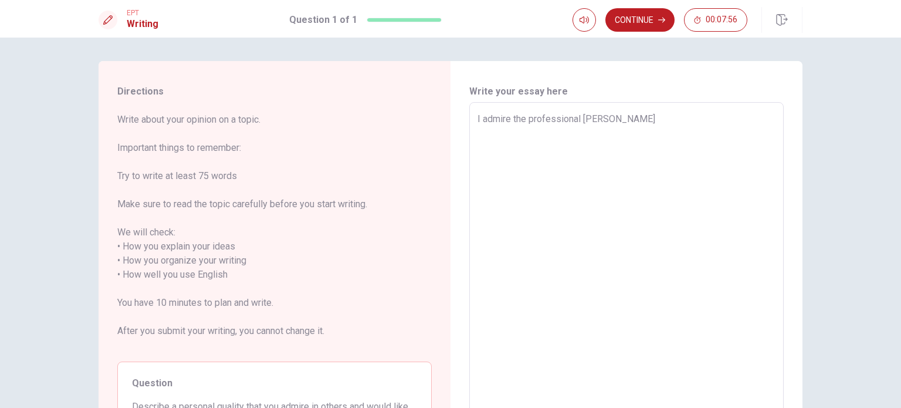
type textarea "I admire the professional artist"
type textarea "x"
type textarea "I admire the professional artista"
type textarea "x"
type textarea "I admire the professional artista"
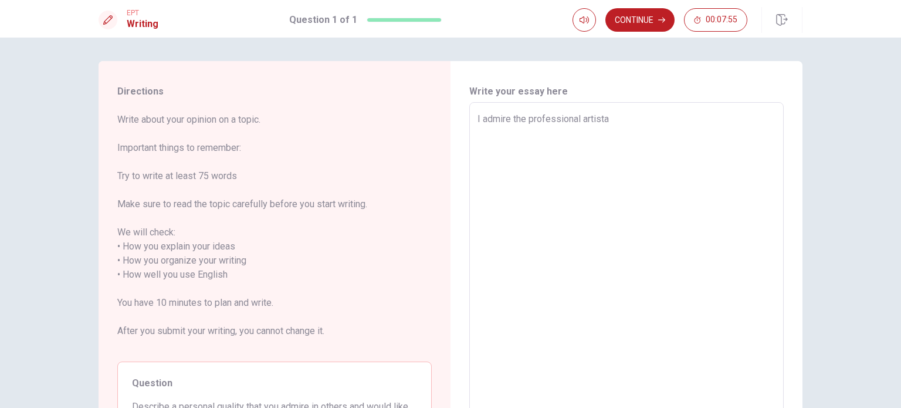
type textarea "x"
type textarea "I admire the professional artista a"
type textarea "x"
type textarea "I admire the professional artista an"
type textarea "x"
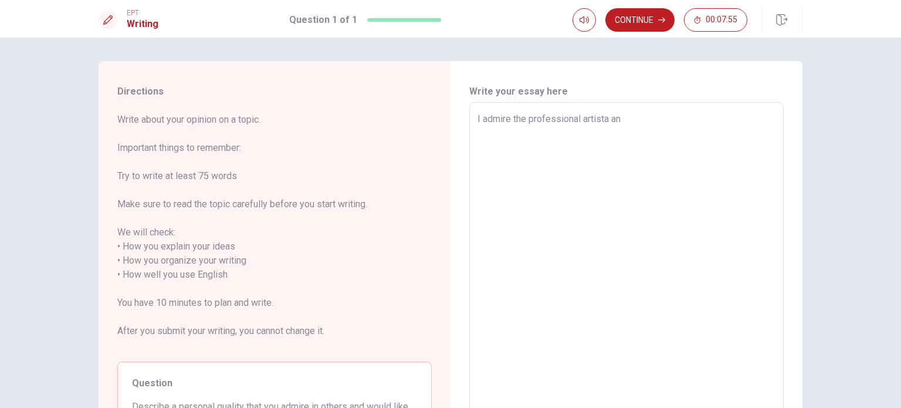
type textarea "I admire the professional artista and"
type textarea "x"
type textarea "I admire the professional artista and"
type textarea "x"
type textarea "I admire the professional artista and a"
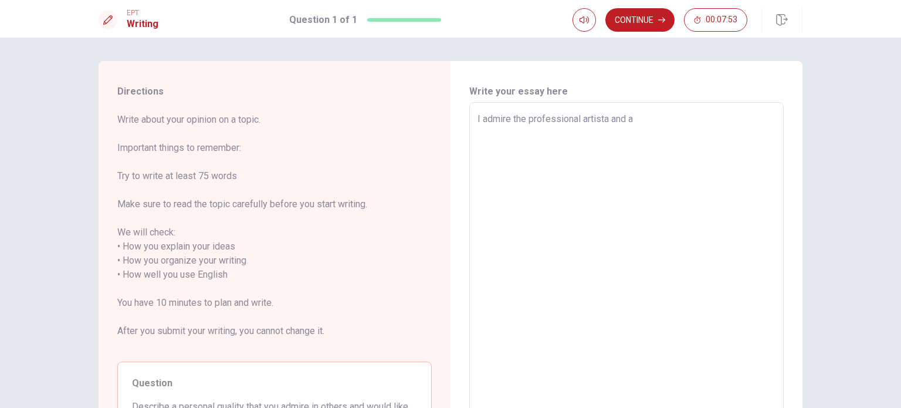
type textarea "x"
type textarea "I admire the professional artista and ar"
type textarea "x"
type textarea "I admire the professional artista and art"
type textarea "x"
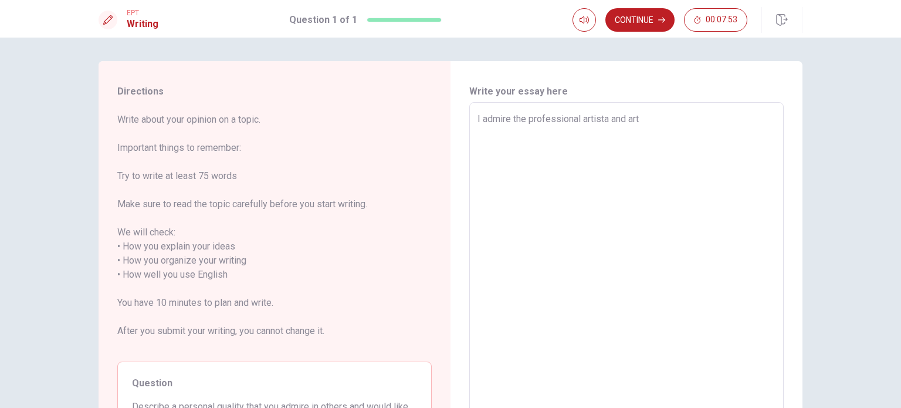
type textarea "I admire the professional artista and arti"
type textarea "x"
type textarea "I admire the professional artista and [PERSON_NAME]"
type textarea "x"
type textarea "I admire the professional artista and artisa"
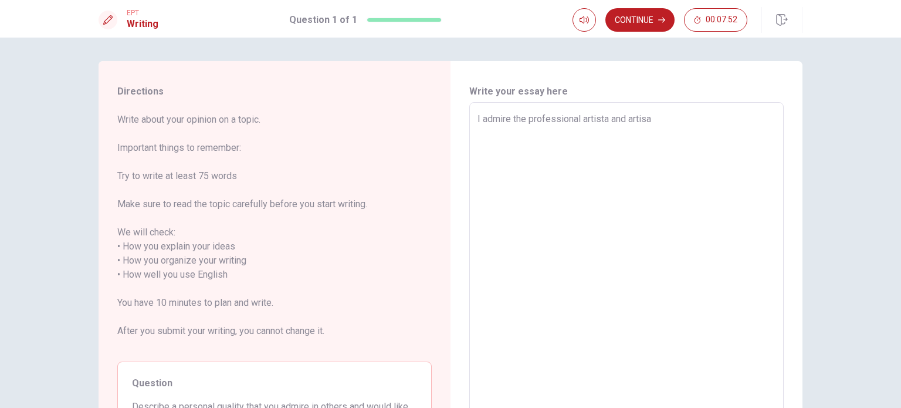
type textarea "x"
type textarea "I admire the professional artista and artisan"
type textarea "x"
type textarea "I admire the professional artista and artisans"
type textarea "x"
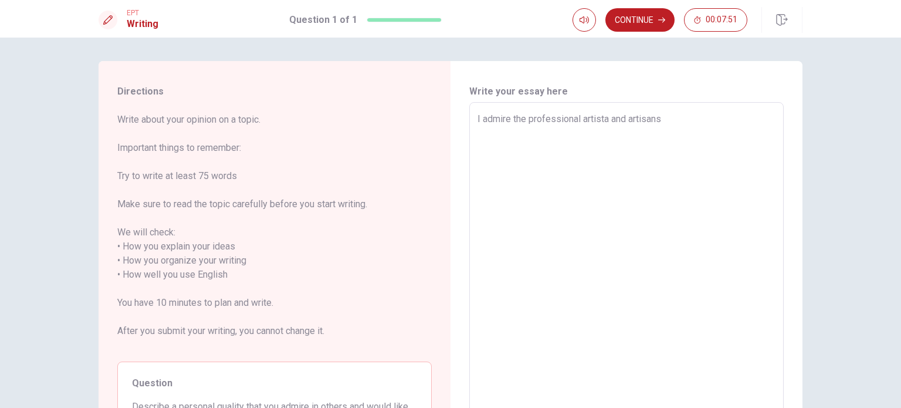
type textarea "I admire the professional artista and artisans,"
type textarea "x"
type textarea "I admire the professional artista and artisans"
type textarea "x"
type textarea "I admire the professional artista and artisans."
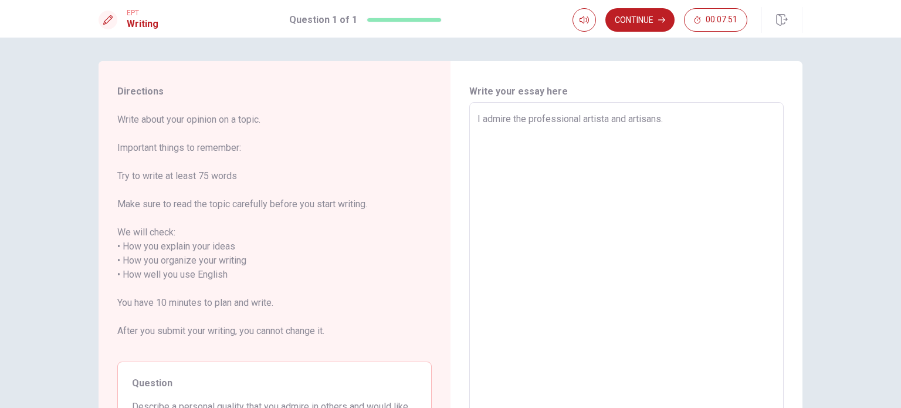
type textarea "x"
type textarea "I admire the professional artista and artisans."
type textarea "x"
type textarea "I admire the professional artista and artisans. B"
type textarea "x"
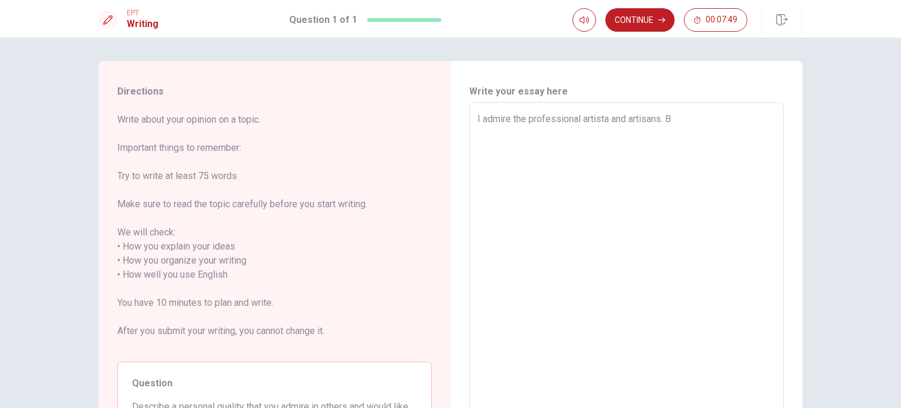
type textarea "I admire the professional artista and artisans. Be"
type textarea "x"
type textarea "I admire the professional artista and artisans. Bec"
type textarea "x"
type textarea "I admire the professional artista and artisans. [GEOGRAPHIC_DATA]"
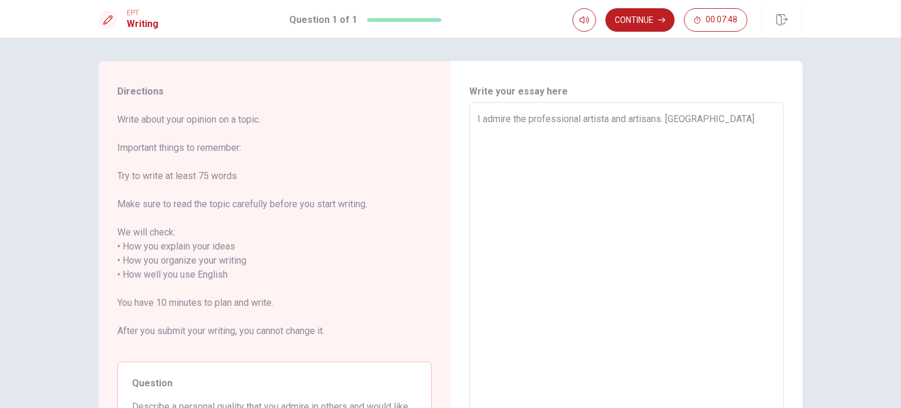
type textarea "x"
type textarea "I admire the professional artista and artisans. [GEOGRAPHIC_DATA]"
type textarea "x"
type textarea "I admire the professional artista and artisans. Becaus"
type textarea "x"
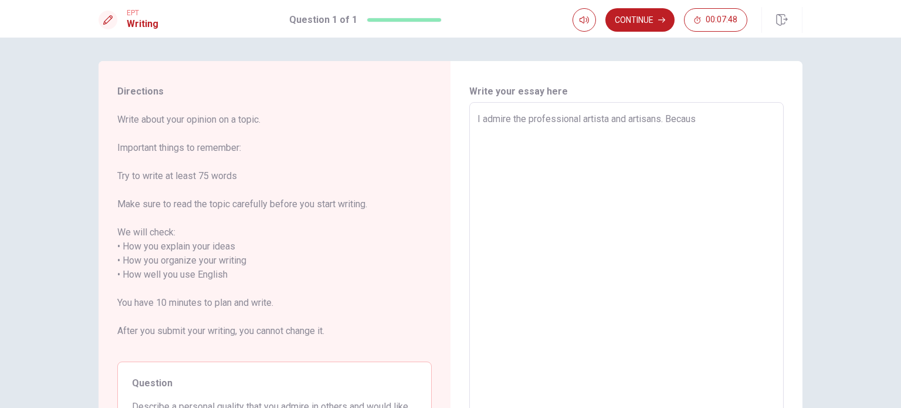
type textarea "I admire the professional artista and artisans. Because"
type textarea "x"
type textarea "I admire the professional artista and artisans. Because"
type textarea "x"
type textarea "I admire the professional artista and artisans. Because t"
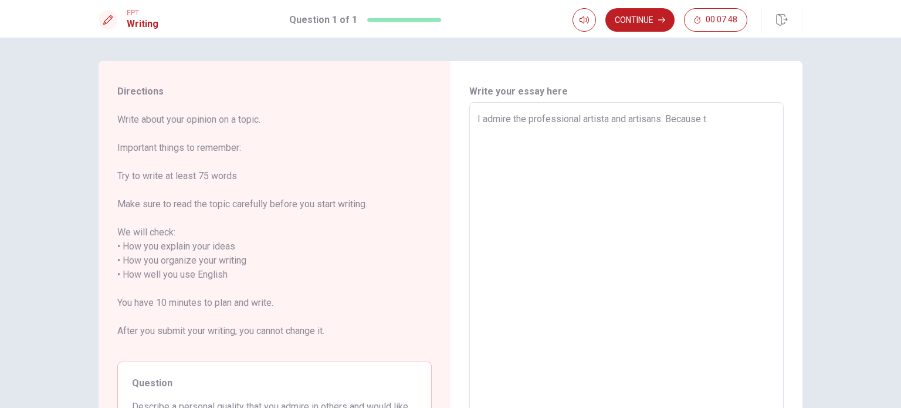
type textarea "x"
type textarea "I admire the professional artista and artisans. Because th"
type textarea "x"
type textarea "I admire the professional artista and artisans. Because the"
type textarea "x"
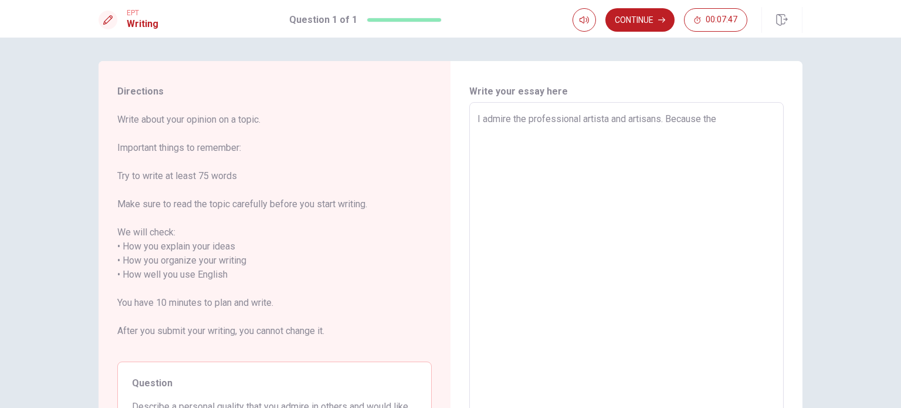
type textarea "I admire the professional artista and artisans. Because they"
type textarea "x"
type textarea "I admire the professional artista and artisans. Because they"
type textarea "x"
type textarea "I admire the professional artista and artisans. Because they a"
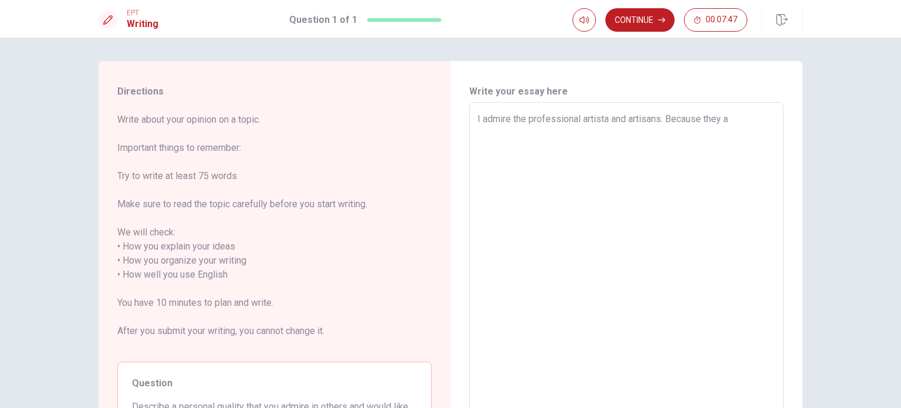
type textarea "x"
type textarea "I admire the professional artista and artisans. Because they ar"
type textarea "x"
type textarea "I admire the professional artista and artisans. Because they are"
type textarea "x"
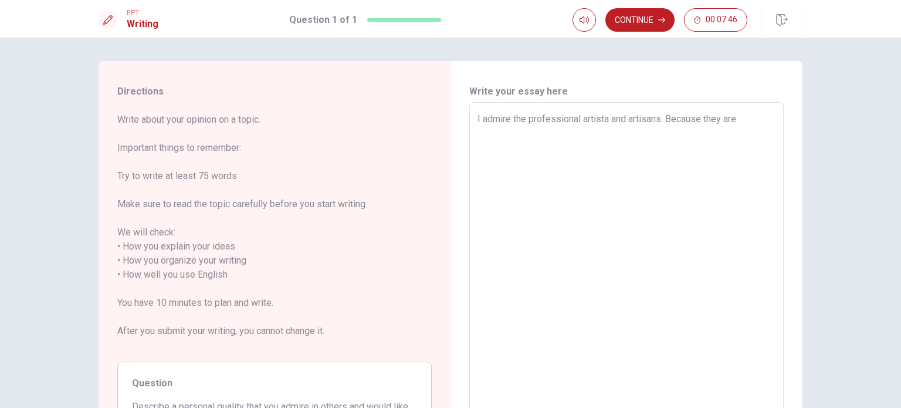
type textarea "I admire the professional artista and artisans. Because they are"
type textarea "x"
type textarea "I admire the professional artista and artisans. Because they are d"
type textarea "x"
type textarea "I admire the professional artista and artisans. Because they are de"
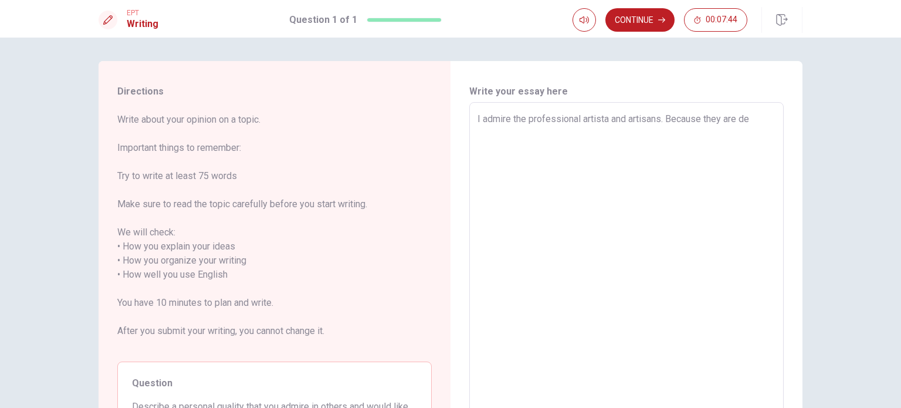
type textarea "x"
type textarea "I admire the professional artista and artisans. Because they are ded"
type textarea "x"
type textarea "I admire the professional artista and artisans. Because they are dedi"
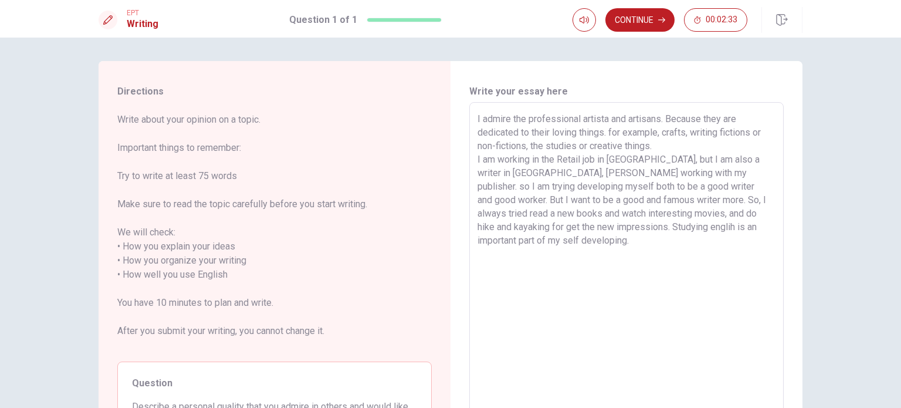
scroll to position [59, 0]
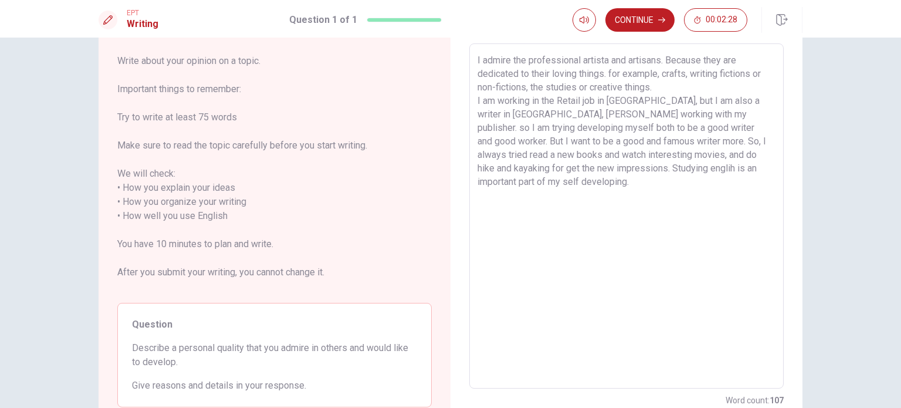
click at [655, 190] on textarea "I admire the professional artista and artisans. Because they are dedicated to t…" at bounding box center [627, 216] width 298 height 326
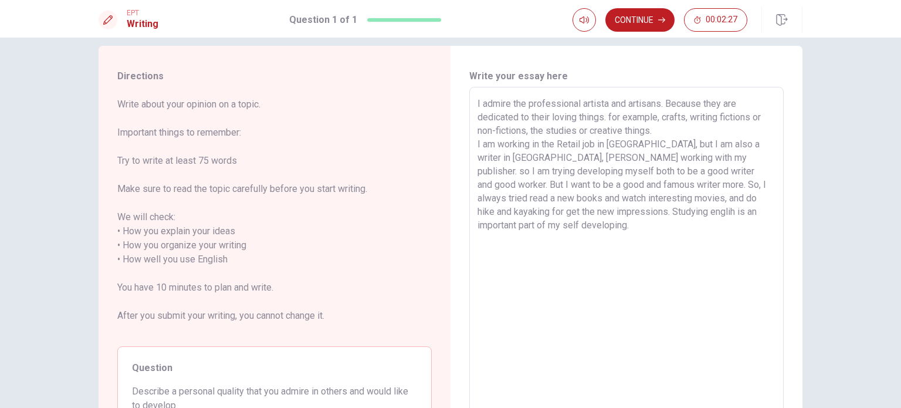
scroll to position [0, 0]
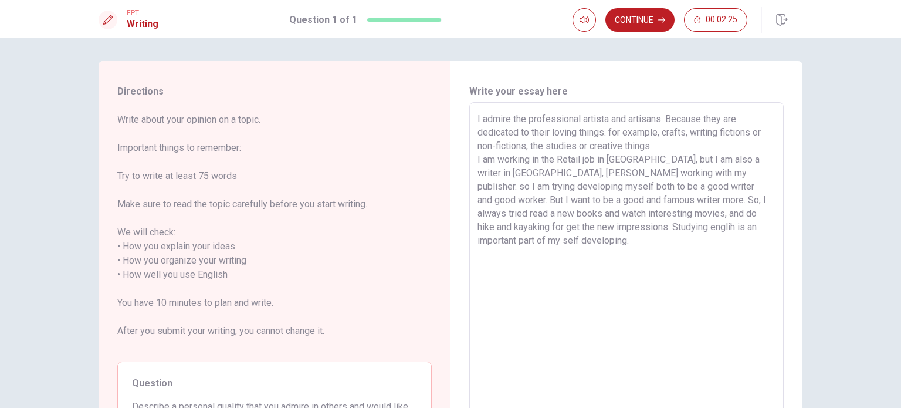
click at [666, 144] on textarea "I admire the professional artista and artisans. Because they are dedicated to t…" at bounding box center [627, 275] width 298 height 326
drag, startPoint x: 647, startPoint y: 145, endPoint x: 479, endPoint y: 125, distance: 168.4
click at [479, 125] on textarea "I admire the professional artista and artisans. Because they are dedicated to t…" at bounding box center [627, 275] width 298 height 326
click at [687, 145] on textarea "I admire the professional artista and artisans. Because they are dedicated to t…" at bounding box center [627, 275] width 298 height 326
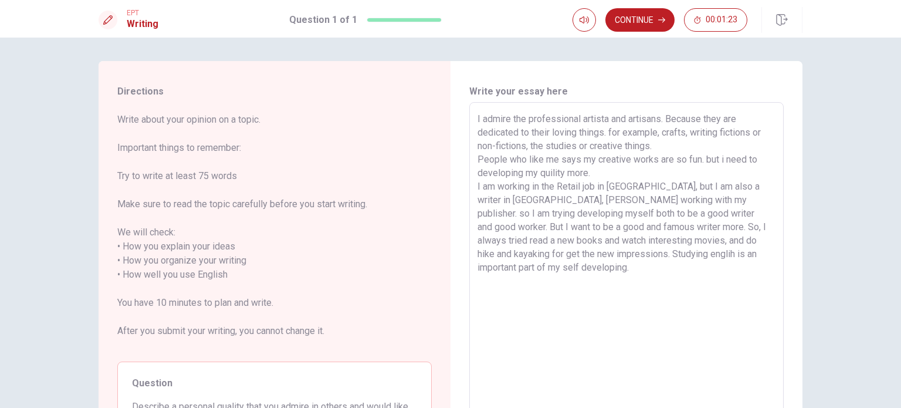
click at [519, 176] on textarea "I admire the professional artista and artisans. Because they are dedicated to t…" at bounding box center [627, 275] width 298 height 326
click at [638, 270] on textarea "I admire the professional artista and artisans. Because they are dedicated to t…" at bounding box center [627, 275] width 298 height 326
click at [650, 169] on textarea "I admire the professional artista and artisans. Because they are dedicated to t…" at bounding box center [627, 275] width 298 height 326
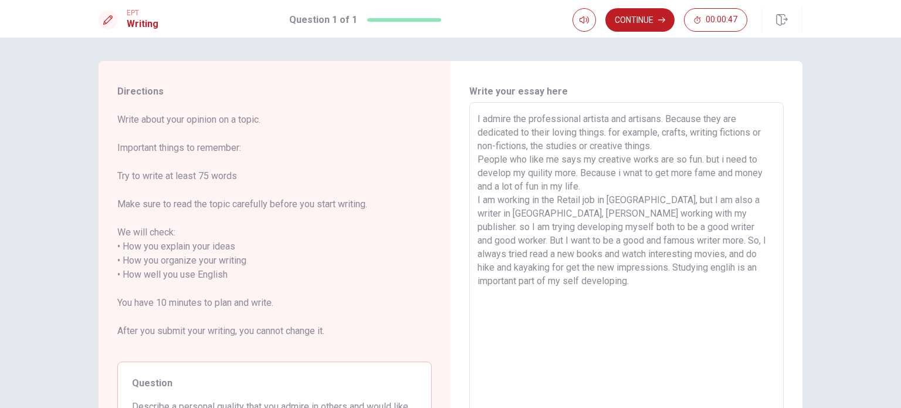
click at [675, 274] on textarea "I admire the professional artista and artisans. Because they are dedicated to t…" at bounding box center [627, 275] width 298 height 326
click at [525, 175] on textarea "I admire the professional artista and artisans. Because they are dedicated to t…" at bounding box center [627, 275] width 298 height 326
click at [593, 285] on textarea "I admire the professional artista and artisans. Because they are dedicated to t…" at bounding box center [627, 275] width 298 height 326
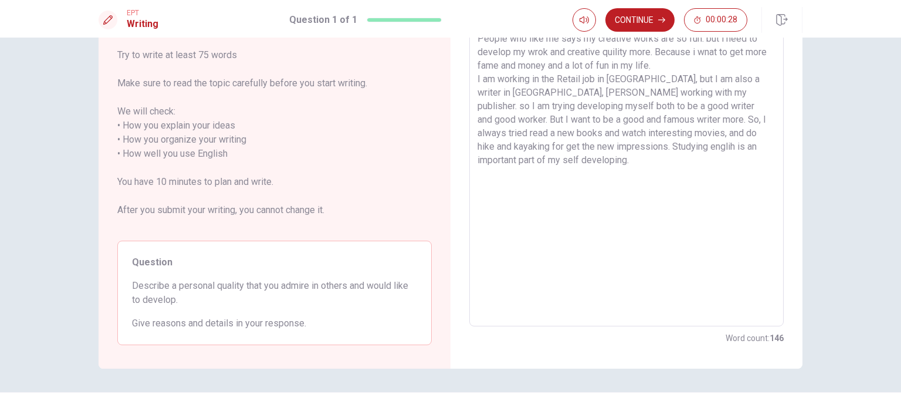
scroll to position [142, 0]
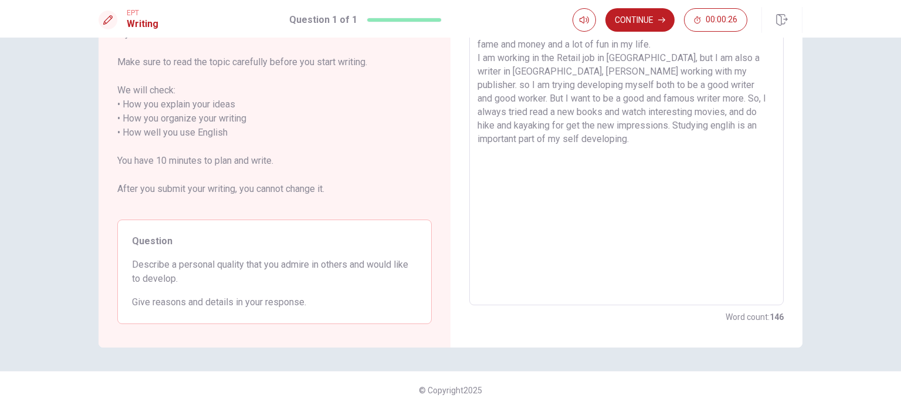
click at [586, 126] on textarea "I admire the professional artista and artisans. Because they are dedicated to t…" at bounding box center [627, 133] width 298 height 326
click at [590, 126] on textarea "I admire the professional artista and artisans. Because they are dedicated to t…" at bounding box center [627, 133] width 298 height 326
click at [688, 162] on textarea "I admire the professional artista and artisans. Because they are dedicated to t…" at bounding box center [627, 133] width 298 height 326
click at [709, 141] on textarea "I admire the professional artista and artisans. Because they are dedicated to t…" at bounding box center [627, 133] width 298 height 326
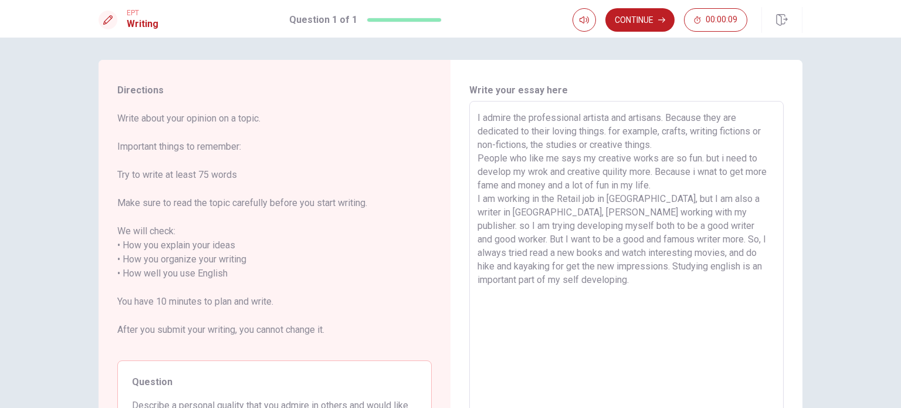
scroll to position [0, 0]
click at [682, 288] on textarea "I admire the professional artista and artisans. Because they are dedicated to t…" at bounding box center [627, 275] width 298 height 326
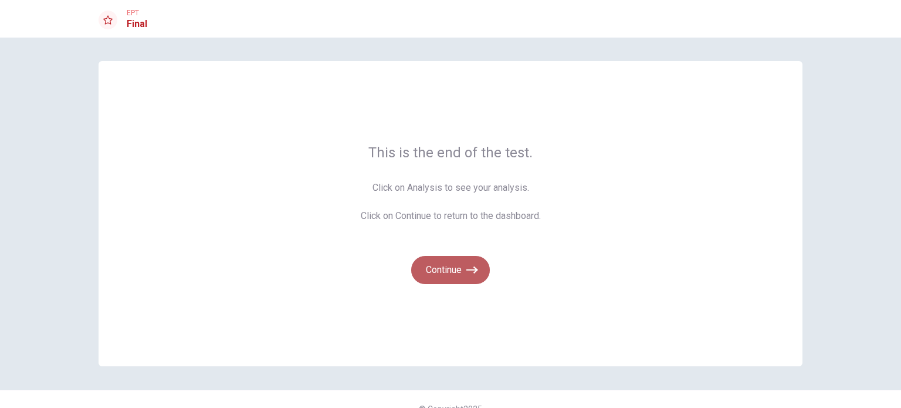
click at [439, 272] on button "Continue" at bounding box center [450, 270] width 79 height 28
